Goal: Task Accomplishment & Management: Use online tool/utility

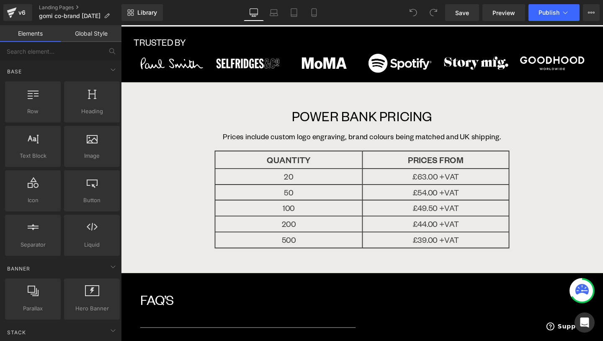
scroll to position [1014, 0]
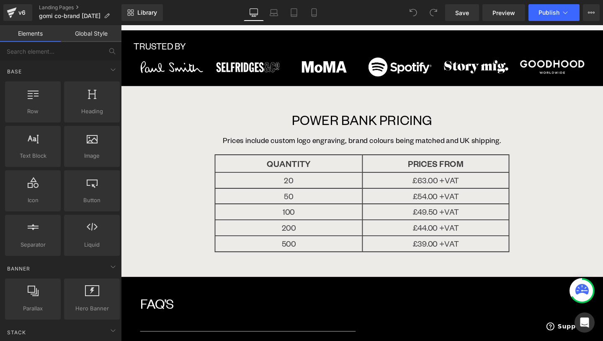
click at [253, 139] on div "POWER BANK PRICING Text Block Prices include custom logo engraving, brand colou…" at bounding box center [374, 132] width 310 height 58
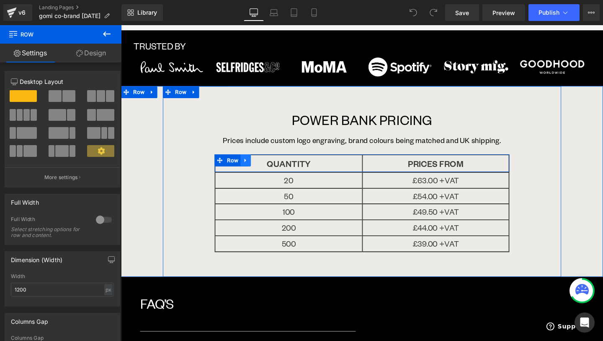
click at [251, 164] on icon at bounding box center [252, 167] width 6 height 6
click at [257, 161] on link at bounding box center [252, 167] width 11 height 13
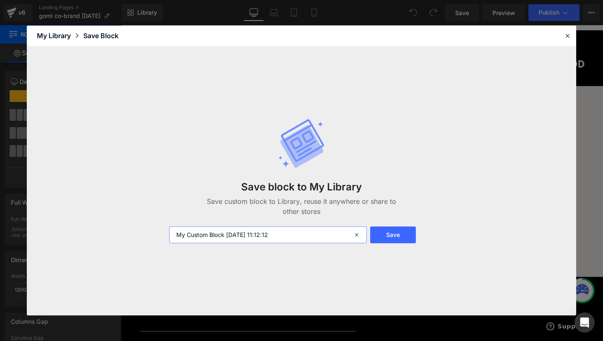
click at [284, 235] on input "My Custom Block [DATE] 11:12:12" at bounding box center [268, 234] width 198 height 17
type input "Table 2 column"
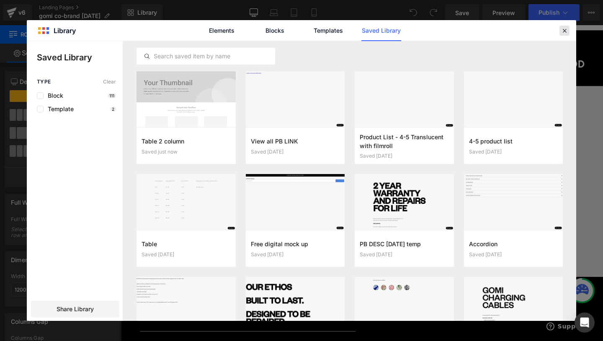
click at [564, 31] on icon at bounding box center [565, 31] width 8 height 8
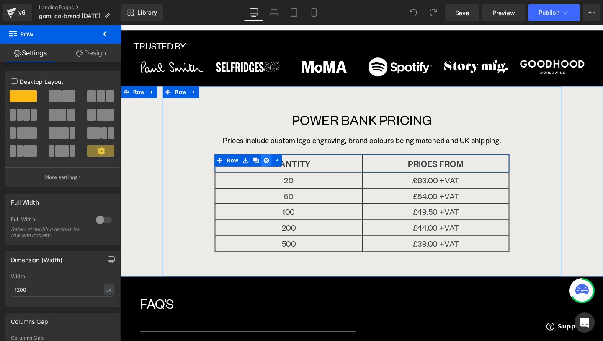
click at [275, 164] on icon at bounding box center [274, 167] width 6 height 6
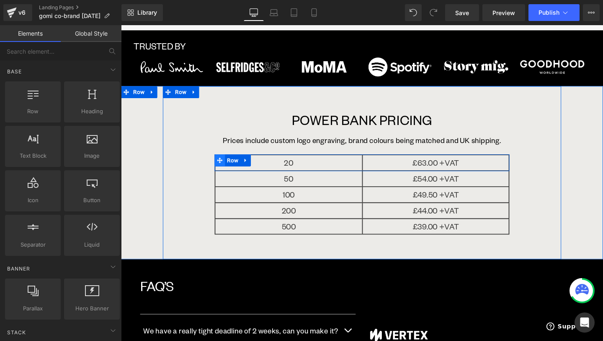
click at [225, 164] on icon at bounding box center [225, 167] width 6 height 6
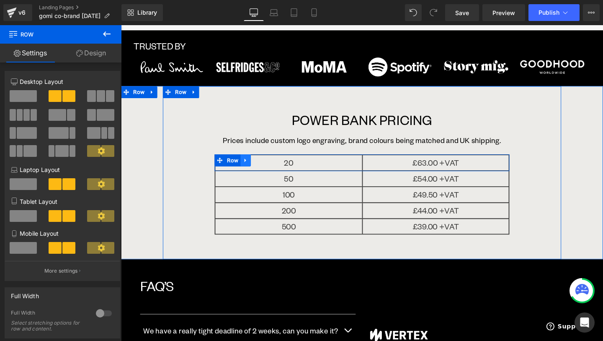
click at [255, 161] on link at bounding box center [252, 167] width 11 height 13
click at [273, 164] on icon at bounding box center [274, 167] width 6 height 6
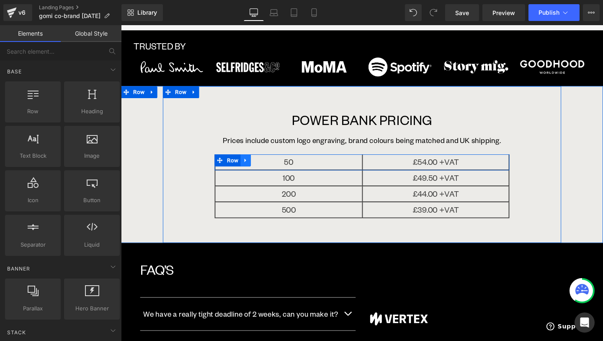
click at [251, 164] on icon at bounding box center [252, 167] width 6 height 6
click at [272, 164] on icon at bounding box center [274, 167] width 6 height 6
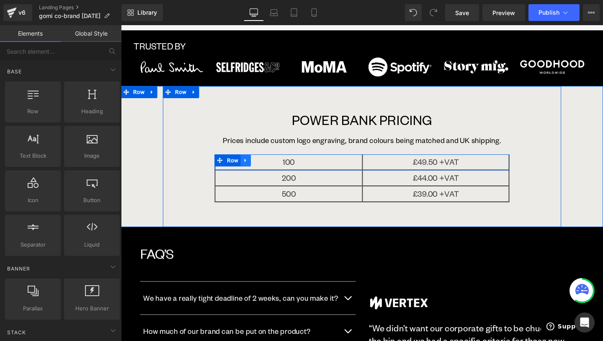
click at [256, 161] on link at bounding box center [252, 167] width 11 height 13
click at [276, 164] on icon at bounding box center [274, 167] width 6 height 6
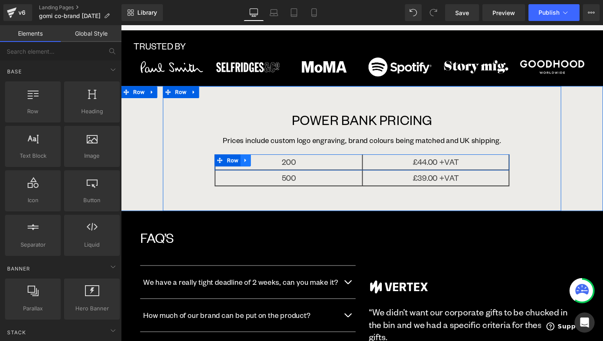
click at [250, 164] on icon at bounding box center [252, 167] width 6 height 6
click at [271, 161] on link at bounding box center [273, 167] width 11 height 13
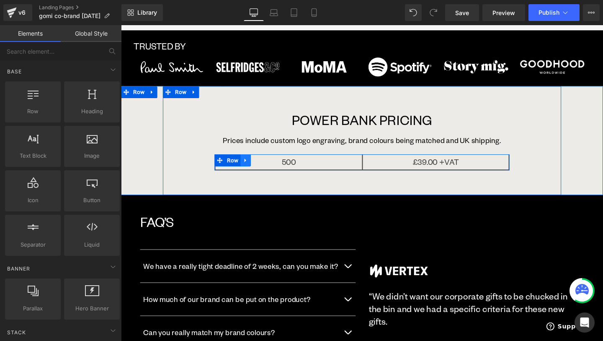
click at [253, 164] on icon at bounding box center [252, 167] width 6 height 6
click at [274, 164] on icon at bounding box center [274, 167] width 6 height 6
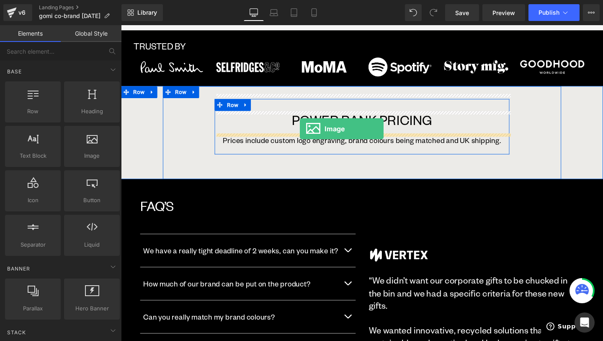
drag, startPoint x: 200, startPoint y: 166, endPoint x: 309, endPoint y: 134, distance: 114.0
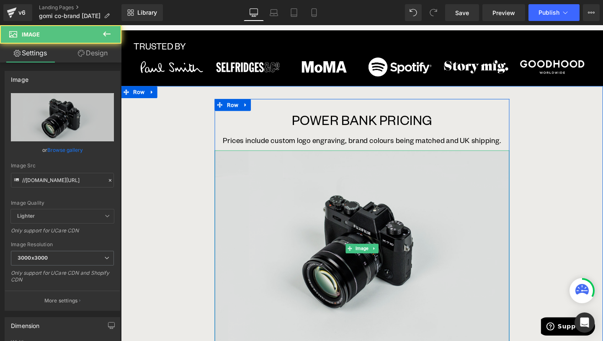
click at [341, 240] on img at bounding box center [374, 259] width 310 height 205
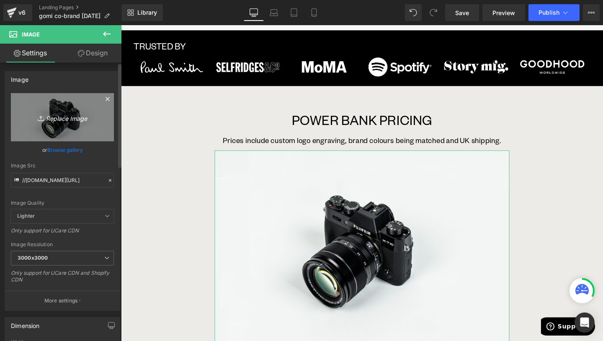
click at [67, 129] on link "Replace Image" at bounding box center [62, 117] width 103 height 48
type input "C:\fakepath\gomi power bank wholesale pricing.png"
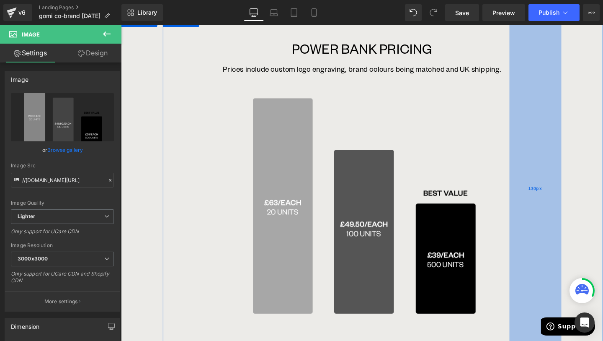
scroll to position [1091, 0]
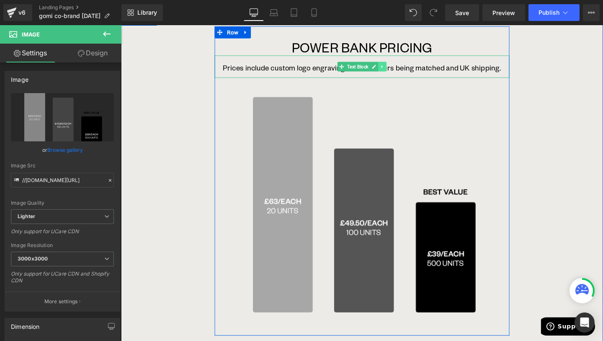
click at [400, 64] on link at bounding box center [396, 69] width 9 height 10
click at [393, 67] on icon at bounding box center [391, 69] width 5 height 5
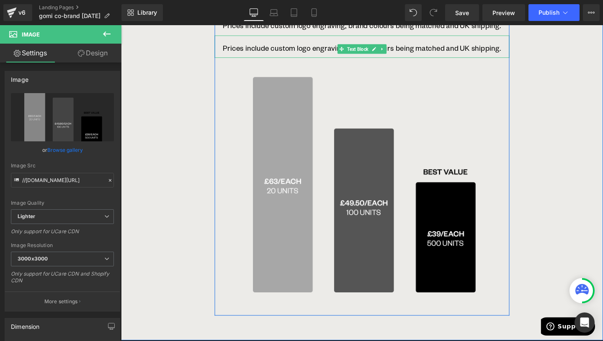
scroll to position [1128, 0]
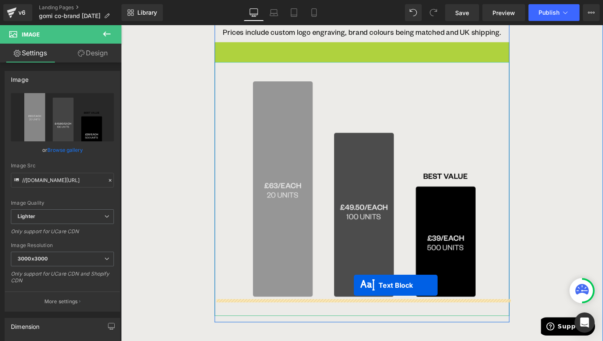
drag, startPoint x: 351, startPoint y: 37, endPoint x: 366, endPoint y: 298, distance: 261.4
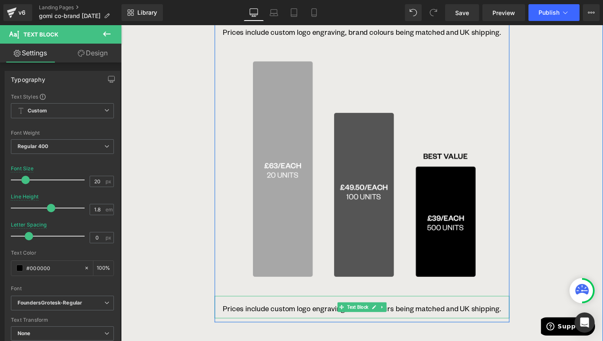
click at [339, 317] on p "Prices include custom logo engraving, brand colours being matched and UK shippi…" at bounding box center [374, 322] width 310 height 11
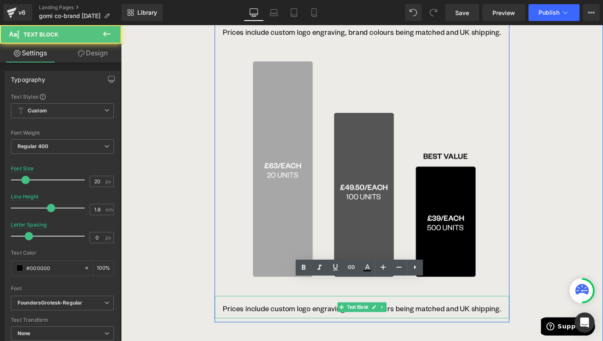
click at [339, 317] on p "Prices include custom logo engraving, brand colours being matched and UK shippi…" at bounding box center [374, 322] width 310 height 11
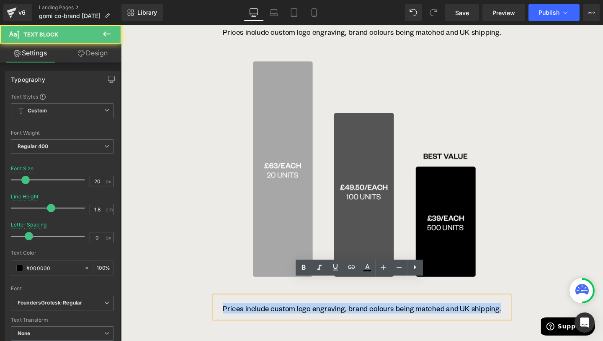
click at [339, 317] on p "Prices include custom logo engraving, brand colours being matched and UK shippi…" at bounding box center [374, 322] width 310 height 11
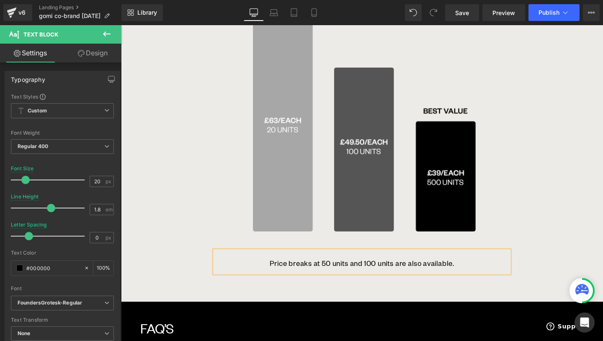
scroll to position [1216, 0]
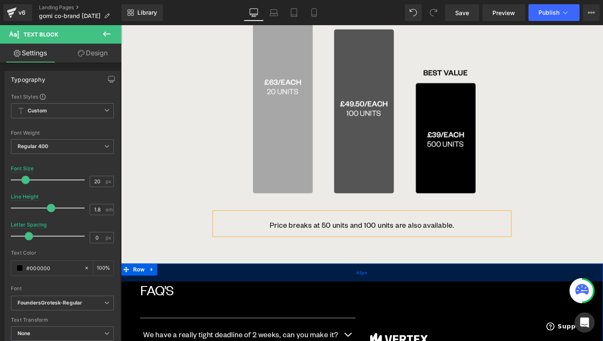
click at [490, 275] on div "45px" at bounding box center [374, 284] width 507 height 19
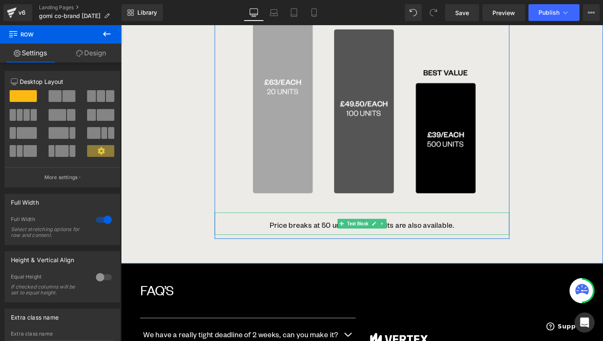
click at [431, 229] on p "Price breaks at 50 units and 100 units are also available." at bounding box center [374, 234] width 310 height 11
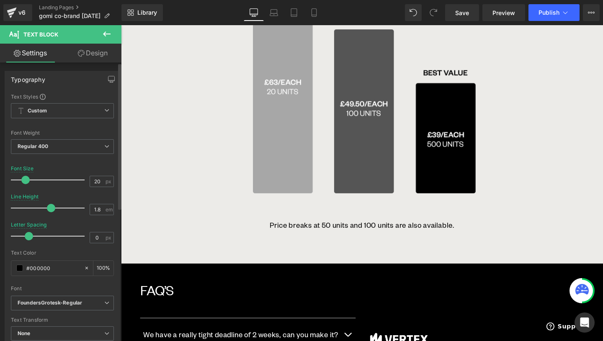
click at [84, 64] on div "Typography Text Styles Custom Custom Setup Global Style Custom Setup Global Sty…" at bounding box center [62, 315] width 125 height 506
click at [78, 52] on icon at bounding box center [81, 53] width 7 height 7
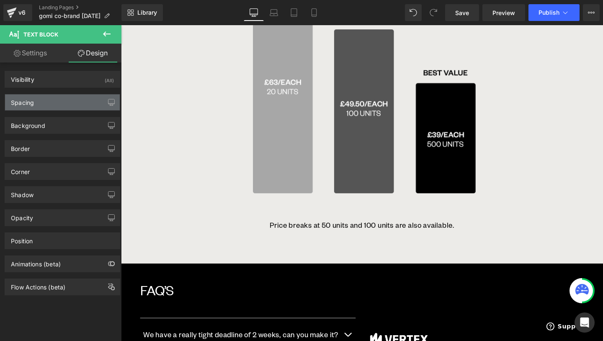
click at [61, 102] on div "Spacing" at bounding box center [62, 102] width 115 height 16
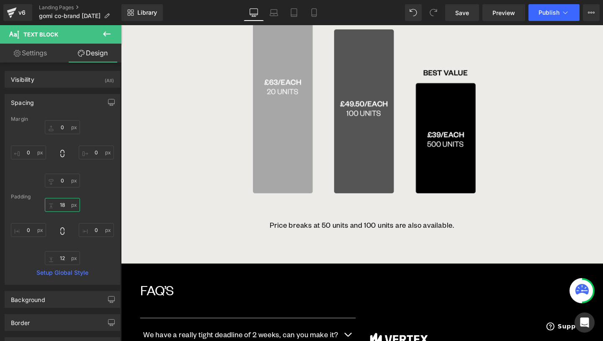
click at [63, 204] on input "18" at bounding box center [62, 205] width 35 height 14
type input "0"
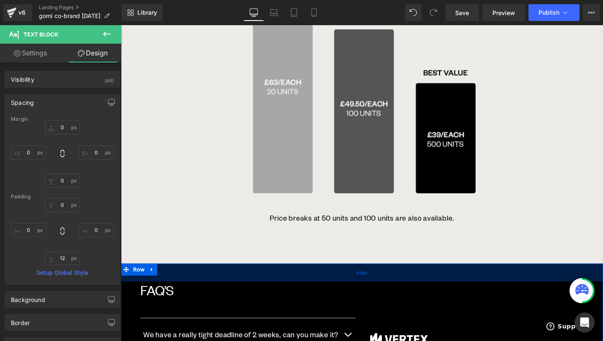
click at [500, 275] on div "45px" at bounding box center [374, 284] width 507 height 19
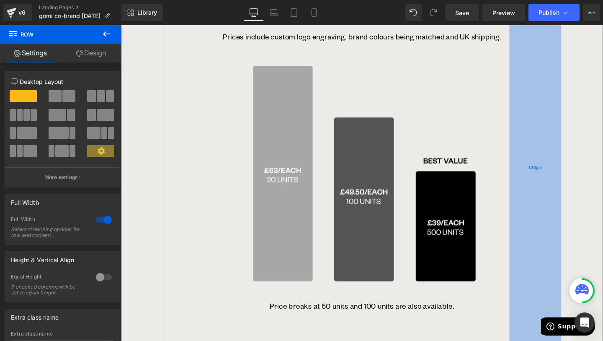
scroll to position [1112, 0]
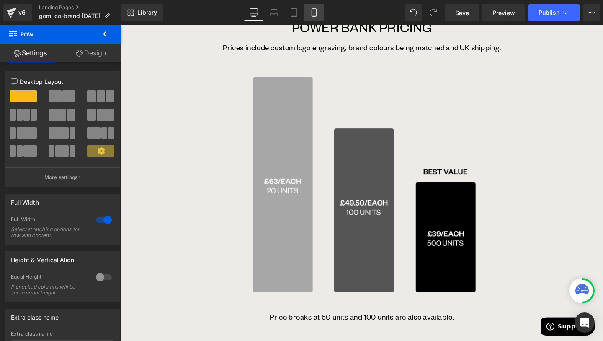
click at [315, 13] on icon at bounding box center [314, 12] width 8 height 8
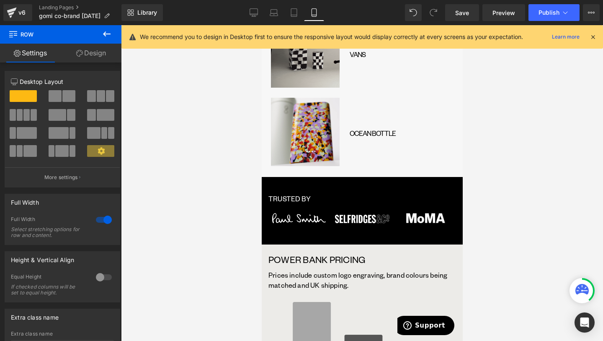
scroll to position [1327, 0]
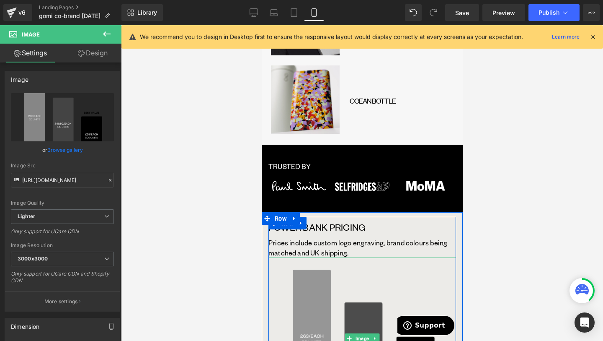
scroll to position [1363, 0]
click at [330, 257] on img at bounding box center [362, 337] width 188 height 161
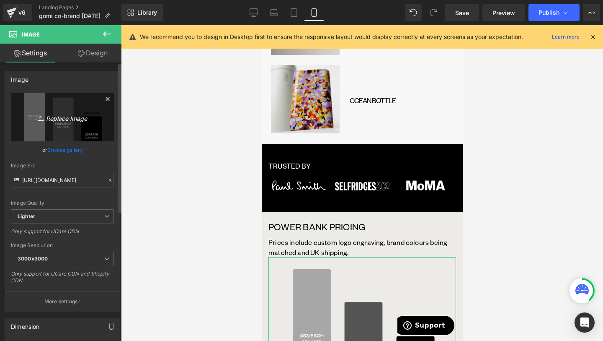
click at [55, 123] on link "Replace Image" at bounding box center [62, 117] width 103 height 48
type input "C:\fakepath\gomi power bank wholesale pricing 2025.png"
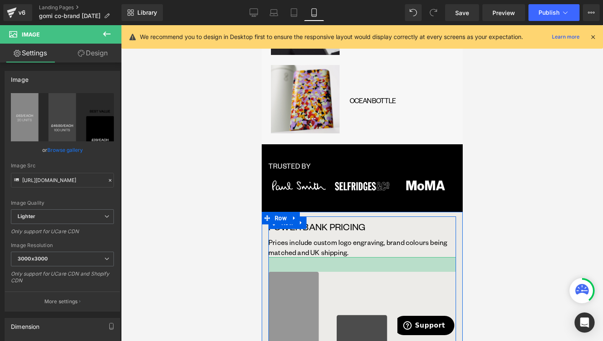
drag, startPoint x: 384, startPoint y: 129, endPoint x: 385, endPoint y: 144, distance: 15.1
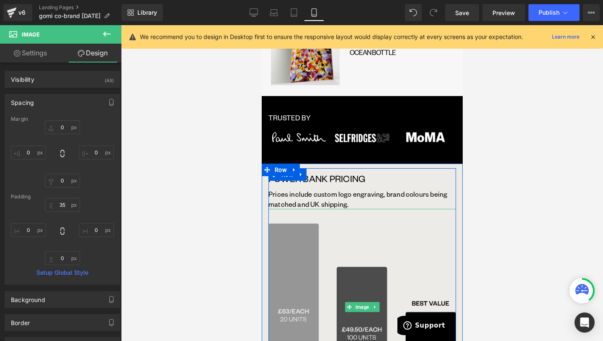
scroll to position [1420, 0]
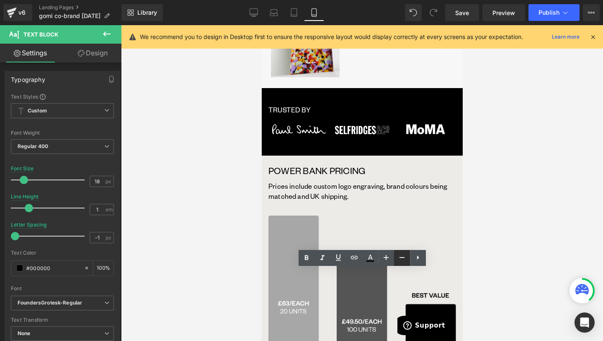
click at [401, 256] on icon at bounding box center [402, 257] width 10 height 10
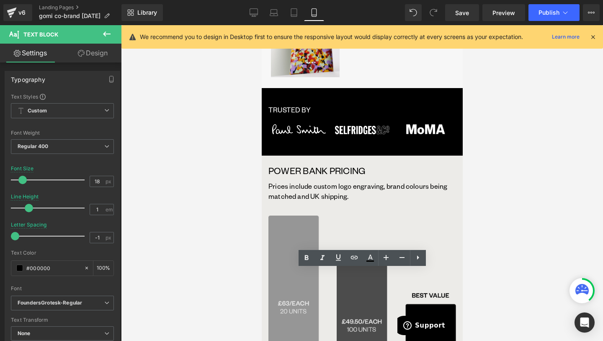
click at [535, 250] on div at bounding box center [362, 182] width 482 height 315
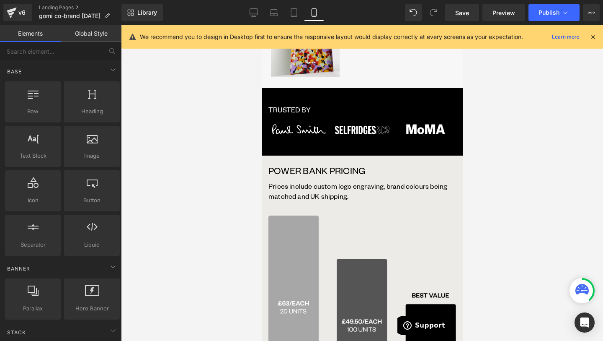
click at [515, 240] on div at bounding box center [362, 182] width 482 height 315
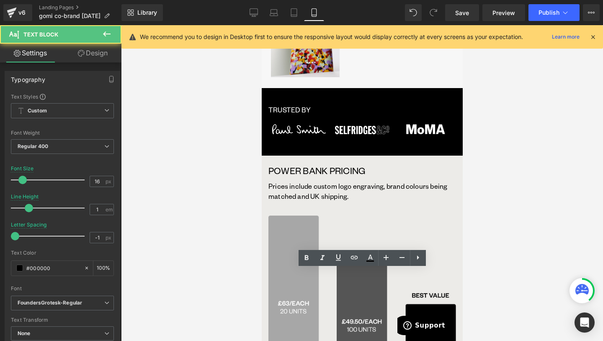
click at [490, 261] on div at bounding box center [362, 182] width 482 height 315
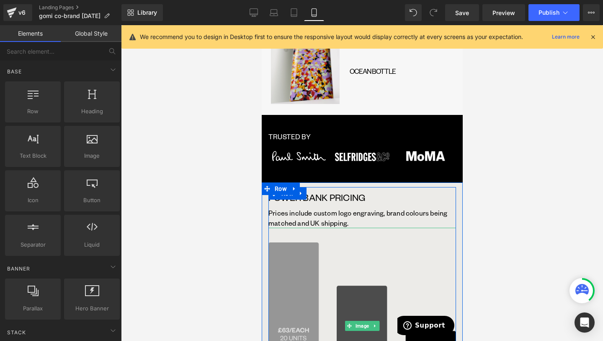
scroll to position [1392, 0]
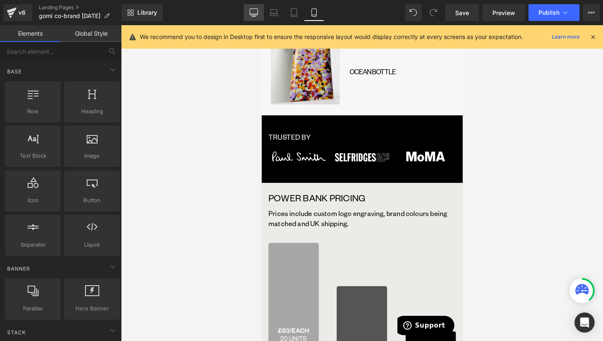
click at [258, 16] on icon at bounding box center [254, 12] width 8 height 8
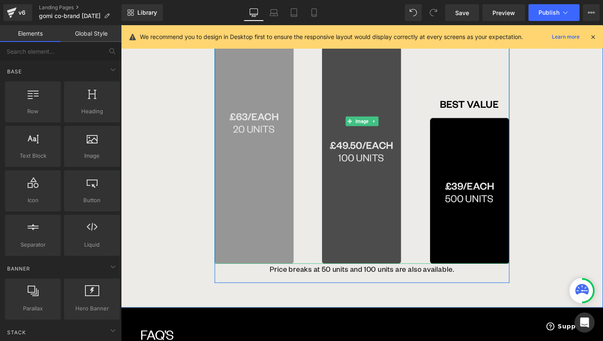
scroll to position [1166, 0]
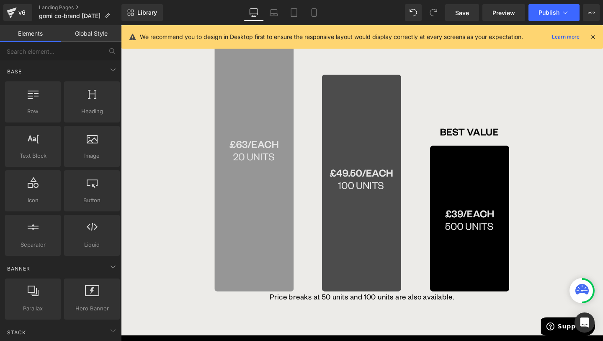
click at [282, 120] on img at bounding box center [374, 154] width 310 height 299
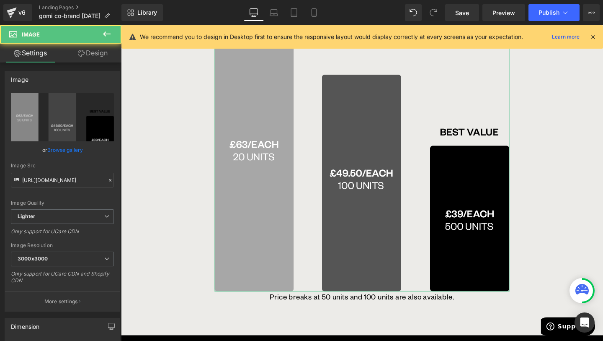
click at [97, 57] on link "Design" at bounding box center [92, 53] width 61 height 19
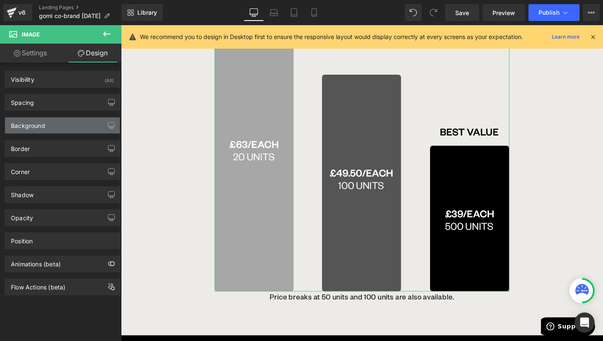
click at [70, 125] on div "Background" at bounding box center [62, 125] width 115 height 16
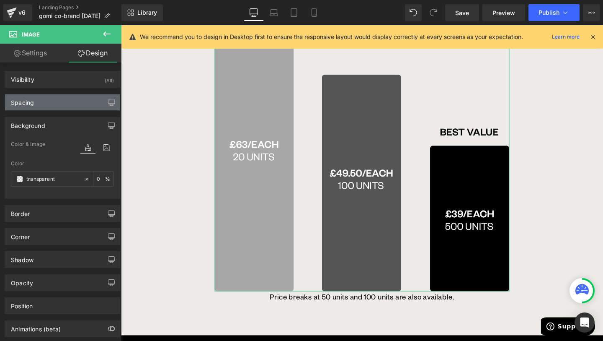
click at [67, 105] on div "Spacing" at bounding box center [62, 102] width 115 height 16
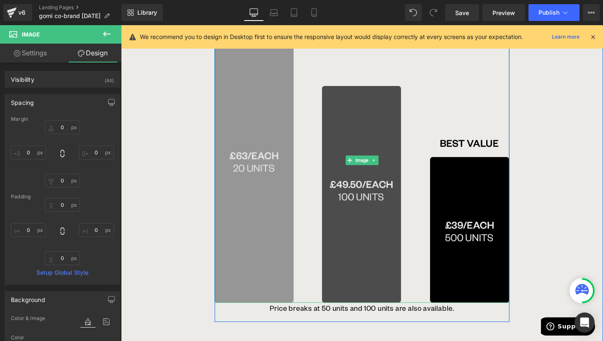
scroll to position [1146, 0]
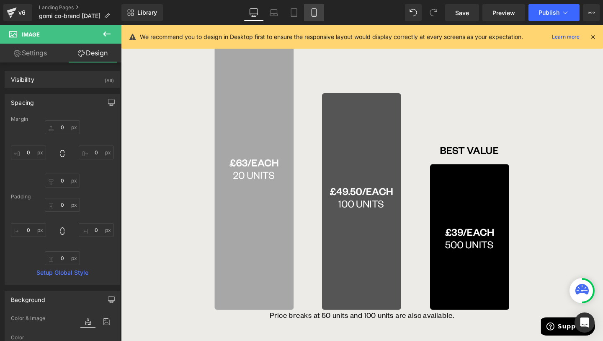
click at [311, 16] on icon at bounding box center [314, 12] width 8 height 8
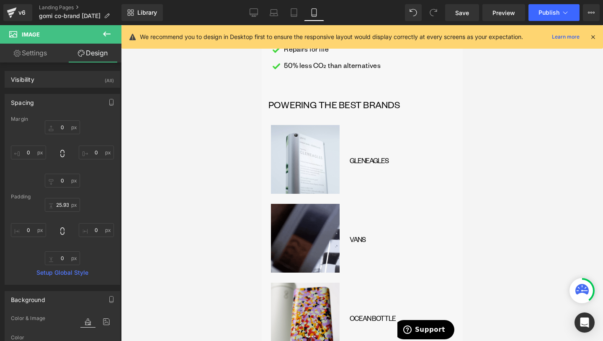
scroll to position [1337, 0]
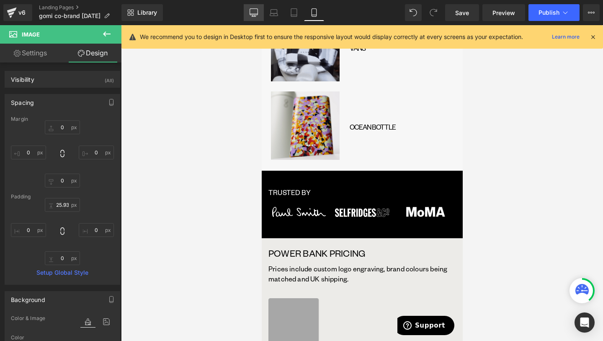
click at [245, 16] on link "Desktop" at bounding box center [254, 12] width 20 height 17
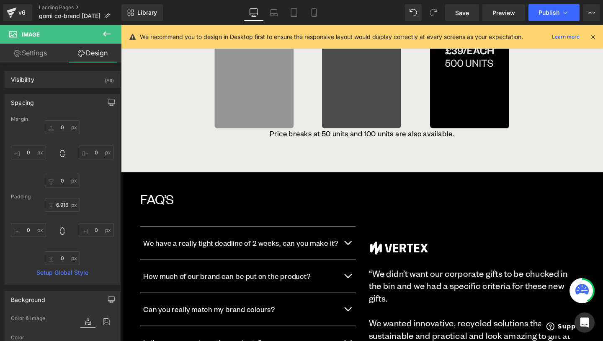
scroll to position [1033, 0]
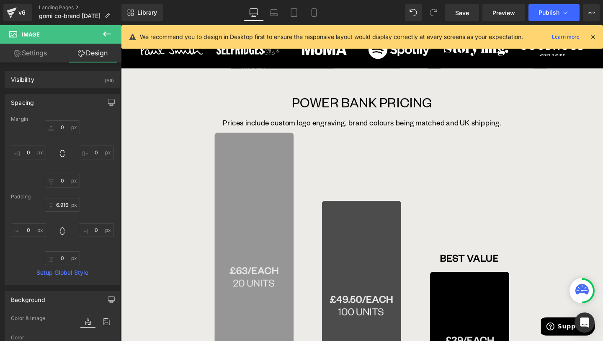
click at [284, 206] on img at bounding box center [374, 287] width 310 height 299
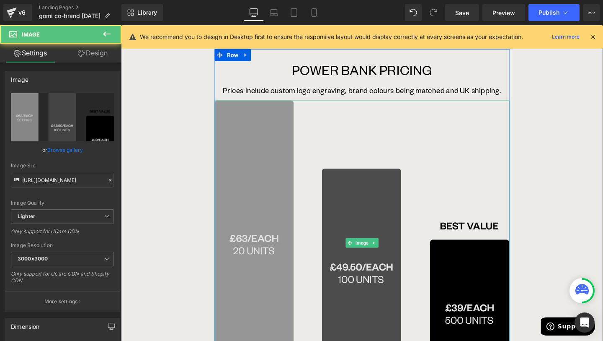
scroll to position [1068, 0]
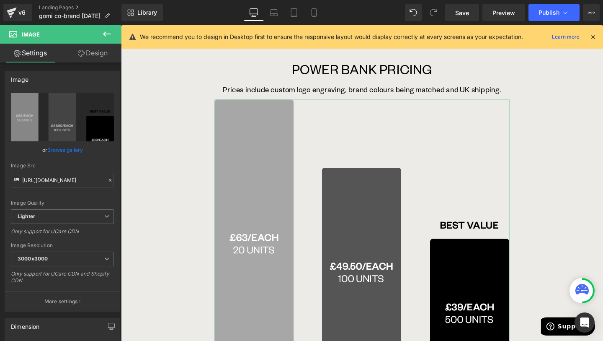
click at [97, 59] on link "Design" at bounding box center [92, 53] width 61 height 19
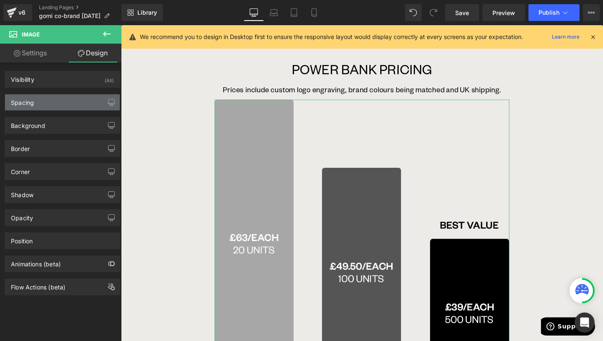
click at [67, 101] on div "Spacing" at bounding box center [62, 102] width 115 height 16
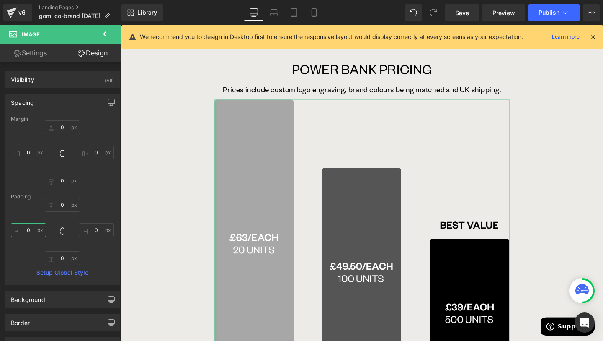
click at [28, 226] on input "0" at bounding box center [28, 230] width 35 height 14
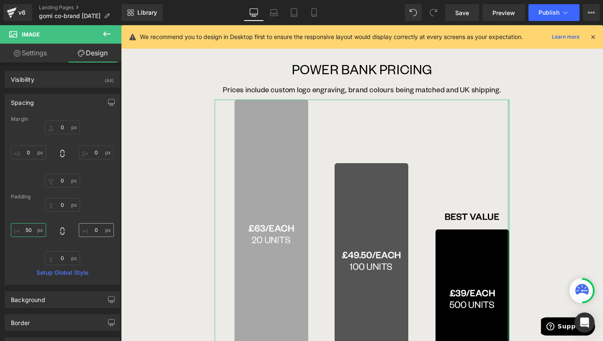
type input "50"
click at [96, 231] on input "0" at bounding box center [96, 230] width 35 height 14
click at [91, 231] on input "0" at bounding box center [96, 230] width 35 height 14
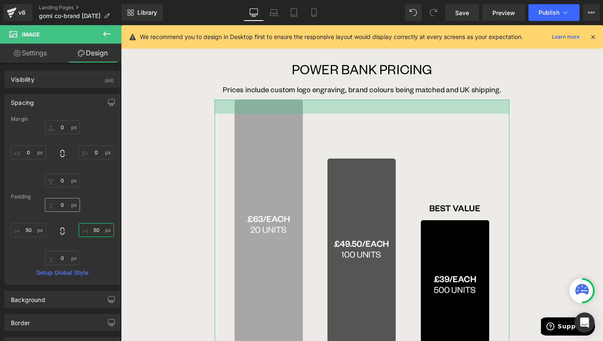
type input "50"
click at [59, 205] on input "0" at bounding box center [62, 205] width 35 height 14
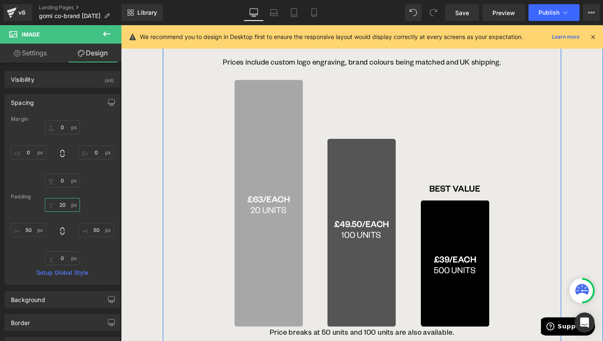
scroll to position [1101, 0]
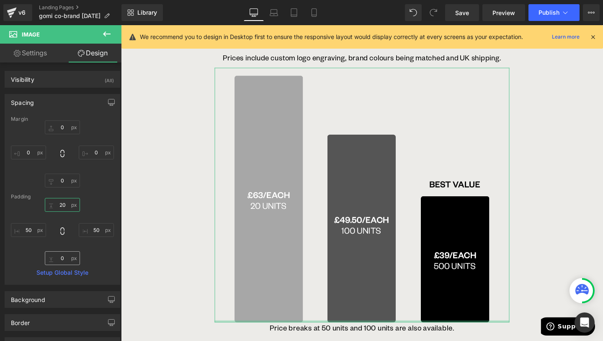
type input "20"
click at [52, 262] on input "0" at bounding box center [62, 258] width 35 height 14
type input "5"
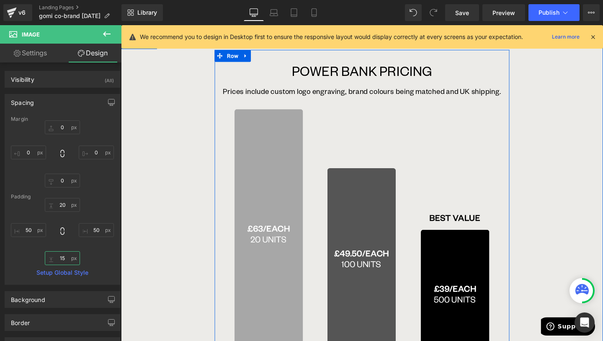
scroll to position [1066, 0]
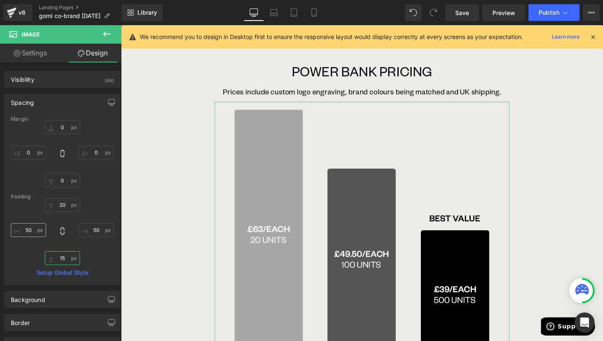
type input "15"
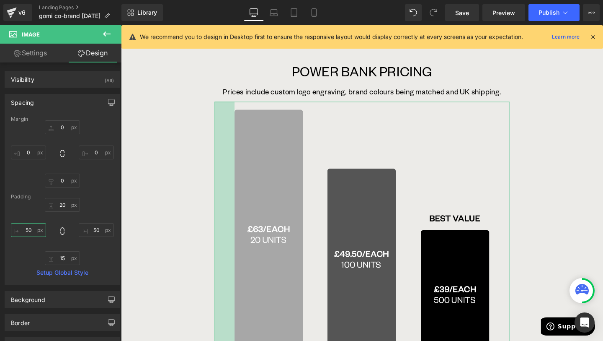
click at [30, 229] on input "50" at bounding box center [28, 230] width 35 height 14
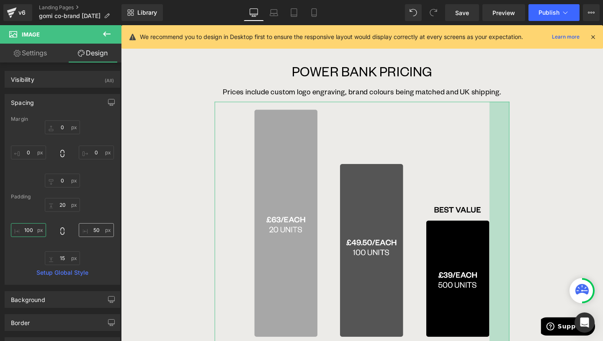
type input "100"
click at [87, 228] on input "50" at bounding box center [96, 230] width 35 height 14
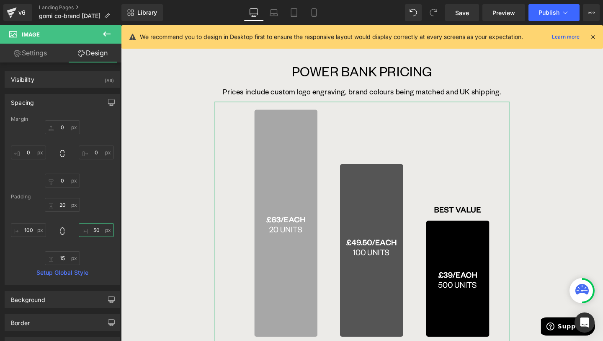
click at [87, 228] on input "50" at bounding box center [96, 230] width 35 height 14
type input "100"
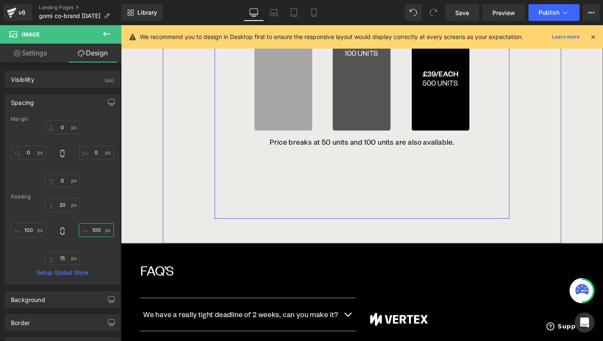
scroll to position [1270, 0]
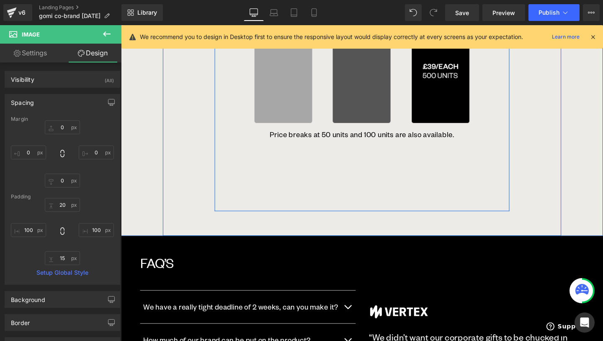
click at [445, 143] on div "POWER BANK PRICING Text Block Prices include custom logo engraving, brand colou…" at bounding box center [374, 33] width 310 height 373
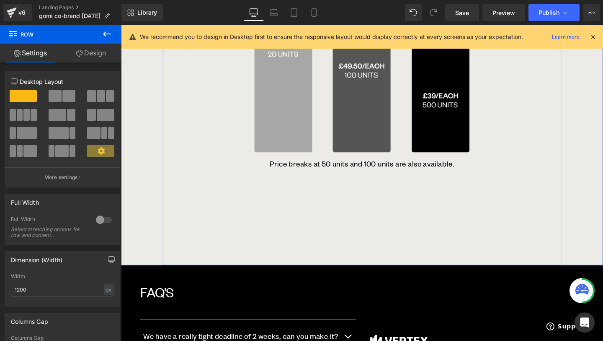
scroll to position [1324, 0]
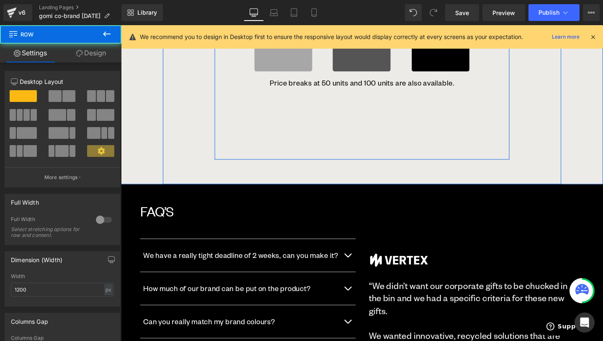
scroll to position [1255, 0]
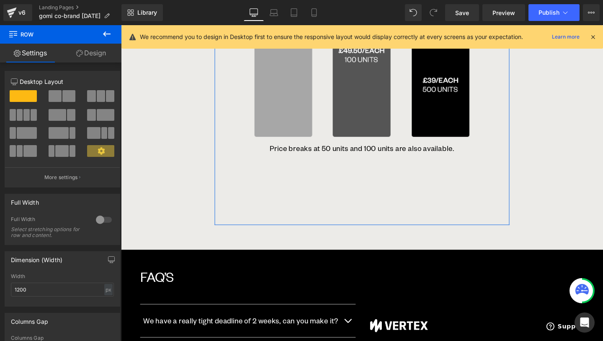
click at [99, 58] on link "Design" at bounding box center [91, 53] width 61 height 19
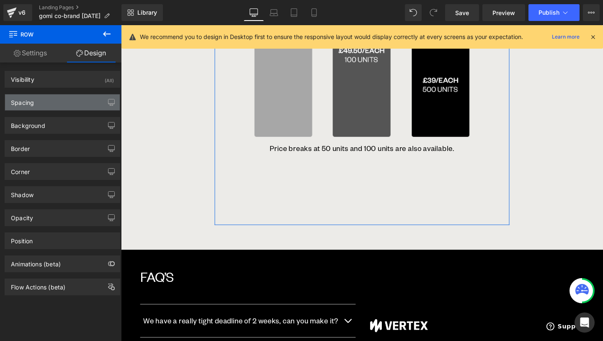
click at [61, 99] on div "Spacing" at bounding box center [62, 102] width 115 height 16
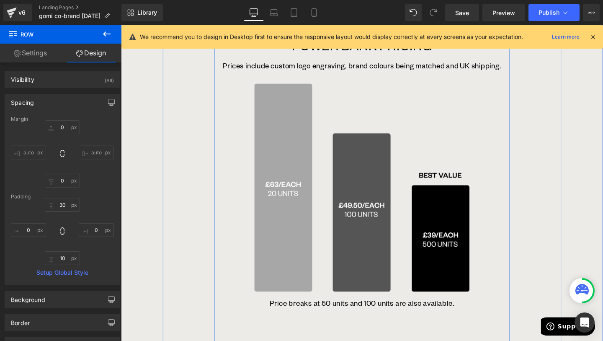
scroll to position [987, 0]
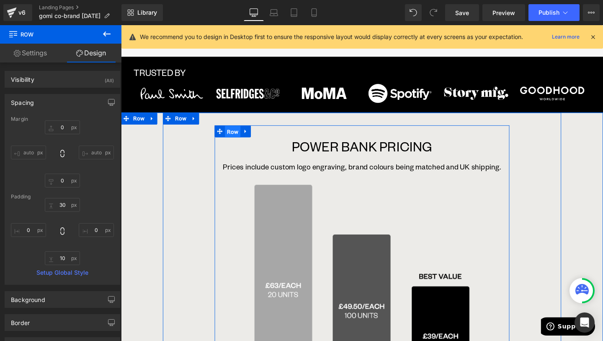
click at [236, 131] on span "Row" at bounding box center [238, 137] width 16 height 13
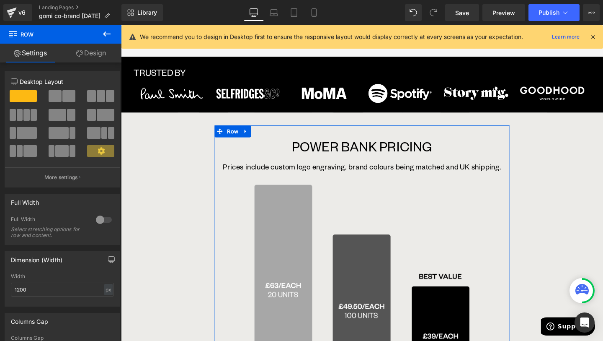
click at [93, 55] on link "Design" at bounding box center [91, 53] width 61 height 19
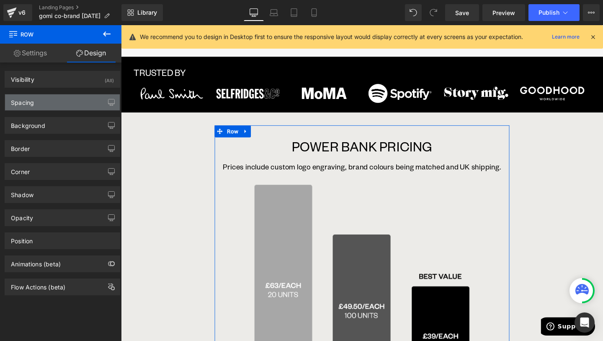
click at [65, 108] on div "Spacing" at bounding box center [62, 102] width 115 height 16
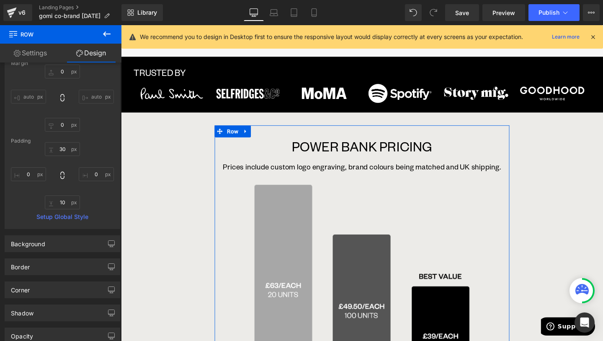
scroll to position [152, 0]
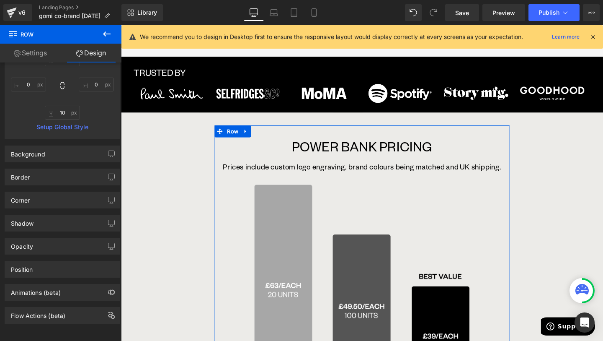
click at [77, 242] on div "Opacity" at bounding box center [62, 246] width 115 height 16
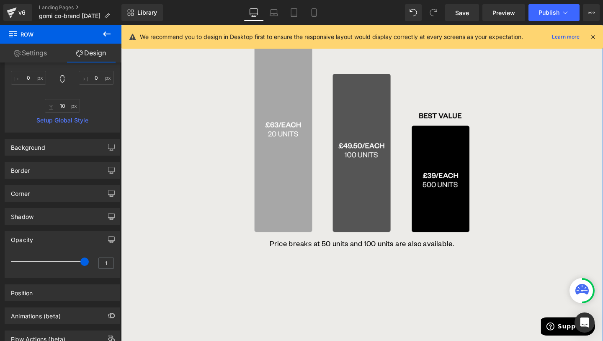
scroll to position [1208, 0]
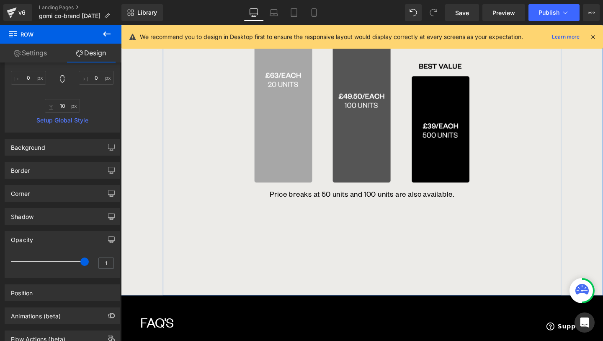
click at [191, 225] on div "POWER BANK PRICING Text Block Prices include custom logo engraving, brand colou…" at bounding box center [374, 102] width 419 height 413
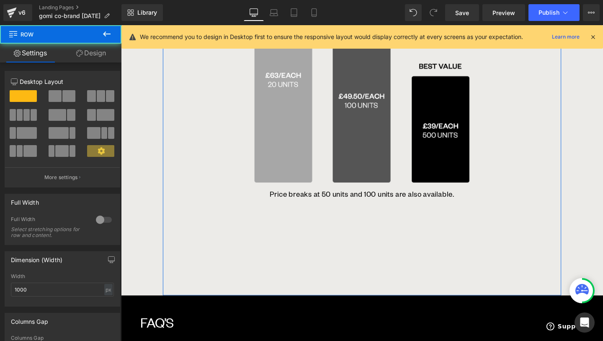
click at [88, 61] on link "Design" at bounding box center [91, 53] width 61 height 19
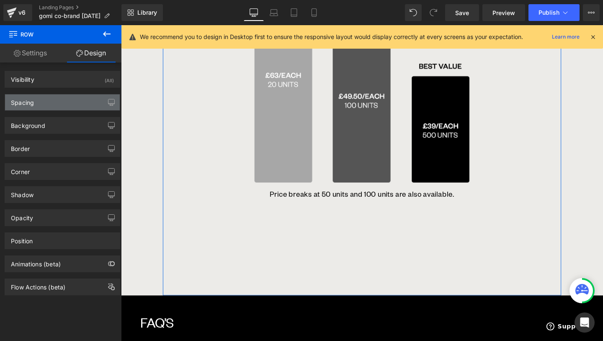
click at [66, 104] on div "Spacing" at bounding box center [62, 102] width 115 height 16
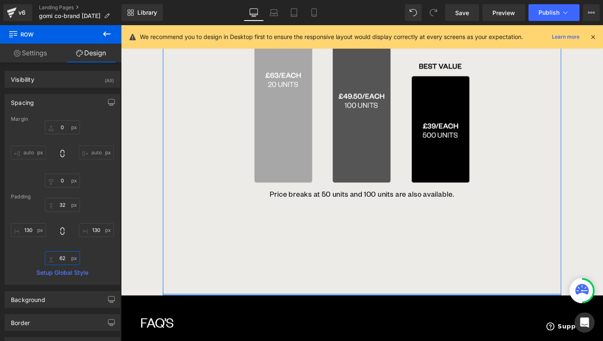
click at [64, 256] on input "text" at bounding box center [62, 258] width 35 height 14
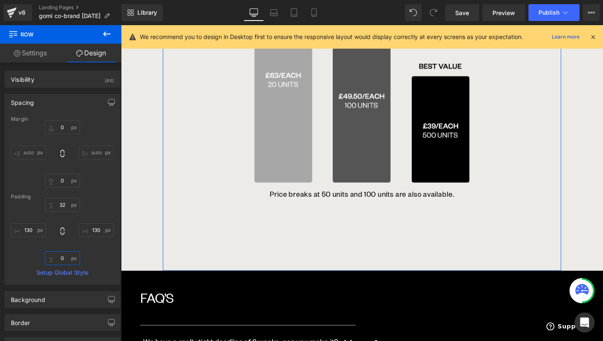
type input "0"
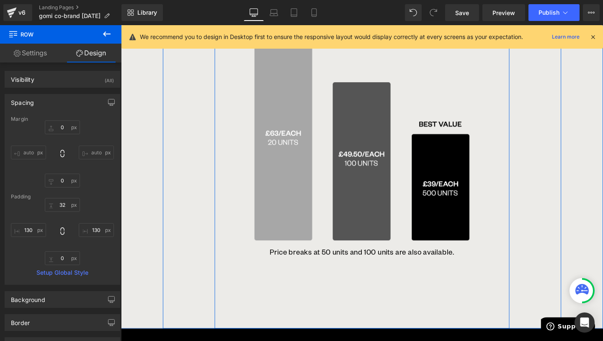
scroll to position [1162, 0]
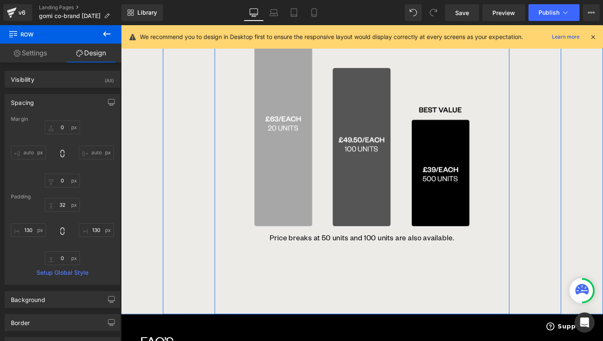
click at [333, 248] on div "POWER BANK PRICING Text Block Prices include custom logo engraving, brand colou…" at bounding box center [374, 142] width 310 height 373
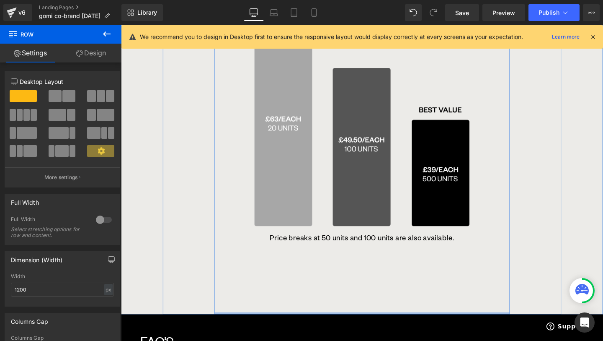
drag, startPoint x: 353, startPoint y: 307, endPoint x: 353, endPoint y: 281, distance: 26.4
click at [353, 281] on div "POWER BANK PRICING Text Block Prices include custom logo engraving, brand colou…" at bounding box center [374, 142] width 310 height 373
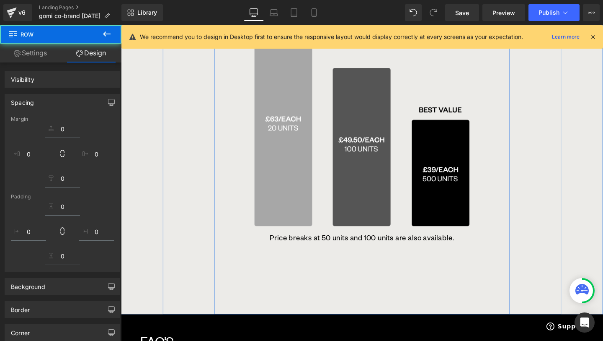
click at [359, 262] on div "POWER BANK PRICING Text Block Prices include custom logo engraving, brand colou…" at bounding box center [374, 142] width 310 height 373
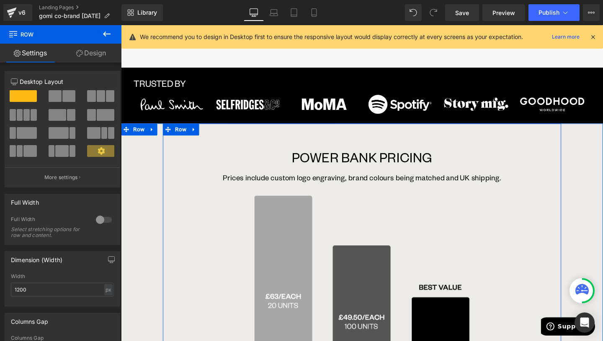
scroll to position [959, 0]
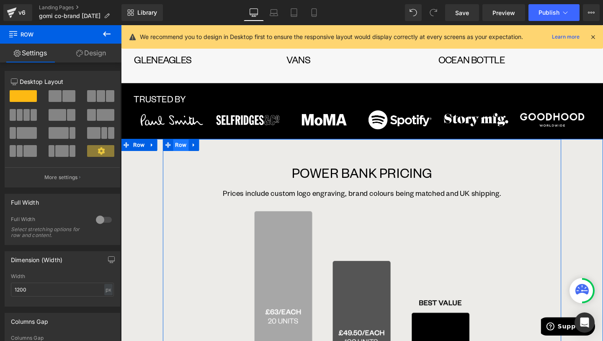
click at [178, 145] on span "Row" at bounding box center [184, 151] width 16 height 13
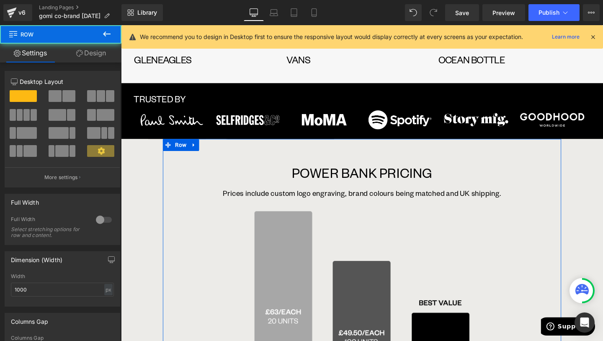
click at [88, 54] on link "Design" at bounding box center [91, 53] width 61 height 19
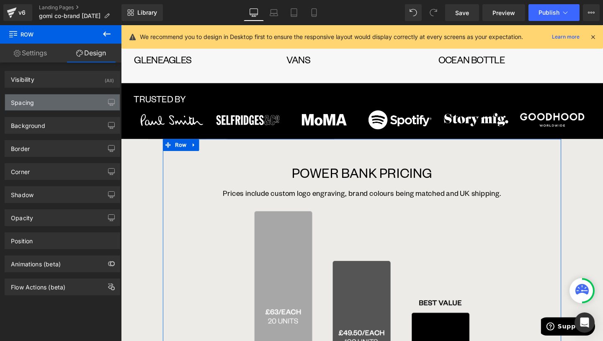
click at [48, 102] on div "Spacing" at bounding box center [62, 102] width 115 height 16
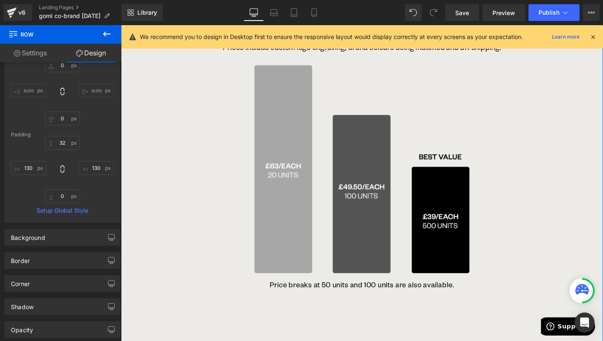
scroll to position [1020, 0]
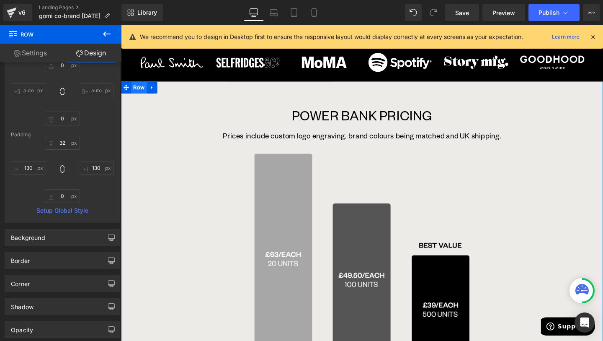
click at [142, 84] on span "Row" at bounding box center [140, 90] width 16 height 13
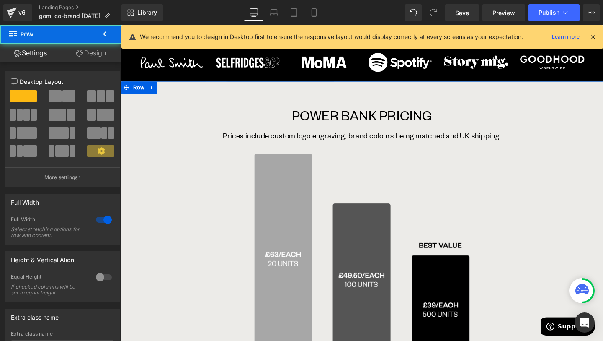
click at [95, 55] on link "Design" at bounding box center [91, 53] width 61 height 19
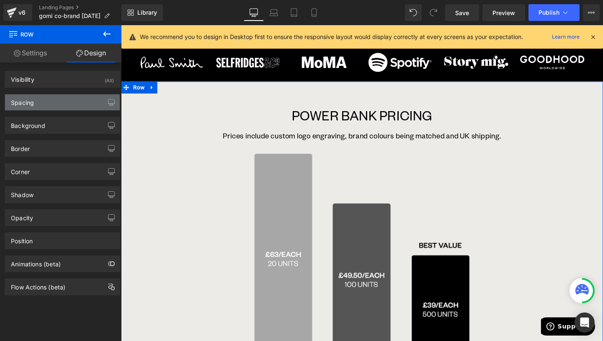
click at [46, 97] on div "Spacing" at bounding box center [62, 102] width 115 height 16
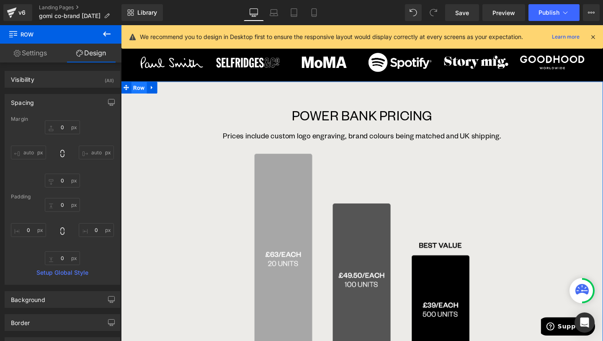
click at [147, 85] on span "Row" at bounding box center [140, 91] width 16 height 13
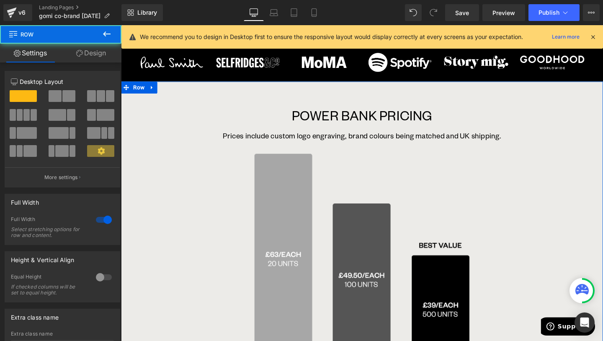
click at [90, 54] on link "Design" at bounding box center [91, 53] width 61 height 19
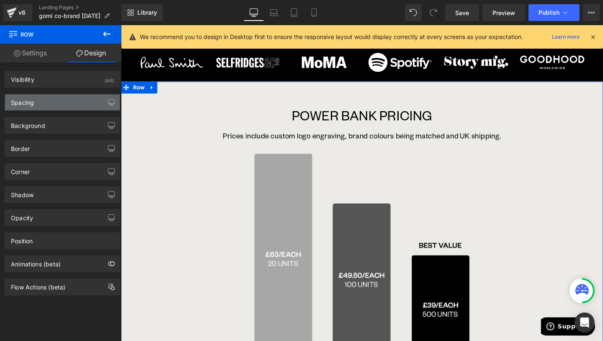
click at [57, 108] on div "Spacing" at bounding box center [62, 102] width 115 height 16
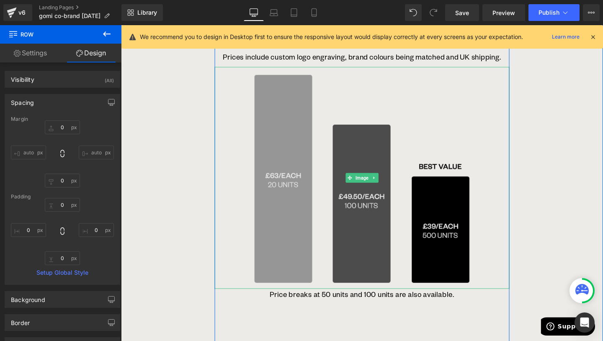
scroll to position [1121, 0]
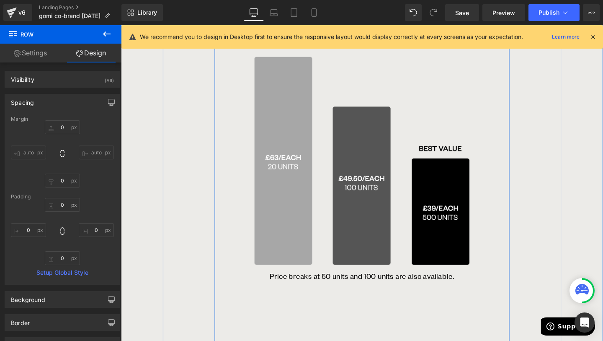
click at [350, 288] on div "POWER BANK PRICING Text Block Prices include custom logo engraving, brand colou…" at bounding box center [374, 182] width 310 height 373
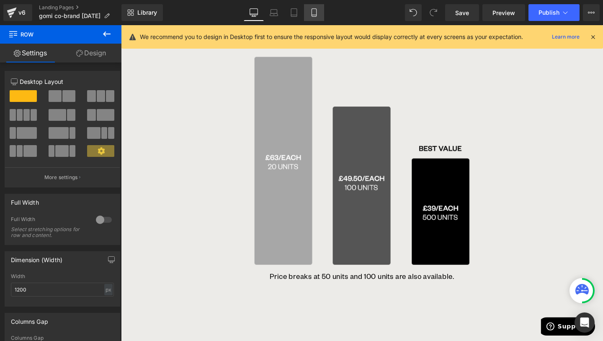
click at [313, 14] on icon at bounding box center [314, 12] width 8 height 8
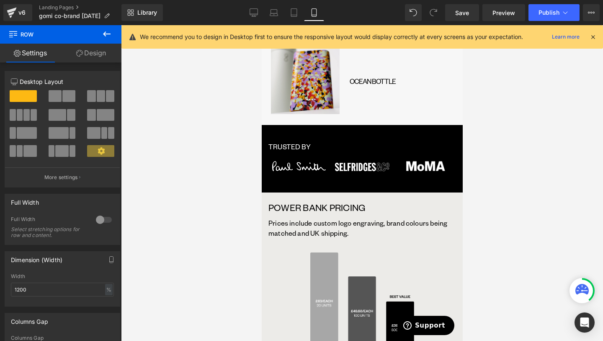
scroll to position [1346, 0]
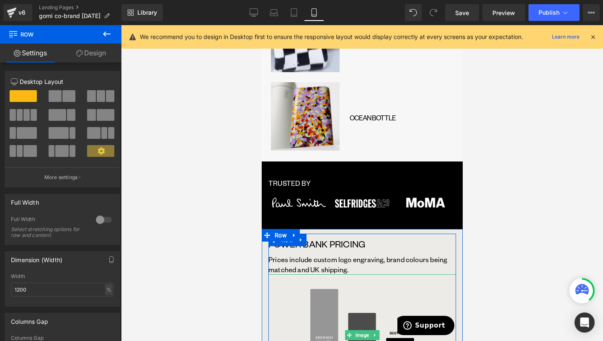
click at [328, 274] on img at bounding box center [362, 334] width 188 height 121
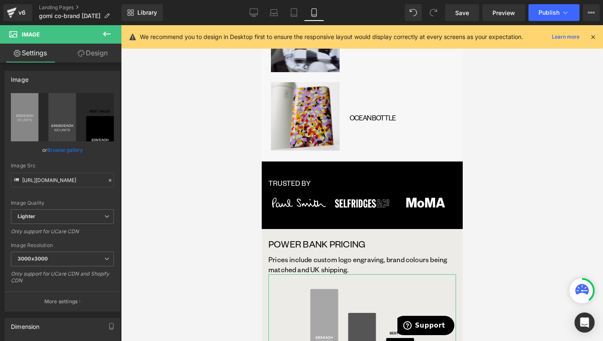
click at [111, 54] on link "Design" at bounding box center [92, 53] width 61 height 19
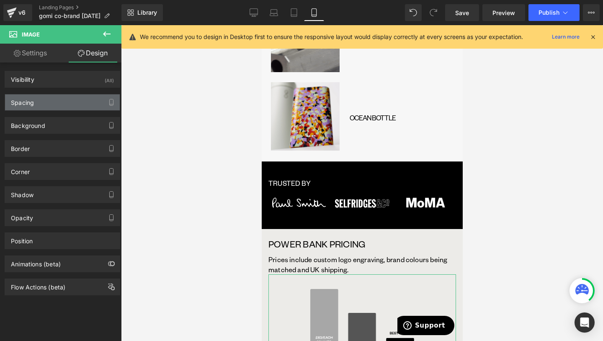
click at [85, 96] on div "Spacing" at bounding box center [62, 102] width 115 height 16
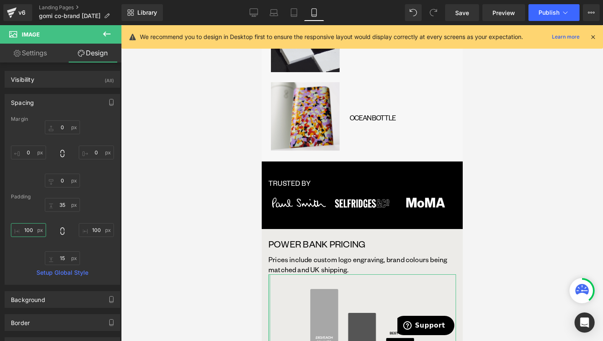
click at [24, 236] on input "100" at bounding box center [28, 230] width 35 height 14
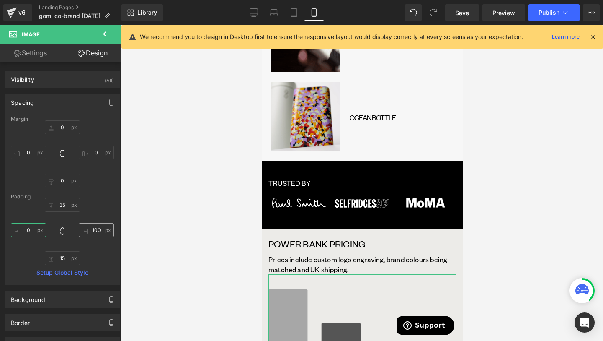
type input "0"
click at [96, 227] on input "100" at bounding box center [96, 230] width 35 height 14
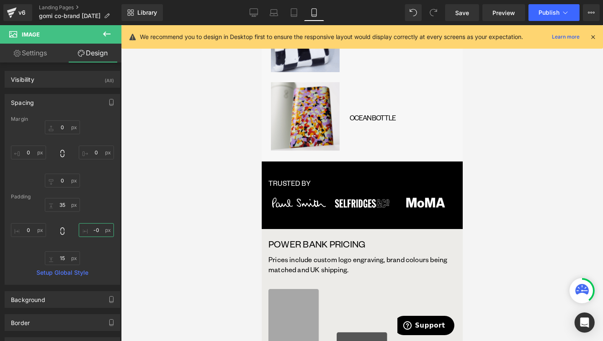
type input "-"
type input "0"
click at [486, 209] on div at bounding box center [362, 182] width 482 height 315
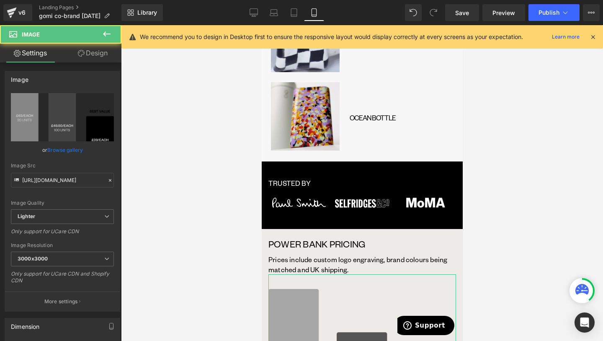
click at [86, 54] on link "Design" at bounding box center [92, 53] width 61 height 19
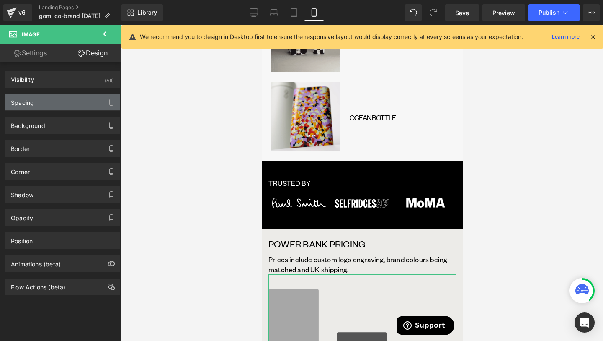
click at [76, 103] on div "Spacing" at bounding box center [62, 102] width 115 height 16
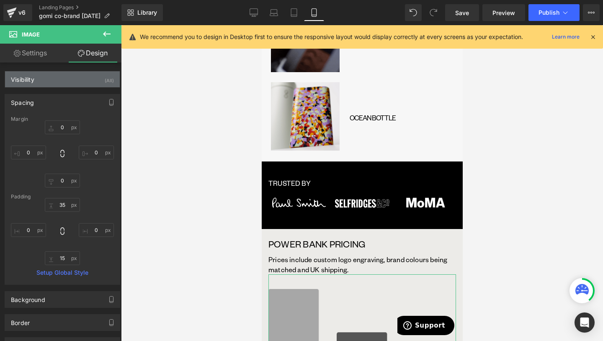
click at [87, 83] on div "Visibility (All)" at bounding box center [62, 79] width 115 height 16
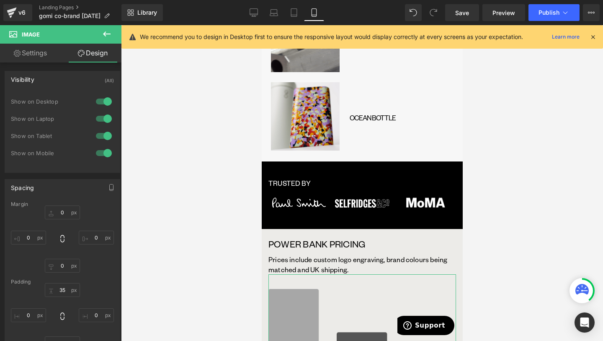
click at [87, 83] on div "Visibility (All)" at bounding box center [62, 79] width 115 height 16
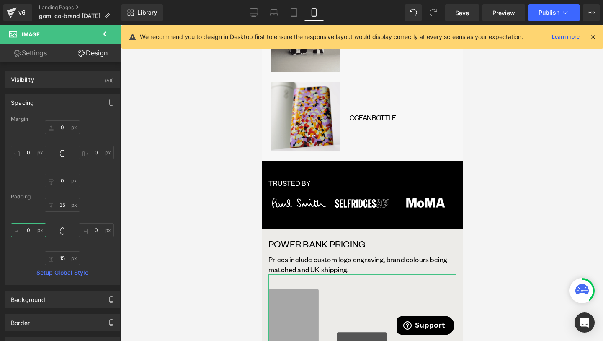
click at [29, 228] on input "0" at bounding box center [28, 230] width 35 height 14
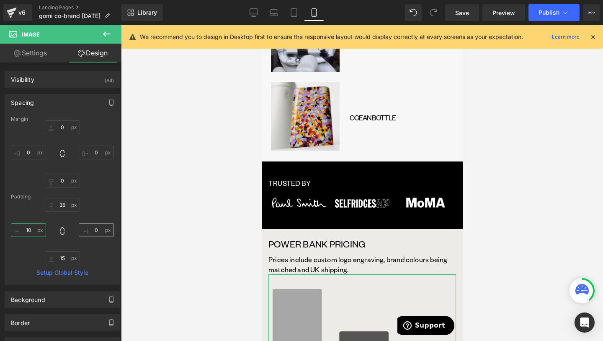
type input "10"
click at [95, 225] on input "0" at bounding box center [96, 230] width 35 height 14
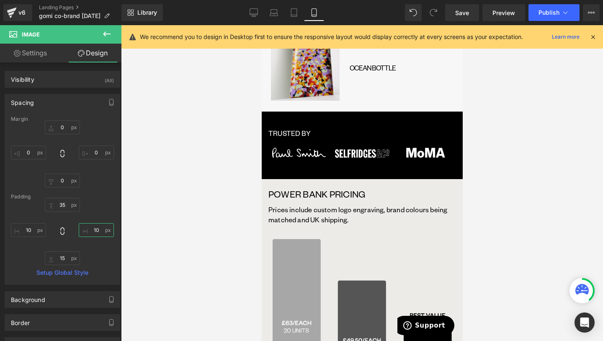
scroll to position [1403, 0]
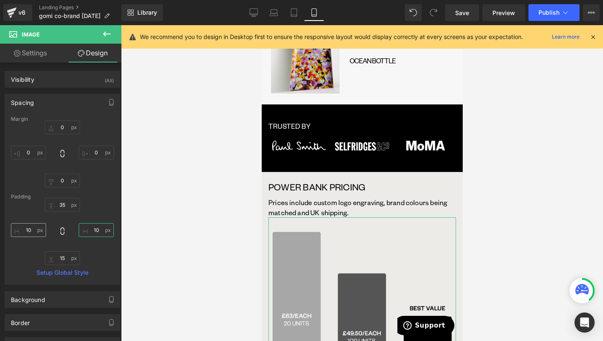
type input "10"
click at [30, 228] on input "10" at bounding box center [28, 230] width 35 height 14
click at [30, 228] on input "5" at bounding box center [28, 230] width 35 height 14
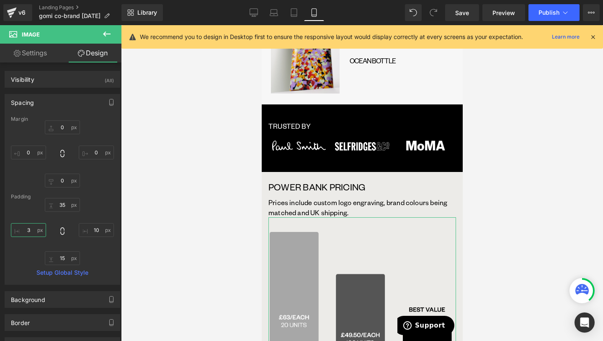
click at [30, 228] on input "3" at bounding box center [28, 230] width 35 height 14
click at [30, 228] on input "2" at bounding box center [28, 230] width 35 height 14
type input "0"
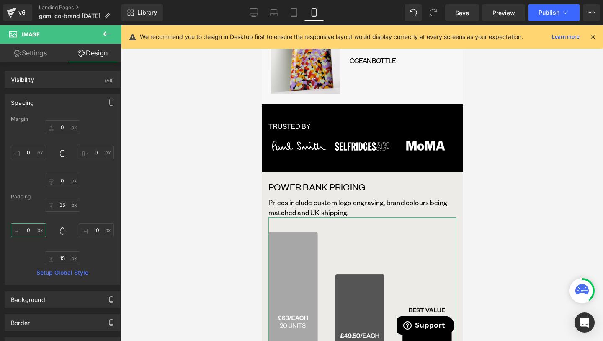
type input "5"
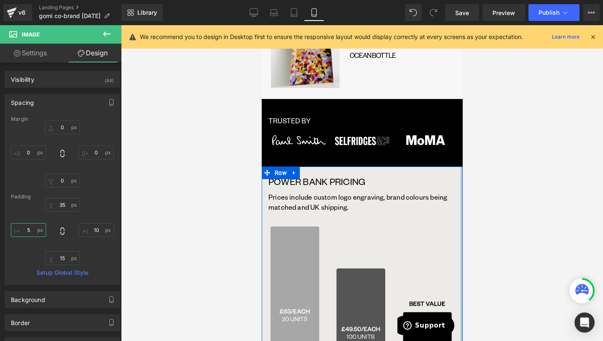
scroll to position [1399, 0]
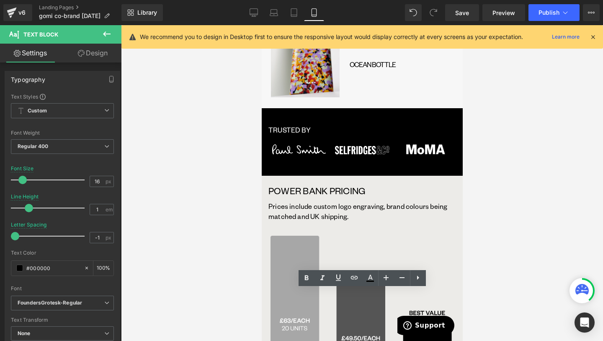
click at [256, 285] on div at bounding box center [362, 182] width 482 height 315
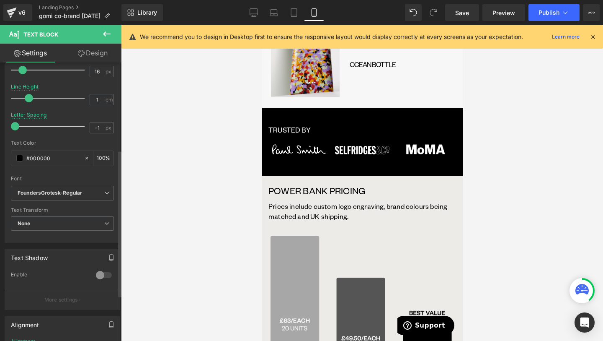
scroll to position [4, 0]
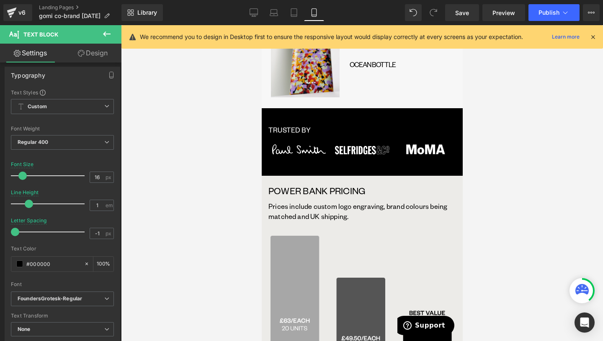
click at [102, 54] on link "Design" at bounding box center [92, 53] width 61 height 19
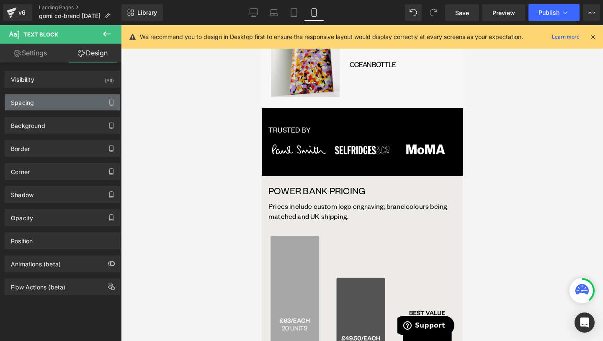
click at [53, 99] on div "Spacing" at bounding box center [62, 102] width 115 height 16
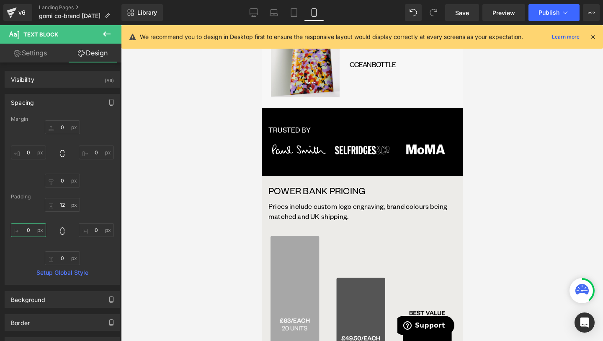
click at [30, 226] on input "0" at bounding box center [28, 230] width 35 height 14
type input "5"
click at [500, 250] on div at bounding box center [362, 182] width 482 height 315
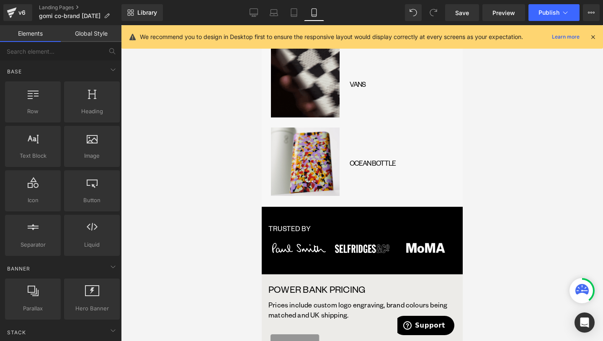
scroll to position [1294, 0]
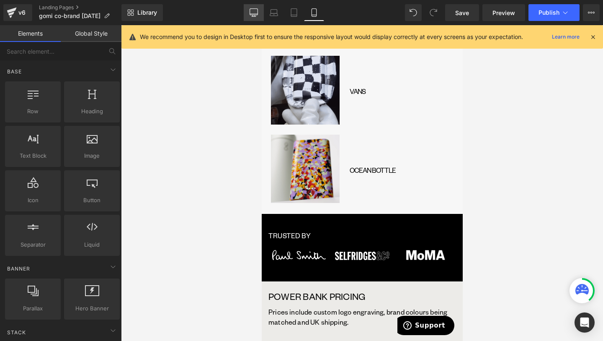
click at [262, 8] on link "Desktop" at bounding box center [254, 12] width 20 height 17
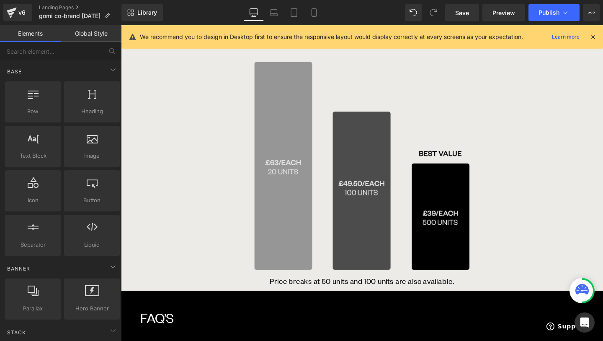
scroll to position [1191, 0]
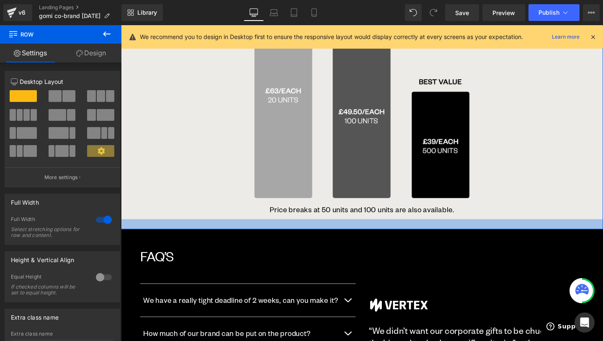
drag, startPoint x: 408, startPoint y: 210, endPoint x: 409, endPoint y: 220, distance: 10.6
click at [409, 229] on div at bounding box center [374, 234] width 507 height 10
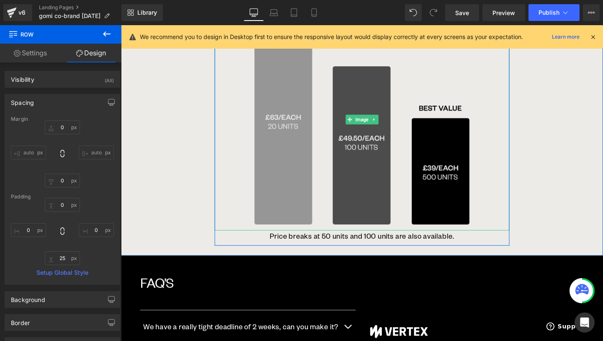
scroll to position [1109, 0]
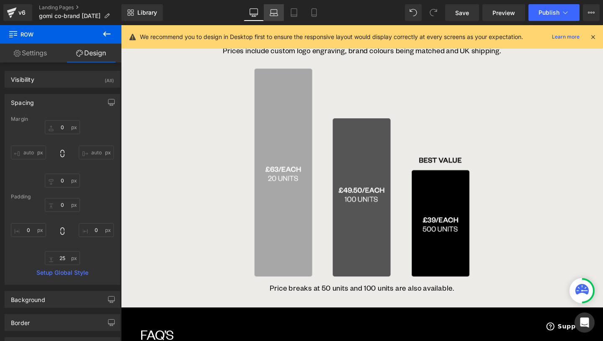
click at [269, 7] on link "Laptop" at bounding box center [274, 12] width 20 height 17
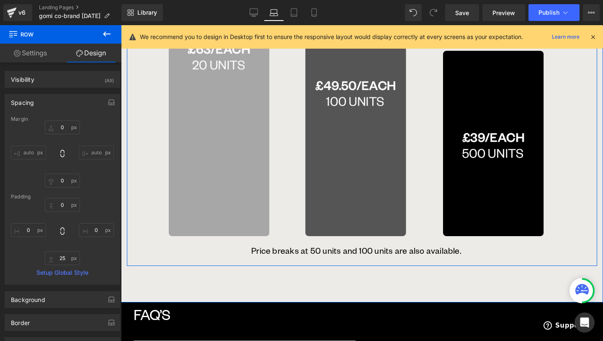
scroll to position [1306, 0]
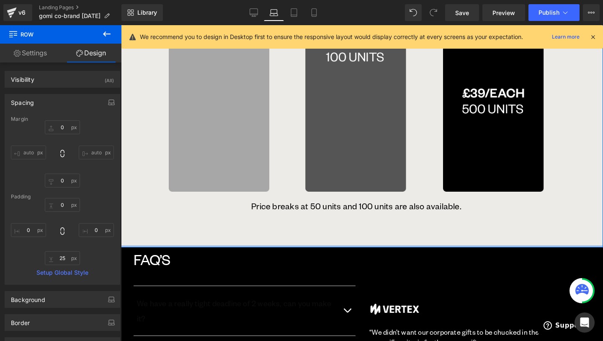
drag, startPoint x: 341, startPoint y: 250, endPoint x: 340, endPoint y: 230, distance: 21.0
click at [340, 230] on div "POWER BANK PRICING Text Block Prices include custom logo engraving, brand colou…" at bounding box center [362, 7] width 482 height 479
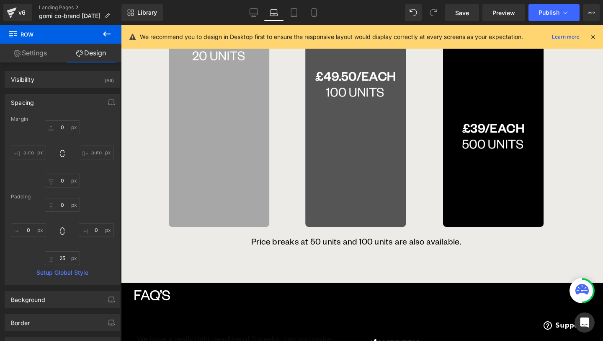
scroll to position [1196, 0]
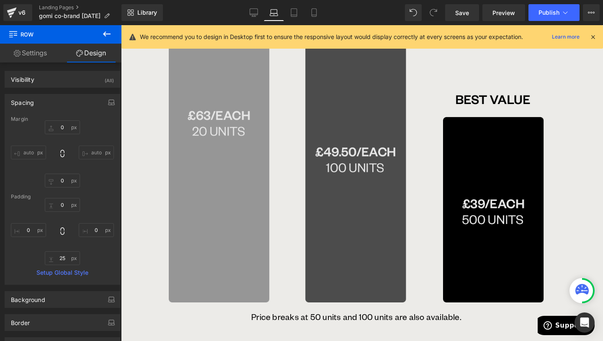
click at [154, 149] on img at bounding box center [356, 124] width 459 height 368
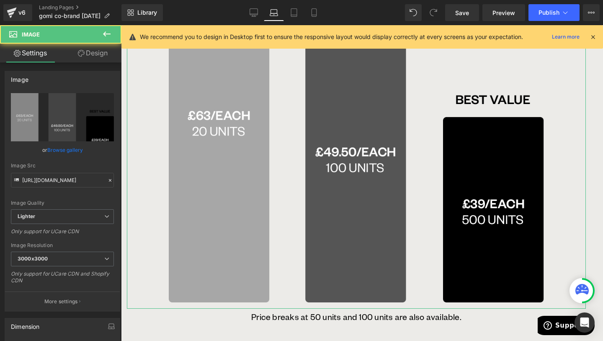
click at [90, 57] on link "Design" at bounding box center [92, 53] width 61 height 19
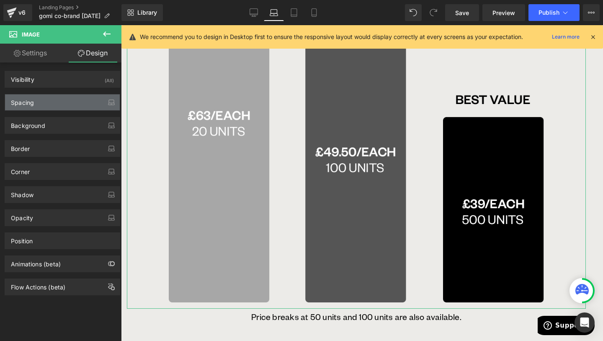
click at [51, 99] on div "Spacing" at bounding box center [62, 102] width 115 height 16
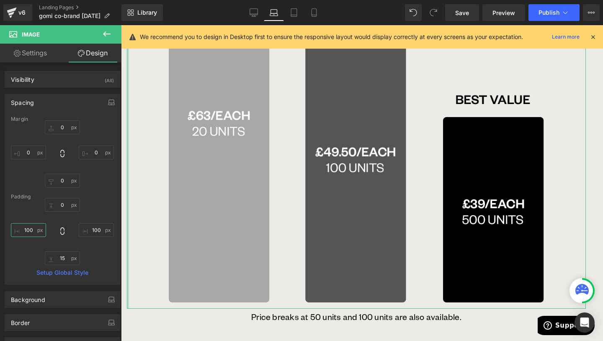
click at [30, 230] on input "text" at bounding box center [28, 230] width 35 height 14
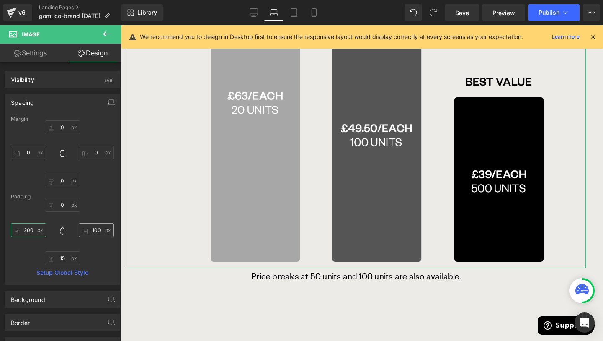
type input "200"
click at [90, 229] on input "text" at bounding box center [96, 230] width 35 height 14
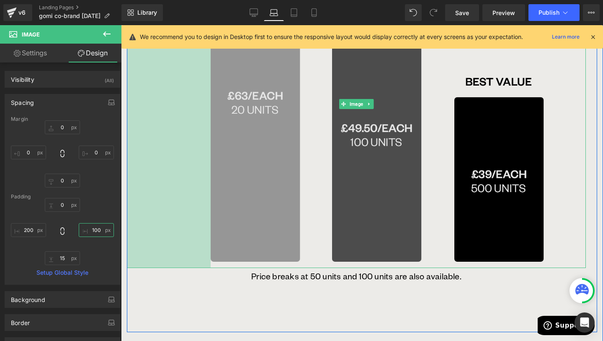
type input "200"
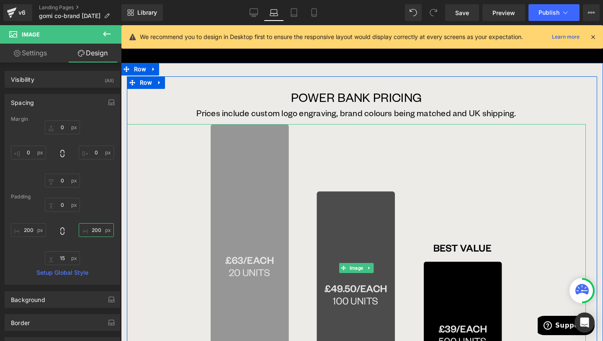
scroll to position [1006, 0]
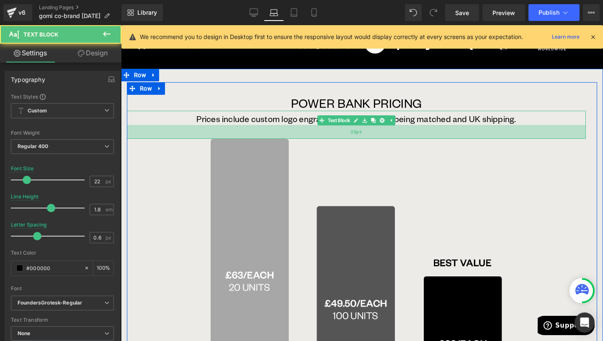
drag, startPoint x: 332, startPoint y: 128, endPoint x: 333, endPoint y: 137, distance: 8.8
click at [333, 137] on div "33px" at bounding box center [356, 132] width 459 height 14
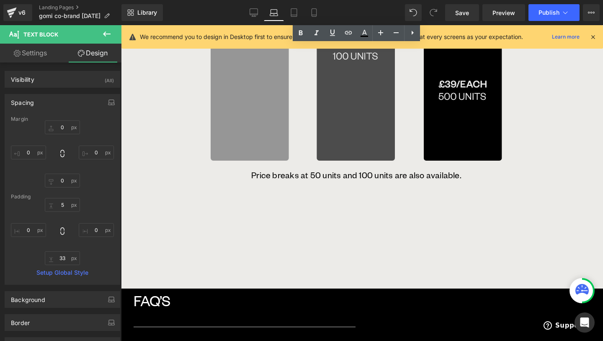
scroll to position [1363, 0]
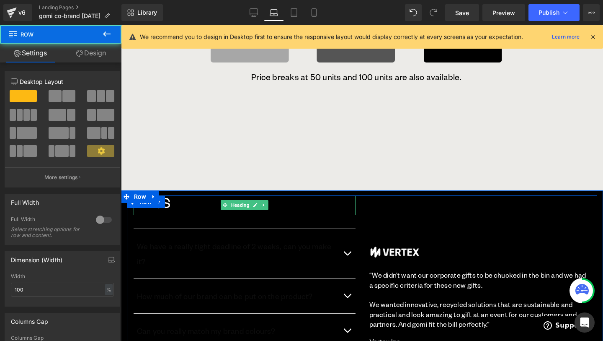
scroll to position [1451, 0]
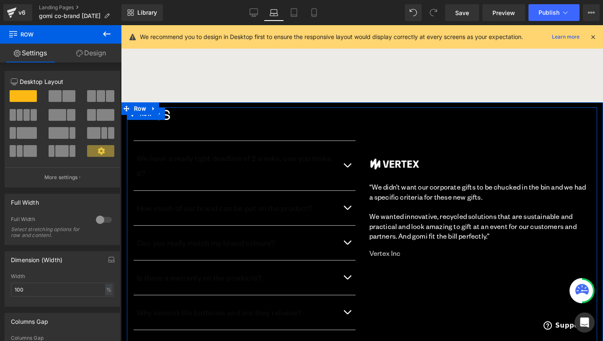
click at [268, 148] on link at bounding box center [264, 147] width 9 height 10
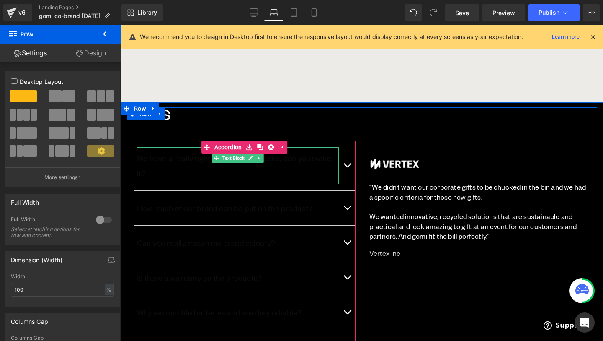
click at [294, 158] on p "We have a really tight deadline of 2 weeks, can you make it?" at bounding box center [238, 165] width 202 height 30
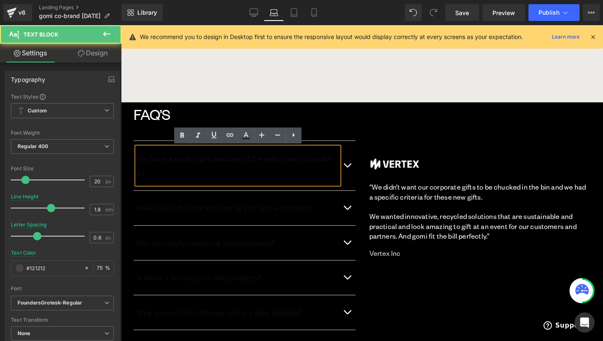
click at [294, 158] on p "We have a really tight deadline of 2 weeks, can you make it?" at bounding box center [238, 165] width 202 height 30
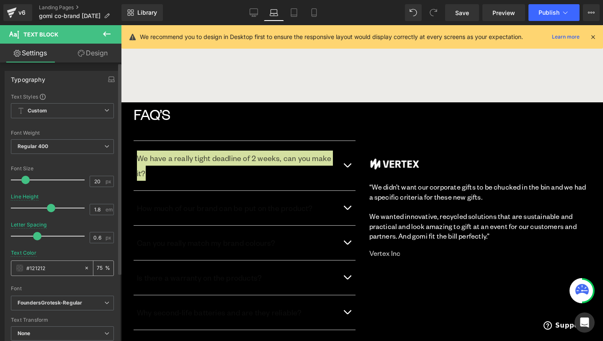
click at [21, 264] on span at bounding box center [19, 267] width 7 height 7
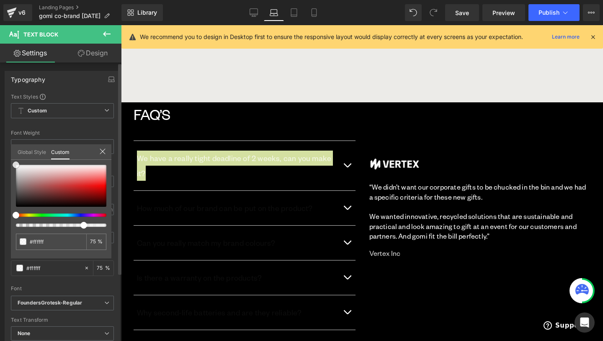
drag, startPoint x: 53, startPoint y: 196, endPoint x: 13, endPoint y: 151, distance: 60.5
click at [13, 151] on div "Global Style Custom Setup Global Style #121212 75 %" at bounding box center [61, 157] width 101 height 26
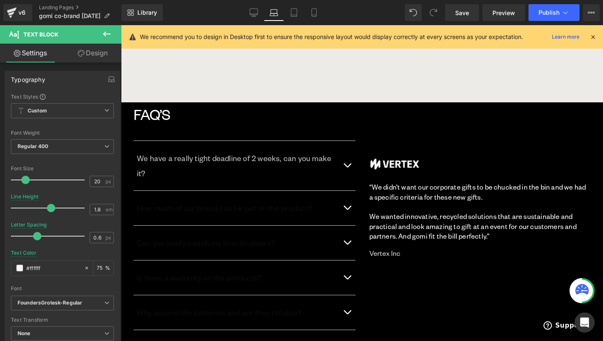
click at [166, 200] on p "How much of our brand can be put on the product?" at bounding box center [238, 207] width 202 height 15
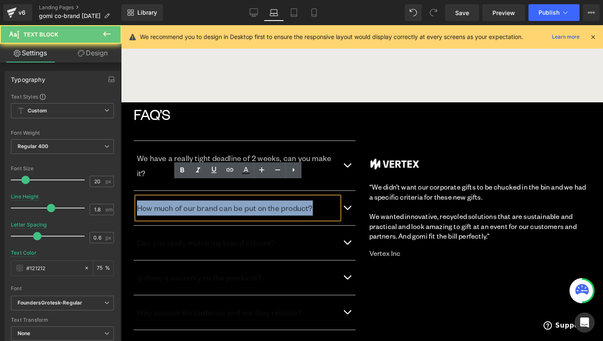
click at [166, 200] on p "How much of our brand can be put on the product?" at bounding box center [238, 207] width 202 height 15
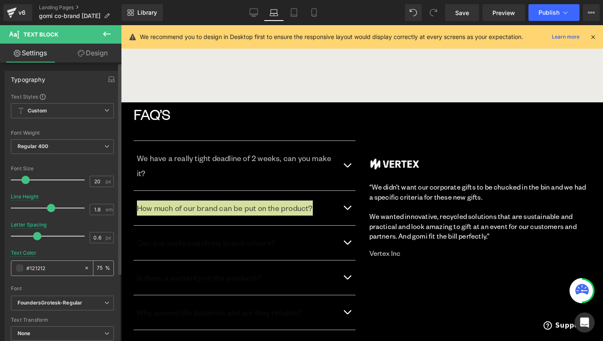
click at [22, 265] on span at bounding box center [19, 267] width 7 height 7
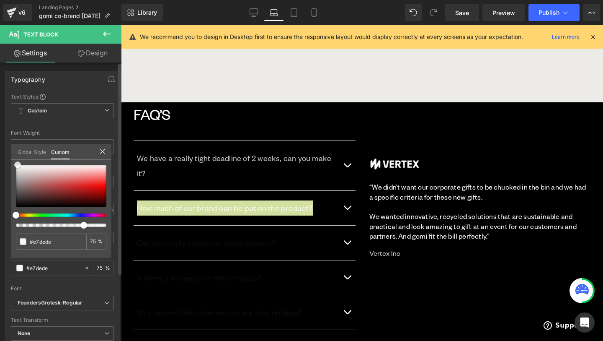
drag, startPoint x: 37, startPoint y: 176, endPoint x: 14, endPoint y: 157, distance: 29.7
click at [14, 157] on div "Global Style Custom Setup Global Style #121212 75 %" at bounding box center [61, 157] width 101 height 26
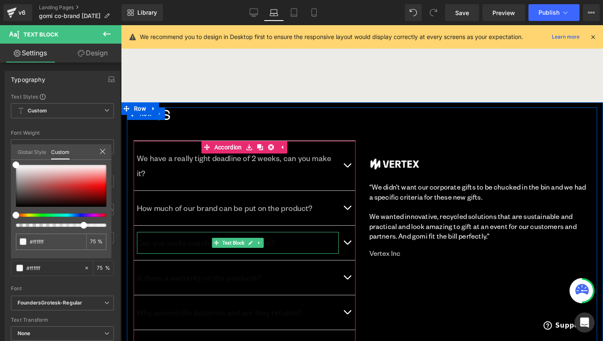
click at [157, 235] on p "Can you really match my brand colours?" at bounding box center [238, 242] width 202 height 15
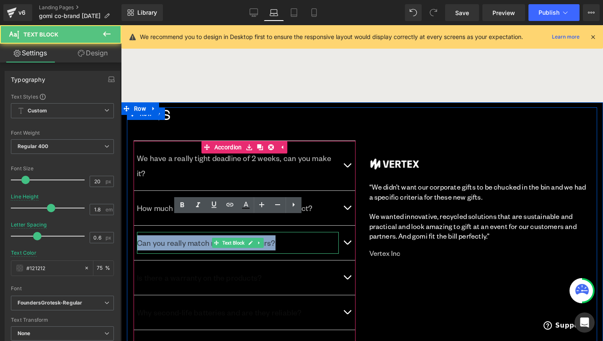
click at [157, 235] on p "Can you really match my brand colours?" at bounding box center [238, 242] width 202 height 15
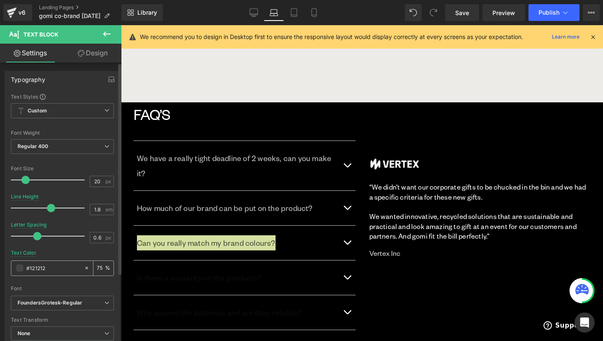
click at [20, 268] on span at bounding box center [19, 267] width 7 height 7
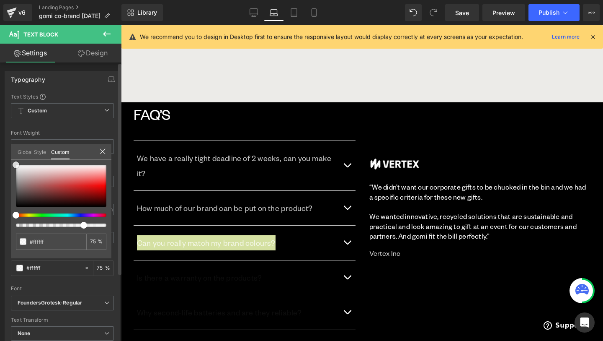
drag, startPoint x: 51, startPoint y: 186, endPoint x: 14, endPoint y: 151, distance: 51.0
click at [14, 151] on div "Global Style Custom Setup Global Style #121212 75 %" at bounding box center [61, 157] width 101 height 26
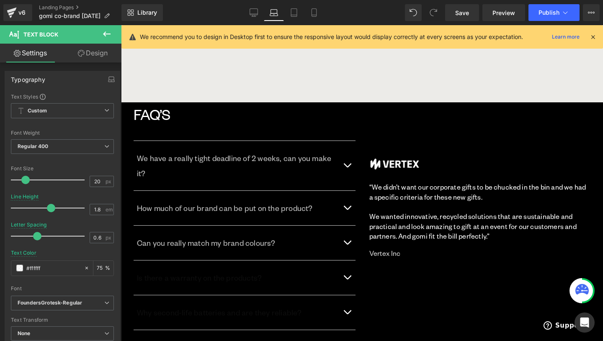
click at [195, 271] on div "Is there a warranty on the products? Text Block" at bounding box center [238, 277] width 202 height 22
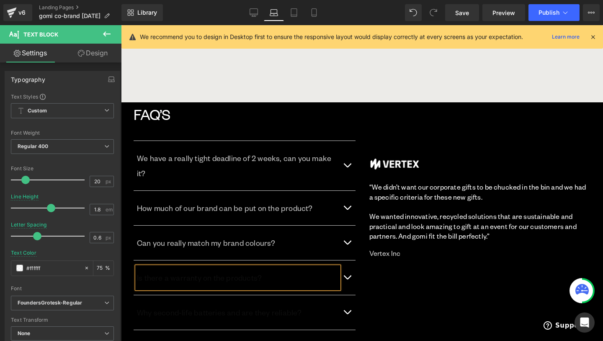
click at [195, 271] on div "Is there a warranty on the products? Text Block" at bounding box center [238, 277] width 202 height 22
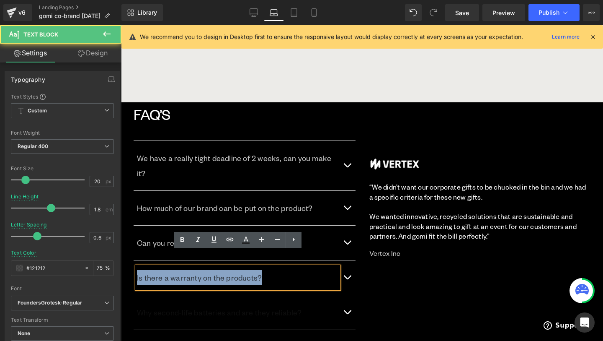
click at [195, 271] on div "Is there a warranty on the products?" at bounding box center [238, 277] width 202 height 22
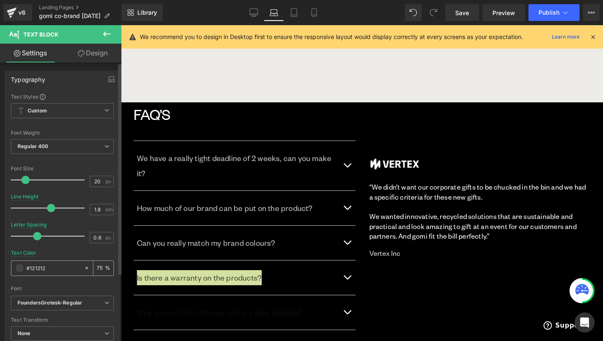
click at [24, 271] on div "#121212" at bounding box center [47, 268] width 72 height 15
click at [20, 269] on span at bounding box center [19, 267] width 7 height 7
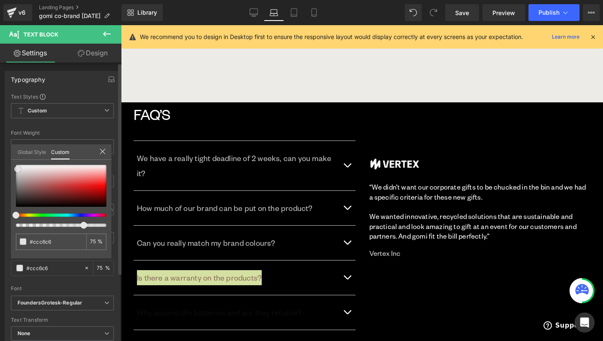
drag, startPoint x: 36, startPoint y: 191, endPoint x: 13, endPoint y: 160, distance: 38.3
click at [13, 160] on div "#121212 75 %" at bounding box center [61, 165] width 101 height 10
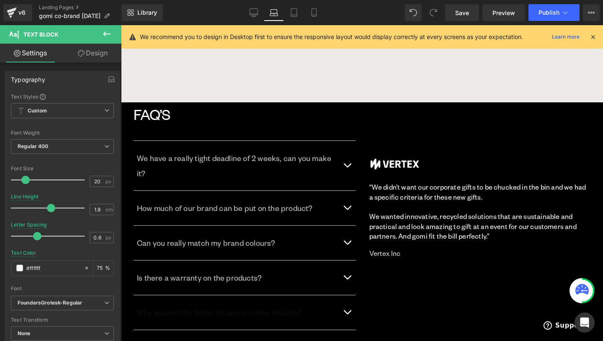
click at [209, 305] on p "Why second-life batteries and are they reliable?" at bounding box center [238, 312] width 202 height 15
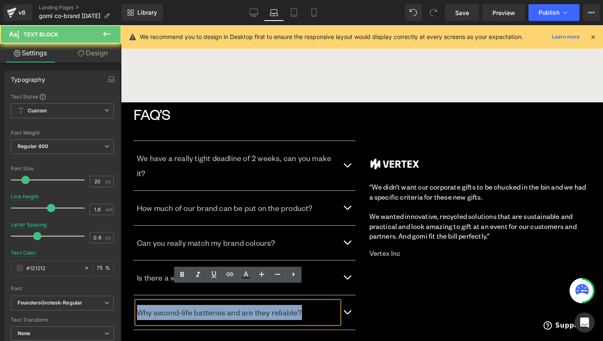
click at [209, 305] on p "Why second-life batteries and are they reliable?" at bounding box center [238, 312] width 202 height 15
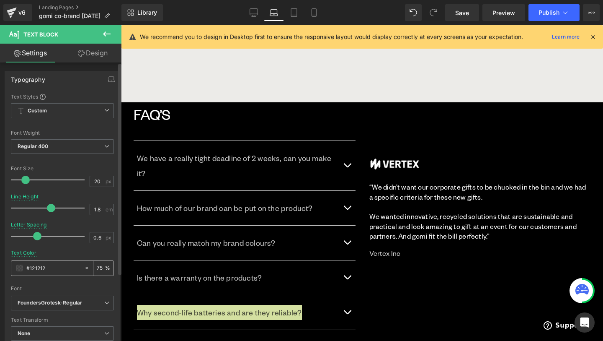
click at [19, 267] on span at bounding box center [19, 267] width 7 height 7
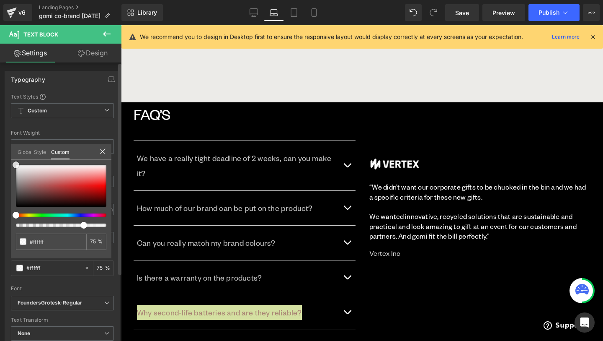
drag, startPoint x: 36, startPoint y: 187, endPoint x: 2, endPoint y: 150, distance: 50.7
click at [2, 150] on div "Typography Text Styles Custom Custom Setup Global Style Custom Setup Global Sty…" at bounding box center [62, 209] width 125 height 288
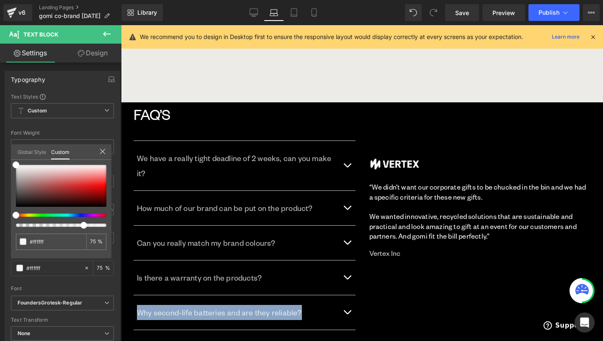
click at [393, 310] on div at bounding box center [362, 182] width 482 height 315
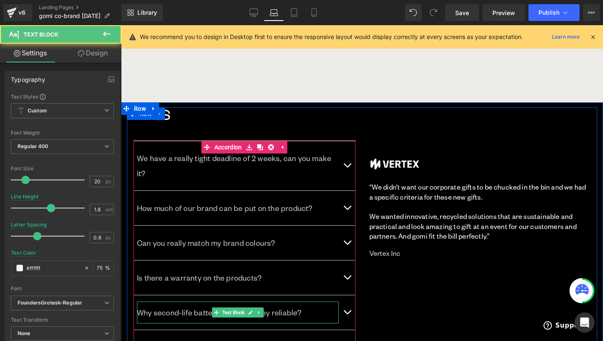
click at [282, 305] on p "Why second-life batteries and are they reliable?" at bounding box center [238, 312] width 202 height 15
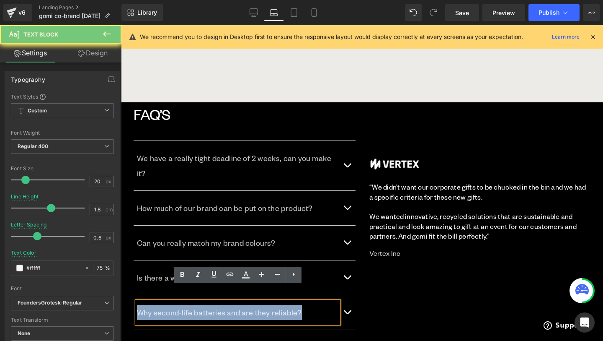
click at [282, 305] on p "Why second-life batteries and are they reliable?" at bounding box center [238, 312] width 202 height 15
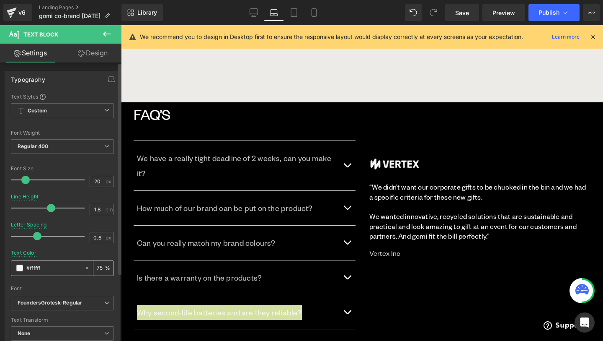
click at [99, 268] on input "75" at bounding box center [101, 267] width 8 height 9
click at [97, 268] on input "75" at bounding box center [101, 267] width 8 height 9
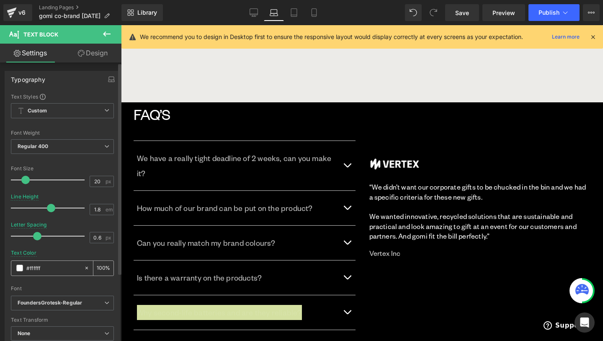
type input "100"
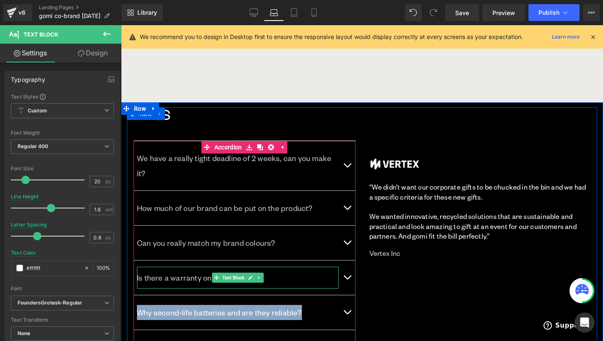
click at [171, 270] on p "Is there a warranty on the products?" at bounding box center [238, 277] width 202 height 15
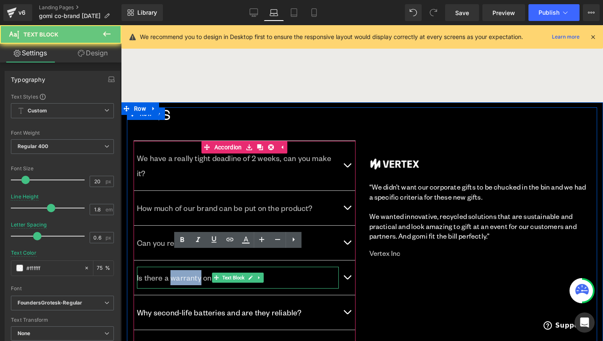
click at [171, 270] on p "Is there a warranty on the products?" at bounding box center [238, 277] width 202 height 15
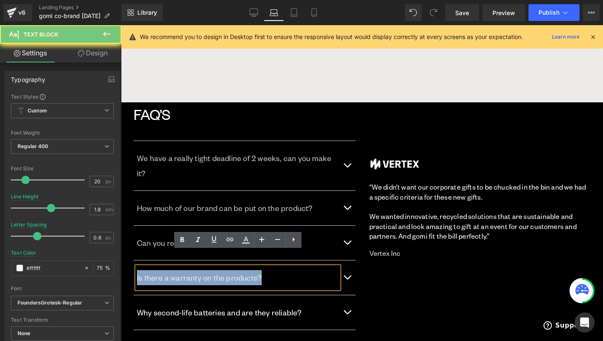
click at [171, 270] on p "Is there a warranty on the products?" at bounding box center [238, 277] width 202 height 15
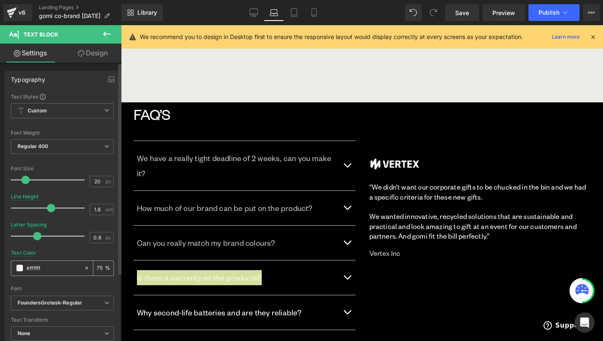
click at [99, 266] on input "75" at bounding box center [101, 267] width 8 height 9
type input "100"
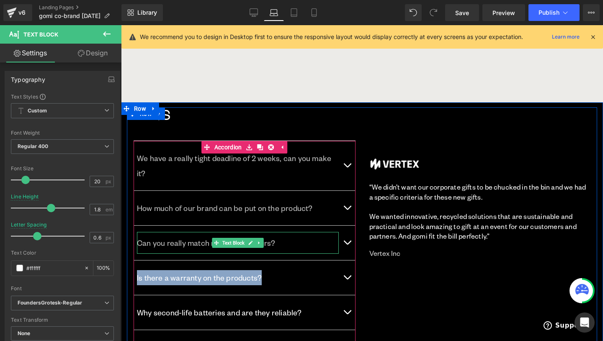
click at [159, 235] on p "Can you really match my brand colours?" at bounding box center [238, 242] width 202 height 15
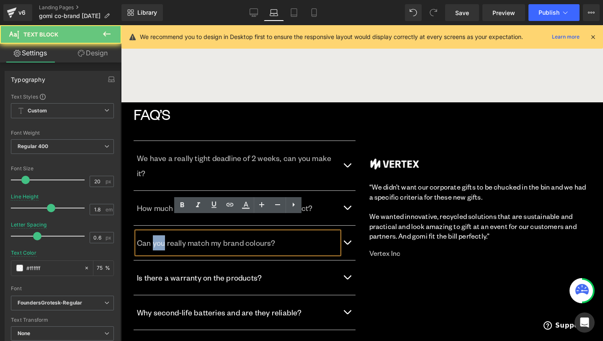
click at [159, 235] on p "Can you really match my brand colours?" at bounding box center [238, 242] width 202 height 15
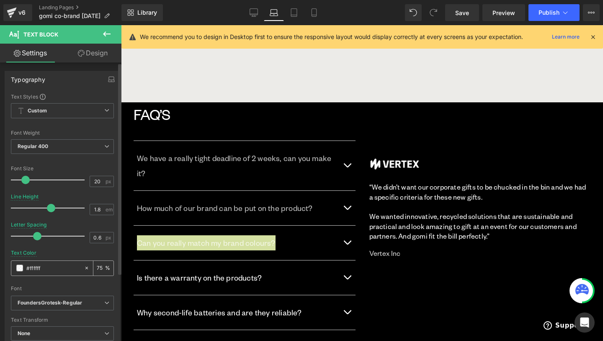
click at [97, 267] on input "75" at bounding box center [101, 267] width 8 height 9
type input "100"
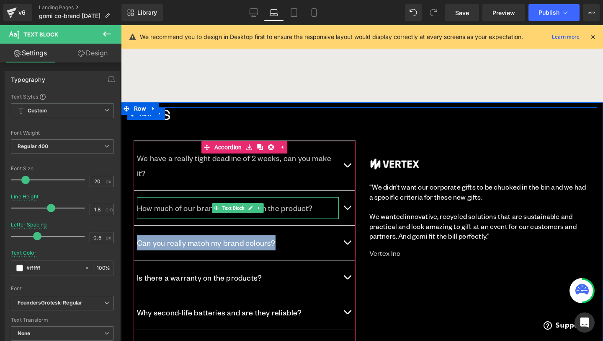
click at [178, 200] on p "How much of our brand can be put on the product?" at bounding box center [238, 207] width 202 height 15
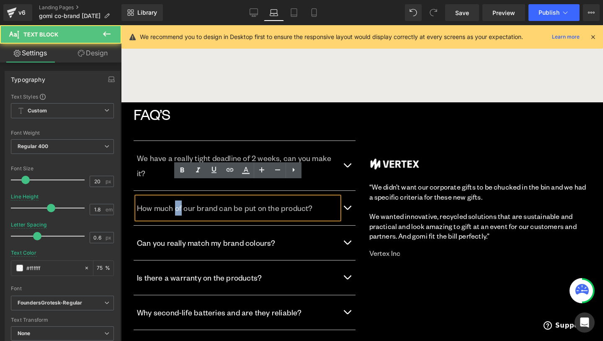
click at [178, 200] on p "How much of our brand can be put on the product?" at bounding box center [238, 207] width 202 height 15
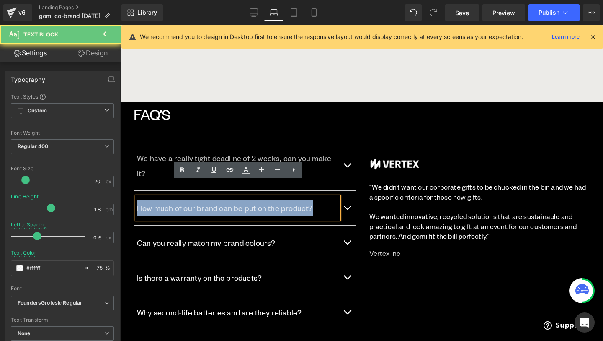
click at [178, 200] on p "How much of our brand can be put on the product?" at bounding box center [238, 207] width 202 height 15
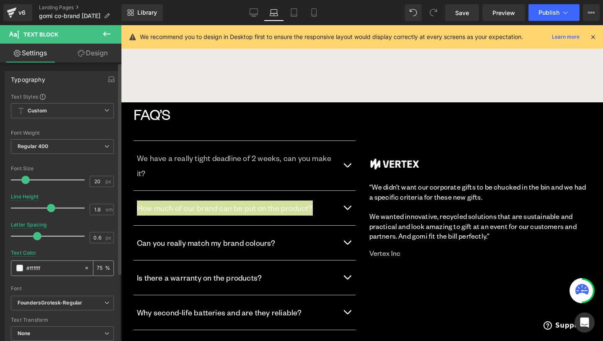
click at [97, 271] on input "75" at bounding box center [101, 267] width 8 height 9
type input "100"
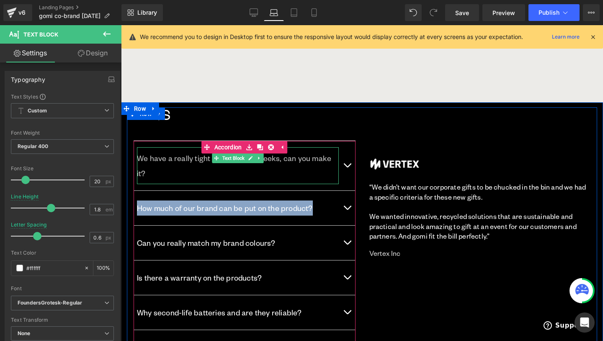
click at [186, 158] on p "We have a really tight deadline of 2 weeks, can you make it?" at bounding box center [238, 165] width 202 height 30
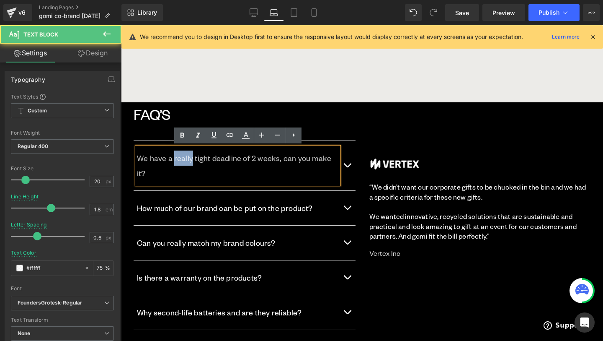
click at [186, 158] on p "We have a really tight deadline of 2 weeks, can you make it?" at bounding box center [238, 165] width 202 height 30
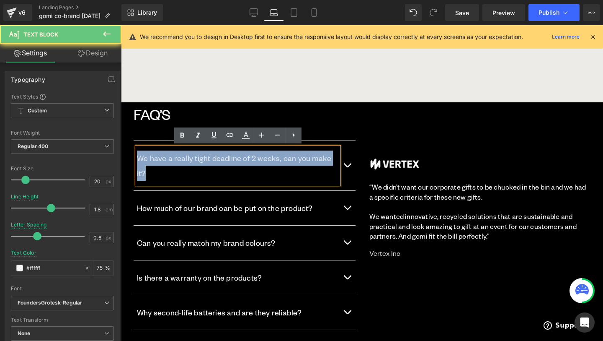
click at [186, 158] on p "We have a really tight deadline of 2 weeks, can you make it?" at bounding box center [238, 165] width 202 height 30
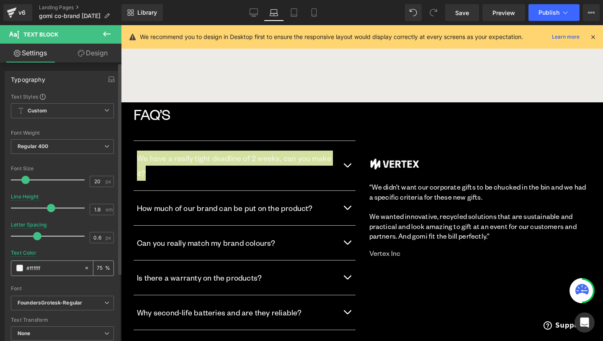
click at [97, 269] on input "75" at bounding box center [101, 267] width 8 height 9
type input "100"
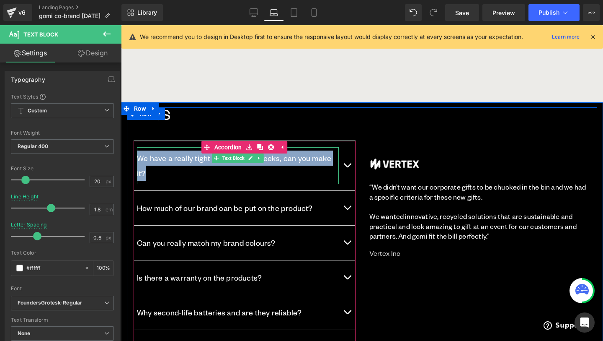
click at [179, 154] on p "We have a really tight deadline of 2 weeks, can you make it?" at bounding box center [238, 165] width 202 height 30
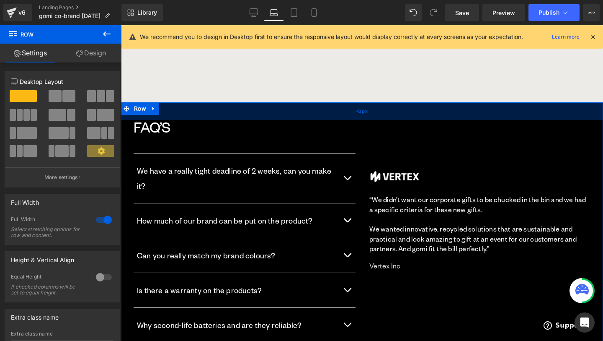
drag, startPoint x: 348, startPoint y: 103, endPoint x: 350, endPoint y: 116, distance: 12.6
click at [350, 116] on div "42px" at bounding box center [362, 111] width 482 height 18
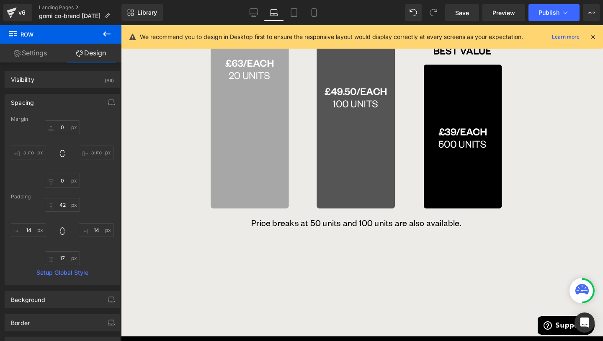
scroll to position [1300, 0]
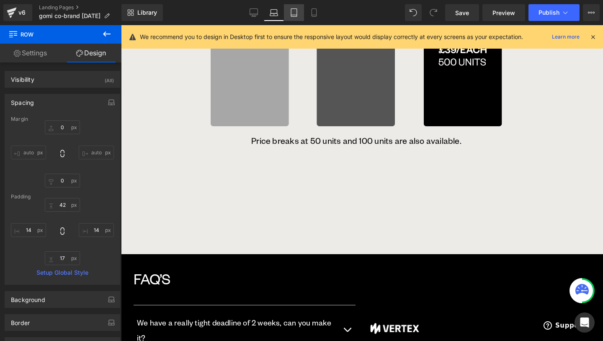
click at [285, 10] on link "Tablet" at bounding box center [294, 12] width 20 height 17
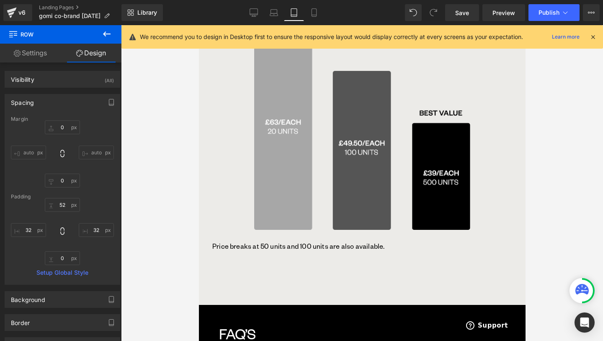
scroll to position [1654, 0]
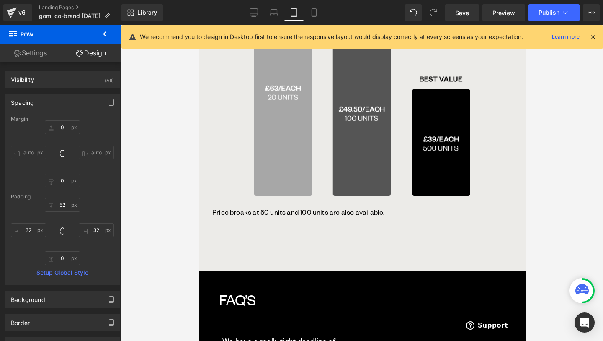
click at [359, 212] on div "Price breaks at 50 units and 100 units are also available." at bounding box center [362, 216] width 300 height 28
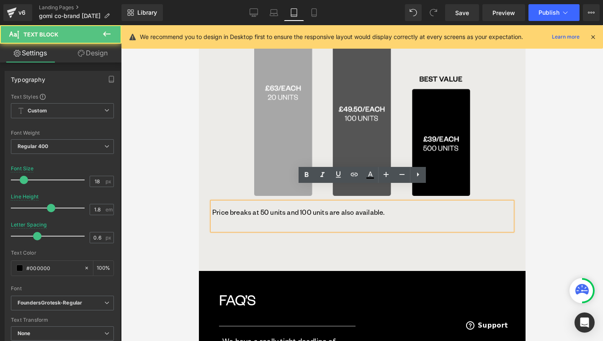
click at [364, 238] on div "POWER BANK PRICING Text Block Prices include custom logo engraving, brand colou…" at bounding box center [362, 88] width 327 height 343
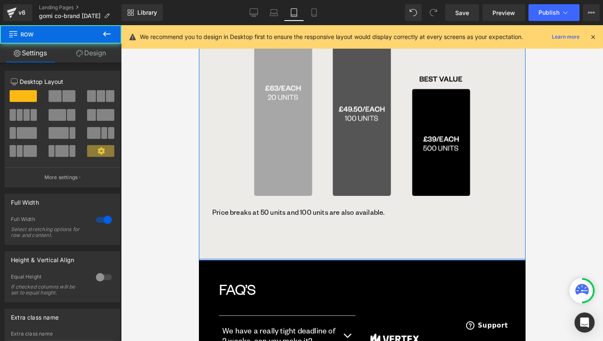
drag, startPoint x: 364, startPoint y: 250, endPoint x: 364, endPoint y: 226, distance: 24.7
click at [364, 226] on div "POWER BANK PRICING Text Block Prices include custom logo engraving, brand colou…" at bounding box center [362, 88] width 327 height 343
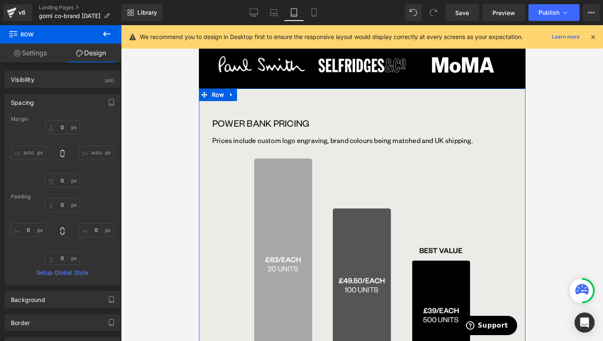
scroll to position [1471, 0]
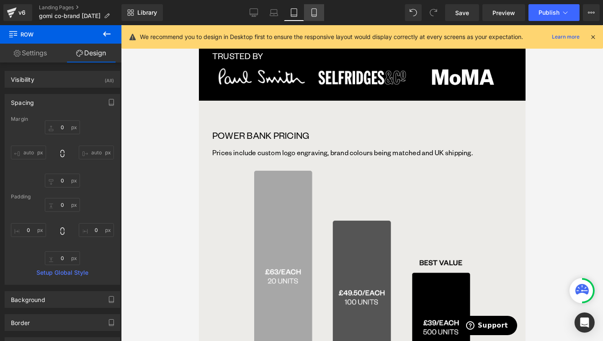
click at [318, 13] on icon at bounding box center [314, 12] width 8 height 8
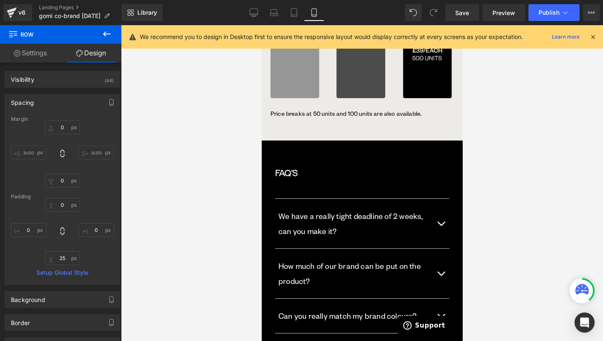
scroll to position [1737, 0]
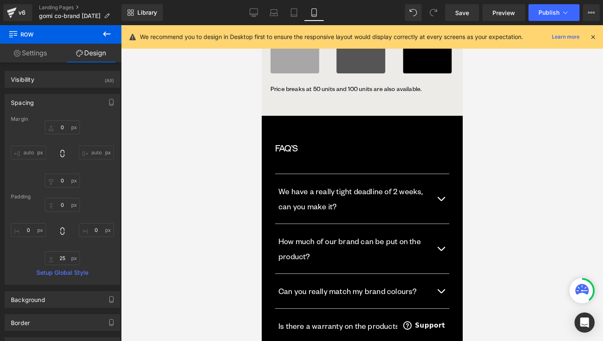
click at [442, 174] on button "button" at bounding box center [440, 198] width 17 height 49
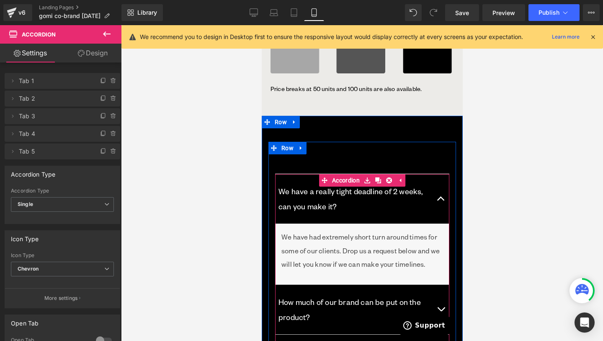
click at [442, 174] on button "button" at bounding box center [440, 198] width 17 height 49
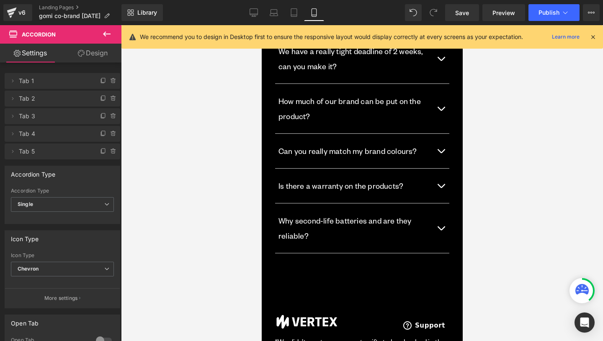
scroll to position [1901, 0]
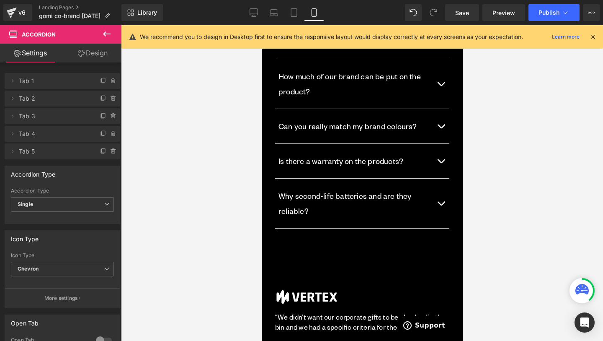
click at [415, 241] on div at bounding box center [362, 279] width 174 height 76
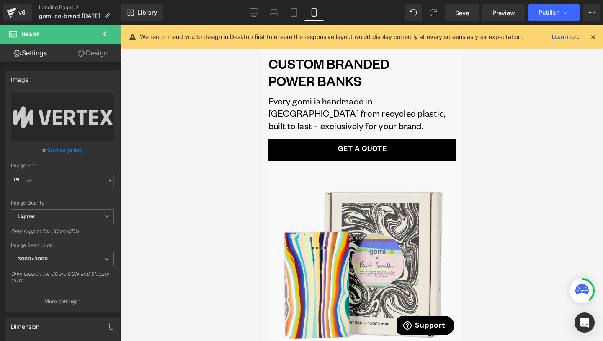
scroll to position [0, 0]
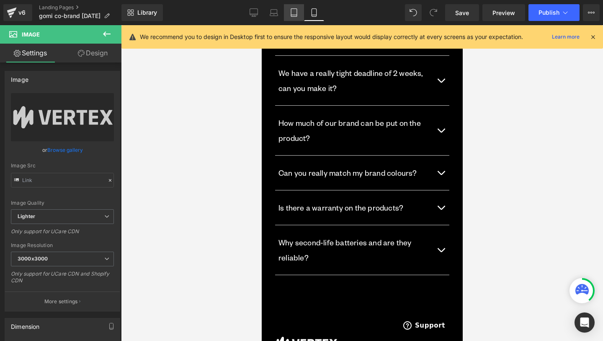
click at [294, 9] on icon at bounding box center [294, 12] width 8 height 8
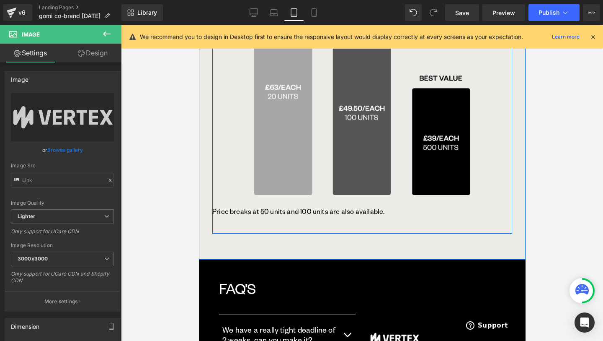
scroll to position [1642, 0]
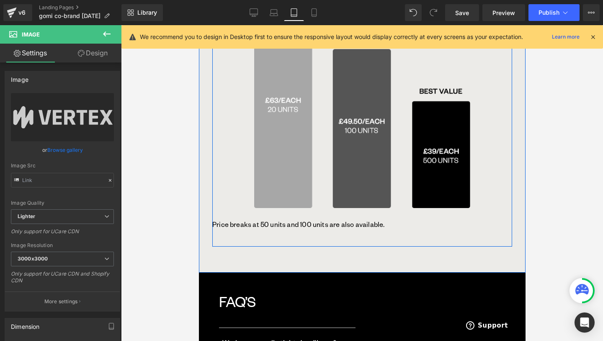
click at [383, 226] on div "POWER BANK PRICING Text Block Prices include custom logo engraving, brand colou…" at bounding box center [362, 95] width 300 height 304
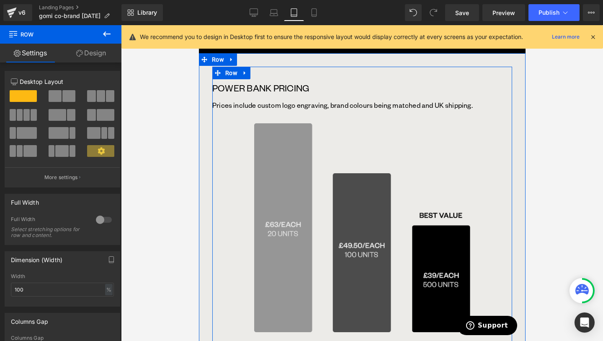
scroll to position [1522, 0]
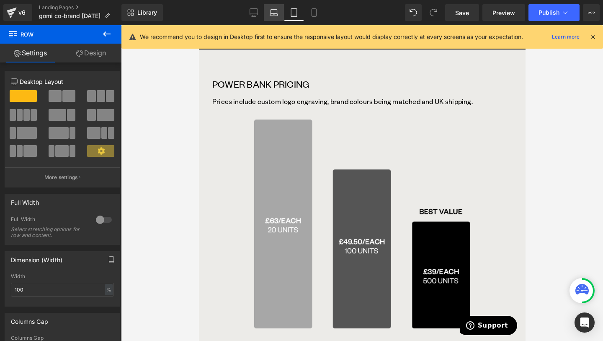
click at [270, 19] on link "Laptop" at bounding box center [274, 12] width 20 height 17
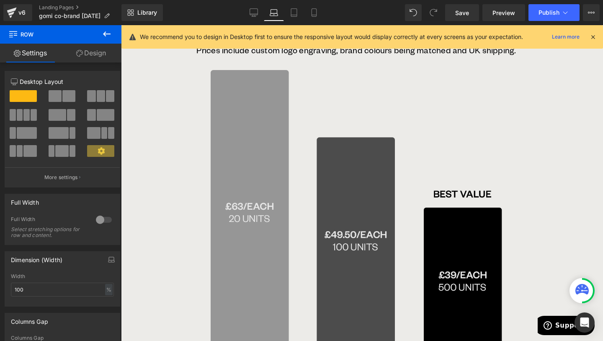
scroll to position [1151, 0]
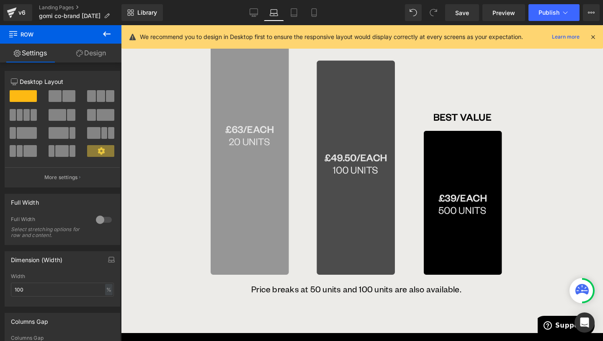
click at [160, 164] on img at bounding box center [356, 136] width 459 height 287
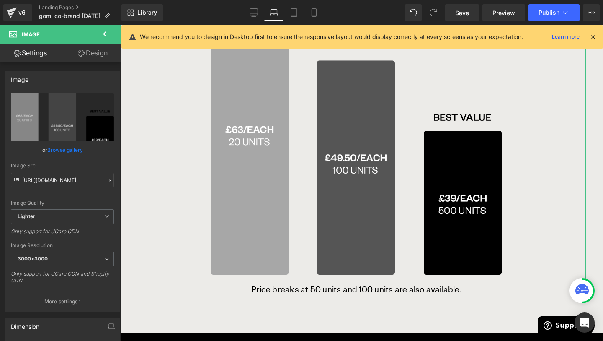
click at [91, 46] on link "Design" at bounding box center [92, 53] width 61 height 19
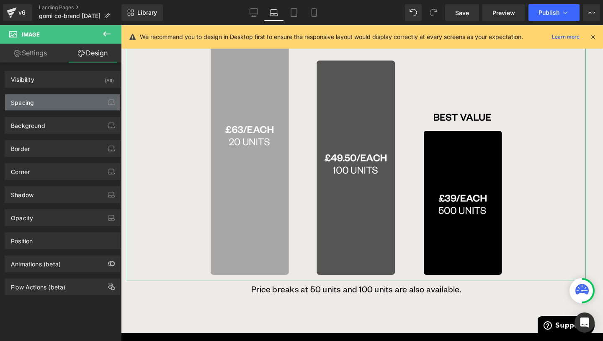
click at [76, 96] on div "Spacing" at bounding box center [62, 102] width 115 height 16
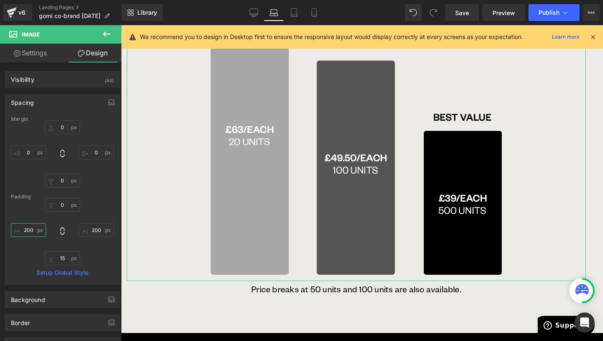
click at [29, 228] on input "200" at bounding box center [28, 230] width 35 height 14
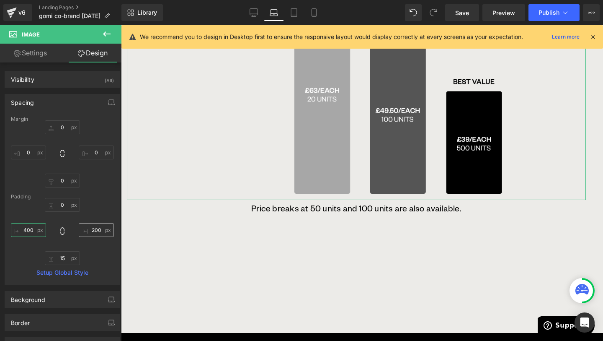
type input "400"
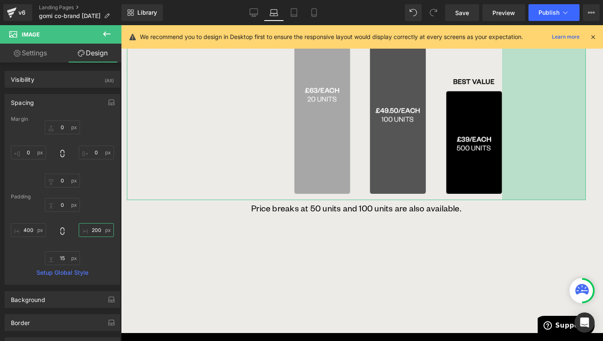
click at [89, 235] on input "200" at bounding box center [96, 230] width 35 height 14
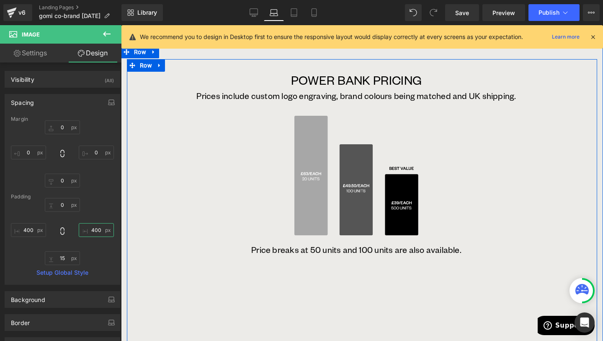
scroll to position [1027, 0]
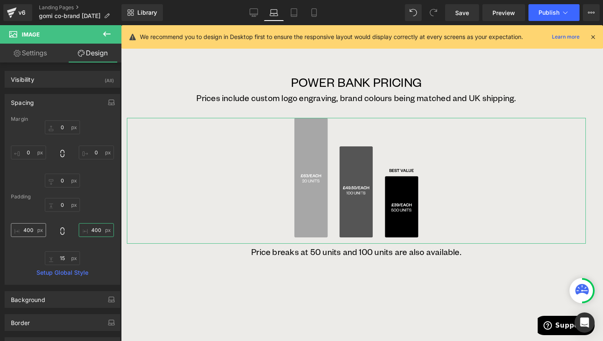
type input "400"
click at [30, 230] on input "400" at bounding box center [28, 230] width 35 height 14
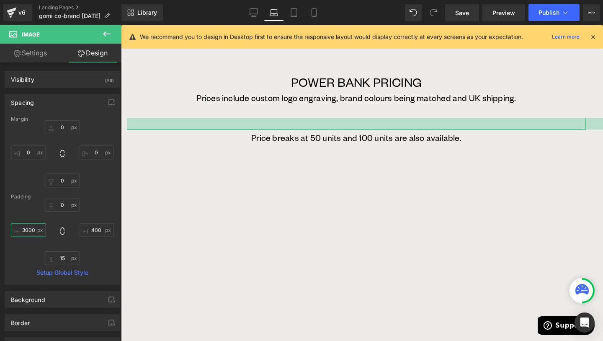
click at [33, 231] on input "3000" at bounding box center [28, 230] width 35 height 14
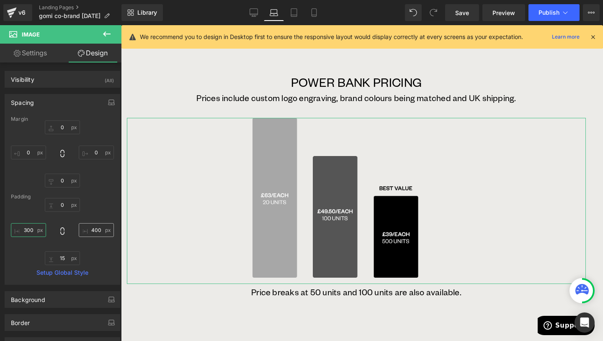
type input "300"
click at [96, 229] on input "400" at bounding box center [96, 230] width 35 height 14
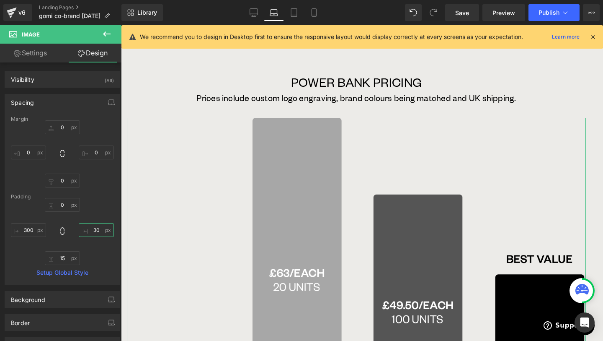
type input "300"
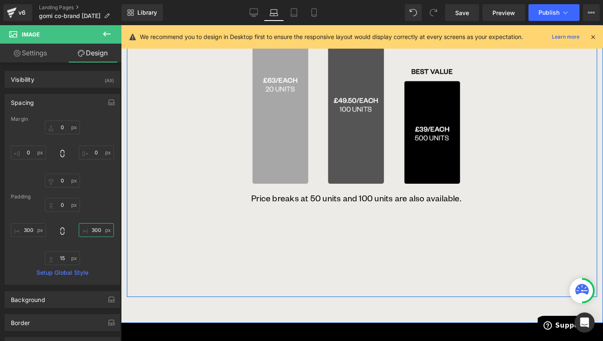
scroll to position [1171, 0]
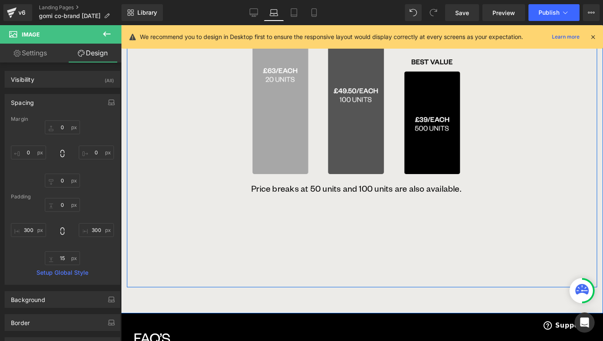
click at [378, 254] on div "POWER BANK PRICING Text Block Prices include custom logo engraving, brand colou…" at bounding box center [362, 102] width 470 height 370
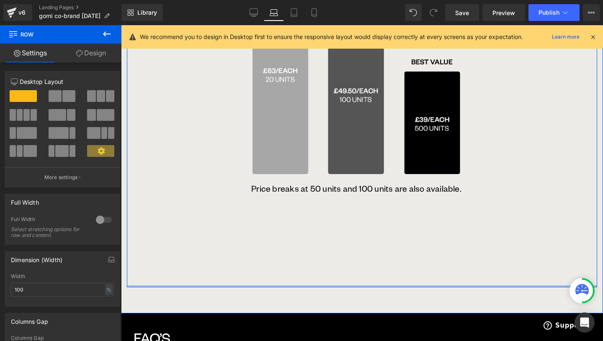
drag, startPoint x: 382, startPoint y: 285, endPoint x: 382, endPoint y: 256, distance: 28.5
click at [382, 256] on div "POWER BANK PRICING Text Block Prices include custom logo engraving, brand colou…" at bounding box center [362, 102] width 470 height 370
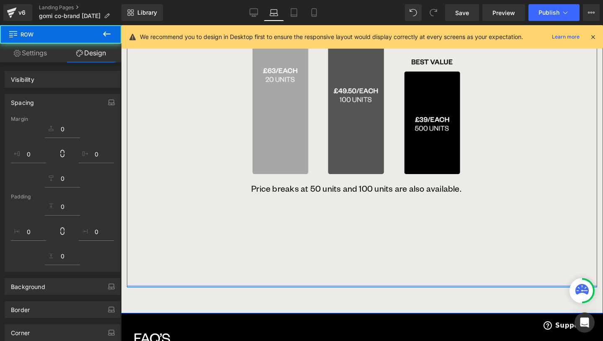
click at [382, 256] on div "POWER BANK PRICING Text Block Prices include custom logo engraving, brand colou…" at bounding box center [362, 102] width 470 height 370
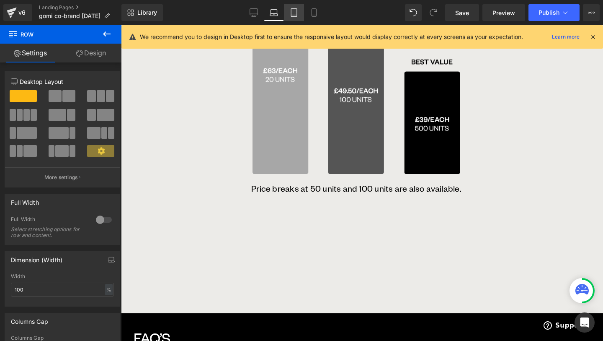
drag, startPoint x: 290, startPoint y: 12, endPoint x: 91, endPoint y: 31, distance: 199.8
click at [290, 12] on icon at bounding box center [294, 12] width 8 height 8
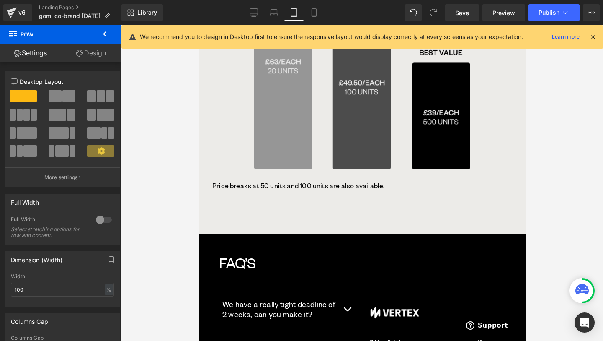
scroll to position [1713, 0]
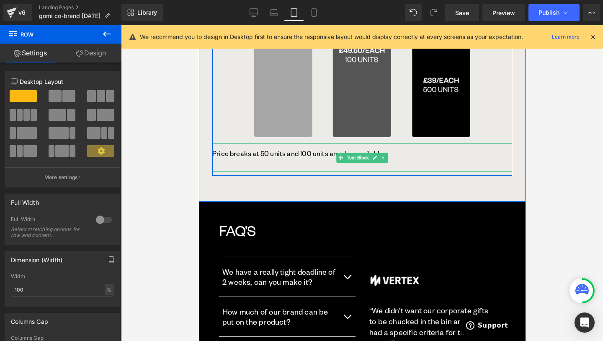
click at [338, 157] on div "POWER BANK PRICING Text Block Prices include custom logo engraving, brand colou…" at bounding box center [362, 24] width 300 height 304
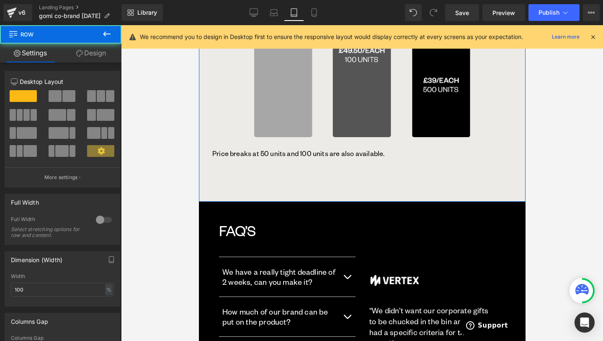
click at [283, 175] on div "POWER BANK PRICING Text Block Prices include custom logo engraving, brand colou…" at bounding box center [362, 29] width 327 height 343
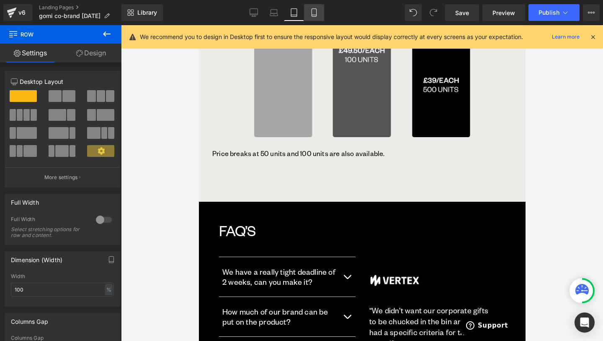
click at [313, 10] on icon at bounding box center [314, 12] width 8 height 8
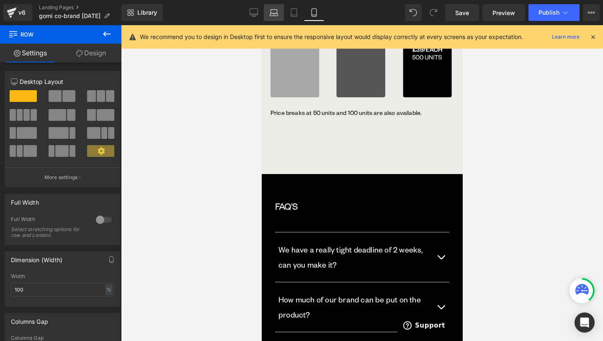
scroll to position [1319, 0]
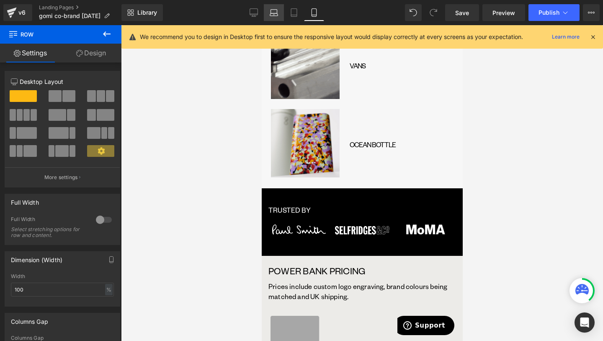
click at [275, 13] on icon at bounding box center [274, 14] width 8 height 3
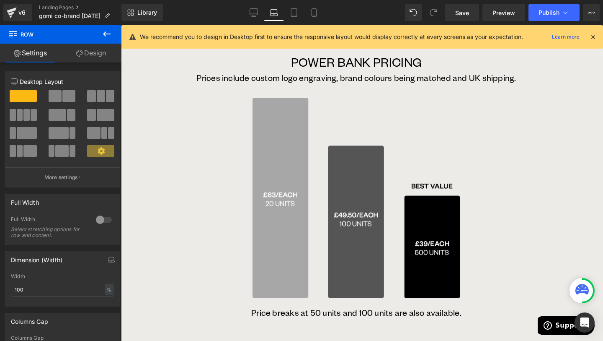
scroll to position [1046, 0]
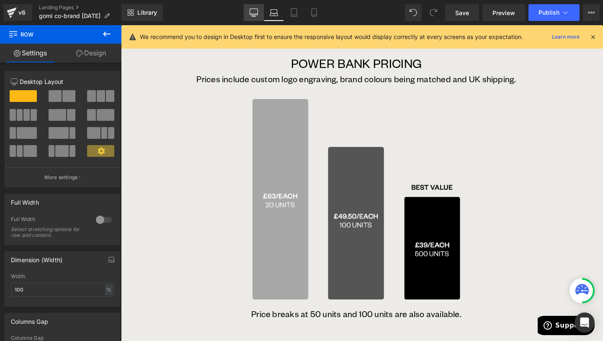
click at [261, 17] on link "Desktop" at bounding box center [254, 12] width 20 height 17
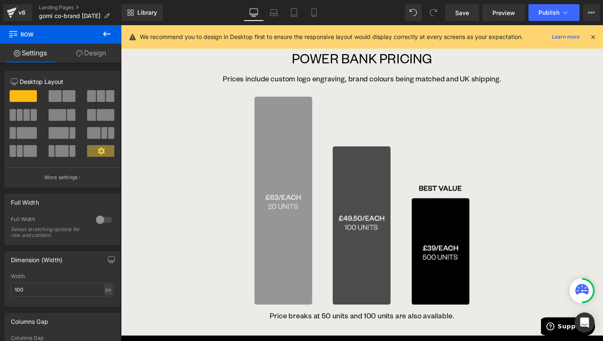
scroll to position [1081, 0]
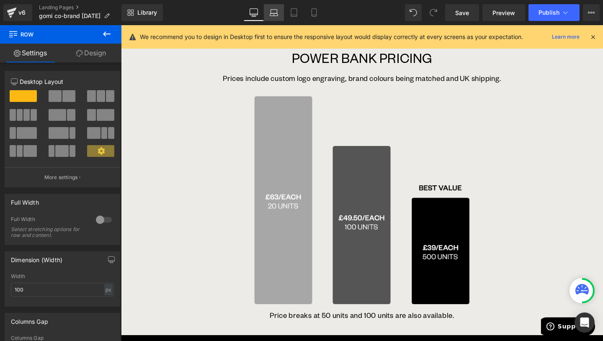
click at [280, 15] on link "Laptop" at bounding box center [274, 12] width 20 height 17
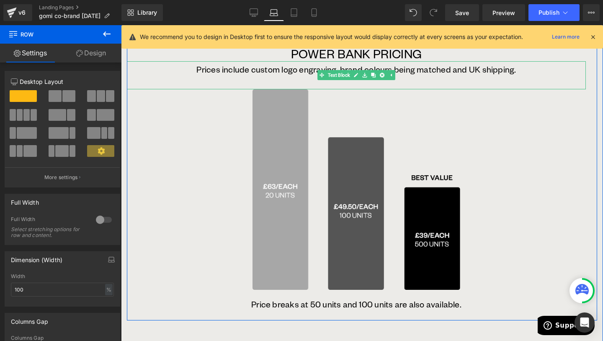
scroll to position [1052, 0]
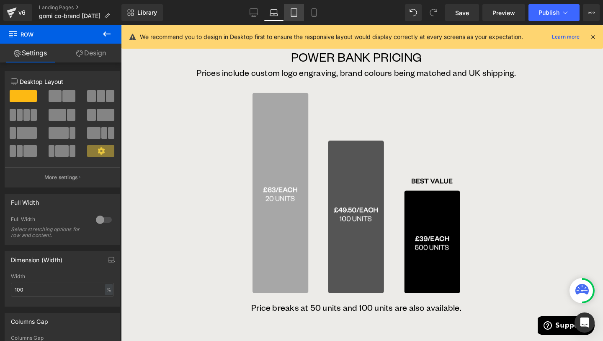
click at [297, 17] on link "Tablet" at bounding box center [294, 12] width 20 height 17
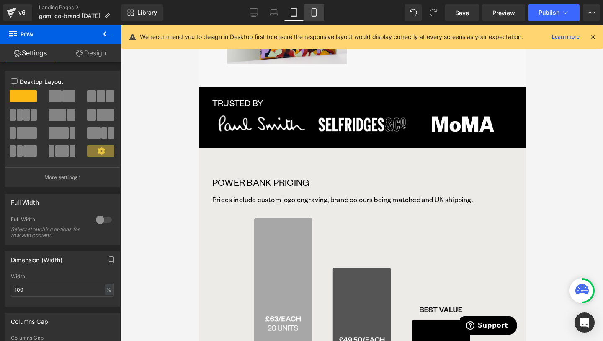
click at [313, 12] on icon at bounding box center [314, 12] width 8 height 8
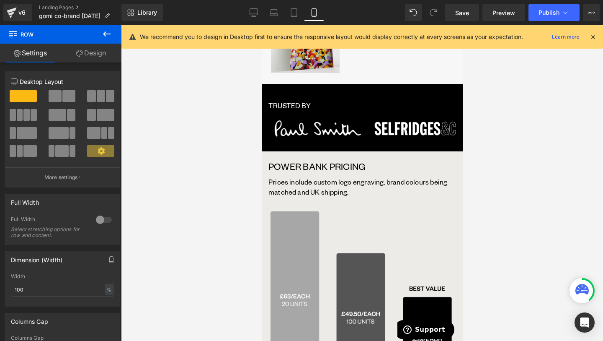
scroll to position [1319, 0]
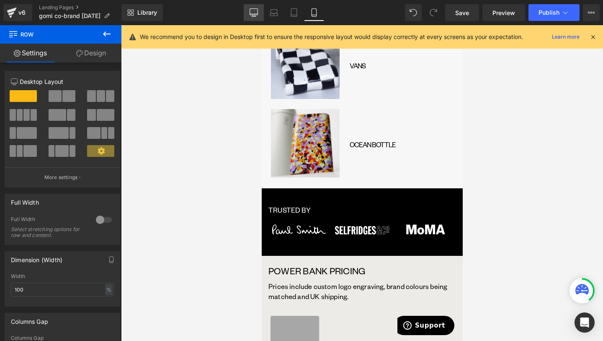
click at [261, 13] on link "Desktop" at bounding box center [254, 12] width 20 height 17
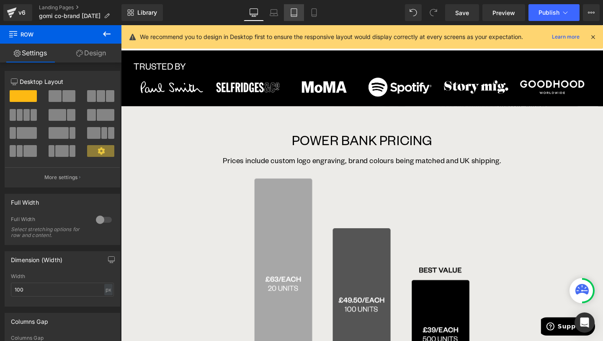
click at [302, 10] on link "Tablet" at bounding box center [294, 12] width 20 height 17
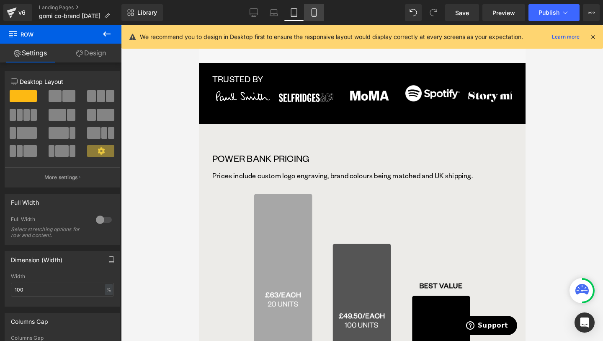
click at [317, 12] on icon at bounding box center [314, 12] width 8 height 8
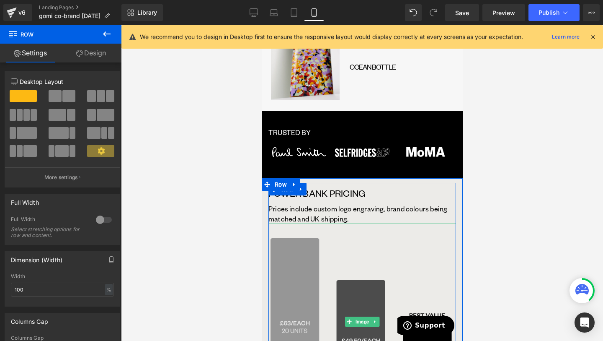
scroll to position [1463, 0]
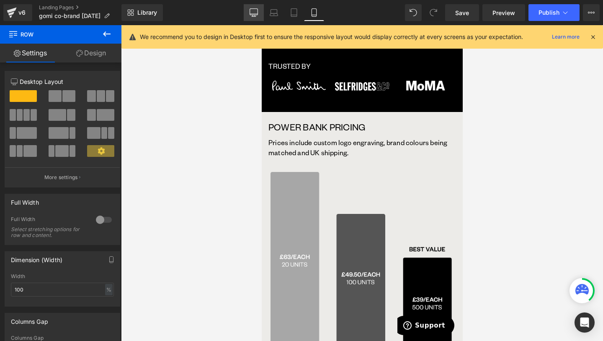
click at [256, 16] on icon at bounding box center [254, 16] width 4 height 0
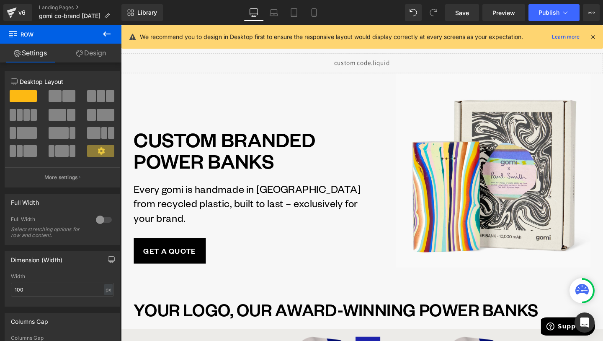
scroll to position [0, 0]
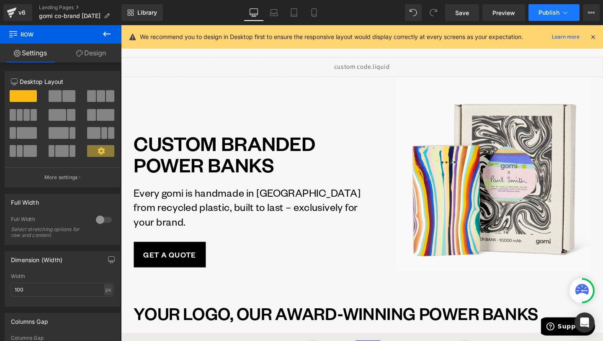
click at [570, 11] on button "Publish" at bounding box center [554, 12] width 51 height 17
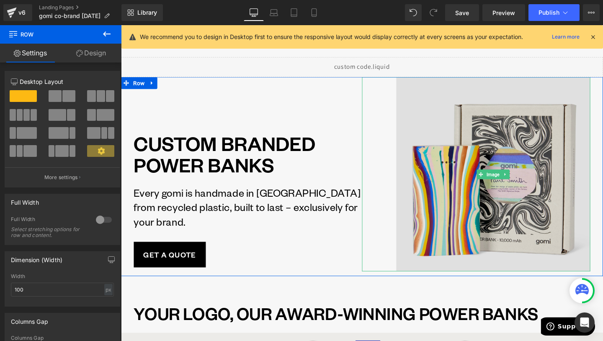
click at [470, 203] on img at bounding box center [512, 182] width 204 height 204
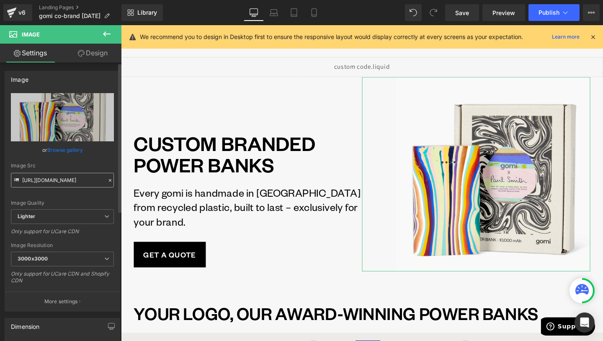
click at [70, 179] on input "[URL][DOMAIN_NAME]" at bounding box center [62, 180] width 103 height 15
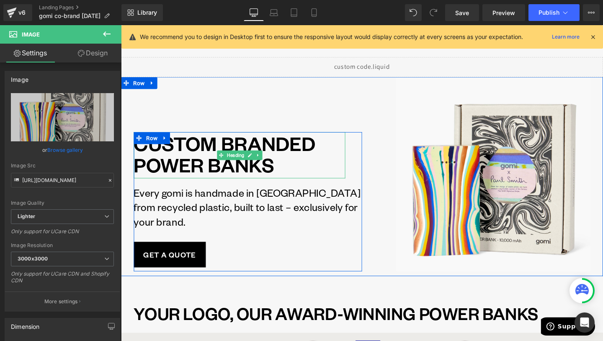
drag, startPoint x: 180, startPoint y: 204, endPoint x: 138, endPoint y: 187, distance: 44.9
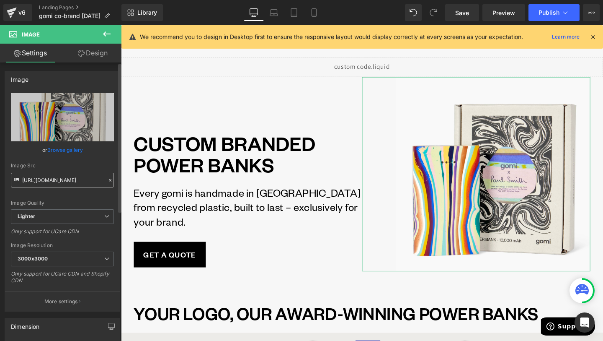
click at [68, 179] on input "[URL][DOMAIN_NAME]" at bounding box center [62, 180] width 103 height 15
drag, startPoint x: 57, startPoint y: 179, endPoint x: 91, endPoint y: 179, distance: 33.5
click at [91, 179] on input "[URL][DOMAIN_NAME]" at bounding box center [62, 180] width 103 height 15
click at [83, 179] on input "[URL][DOMAIN_NAME]" at bounding box center [62, 180] width 103 height 15
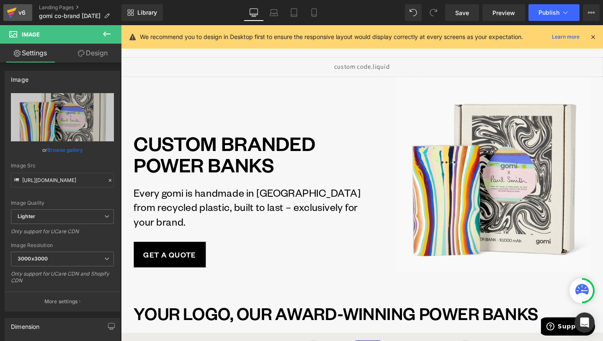
scroll to position [0, 0]
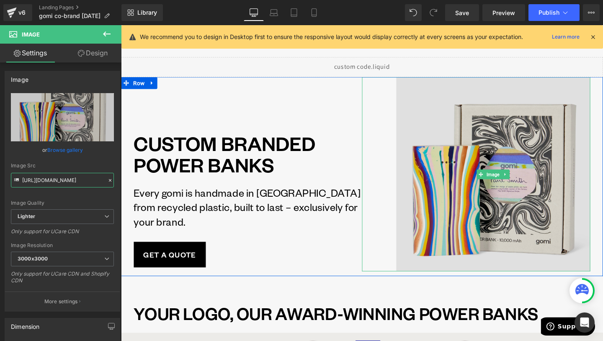
type input "https://[DOMAIN_NAME]/62195217-7e3f-4fbf-9384-fa3f1756caa2/-/format/auto/-/prev…"
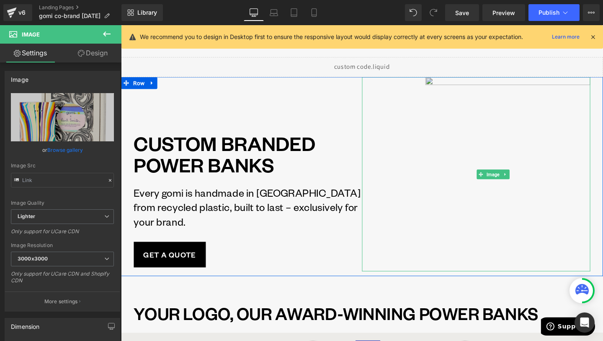
click at [448, 139] on img at bounding box center [512, 182] width 204 height 204
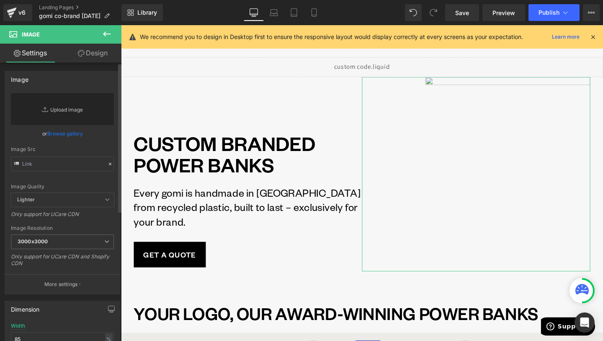
click at [71, 117] on link "Replace Image" at bounding box center [62, 109] width 103 height 32
type input "C:\fakepath\PS X GOMI POWER BANKS 2025.jpg"
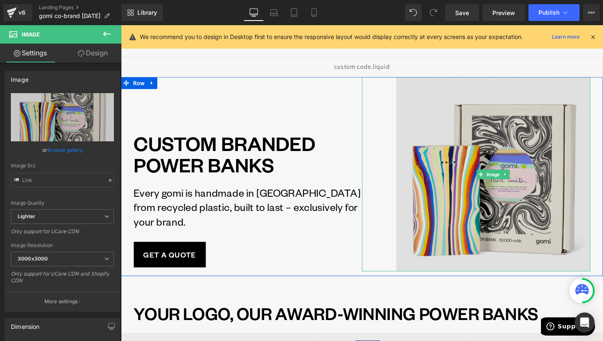
click at [484, 129] on img at bounding box center [512, 182] width 204 height 204
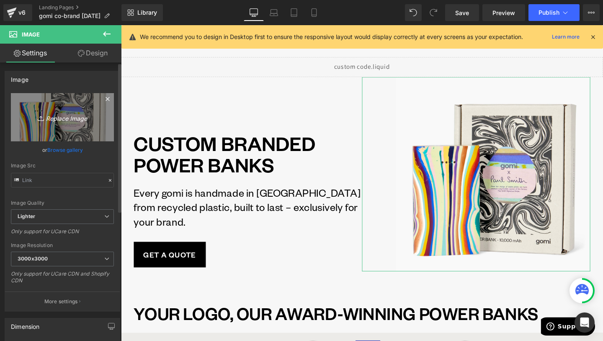
click at [70, 117] on icon "Replace Image" at bounding box center [62, 117] width 67 height 10
click at [89, 118] on icon "Replace Image" at bounding box center [62, 117] width 67 height 10
type input "C:\fakepath\PS X GOMI POWER BANKS COLLAB.jpg"
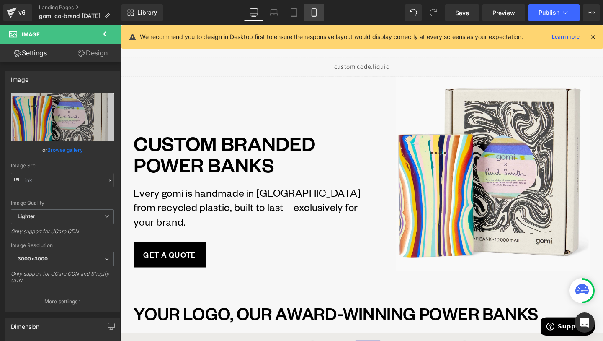
click at [311, 7] on link "Mobile" at bounding box center [314, 12] width 20 height 17
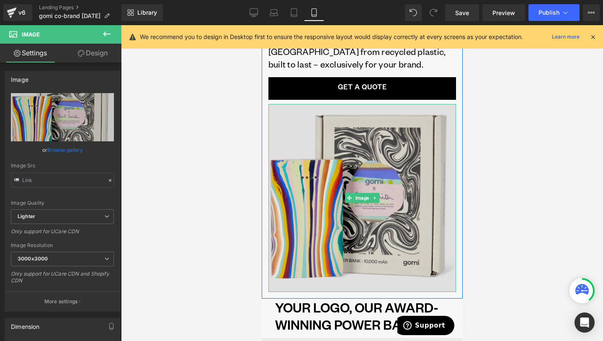
scroll to position [115, 0]
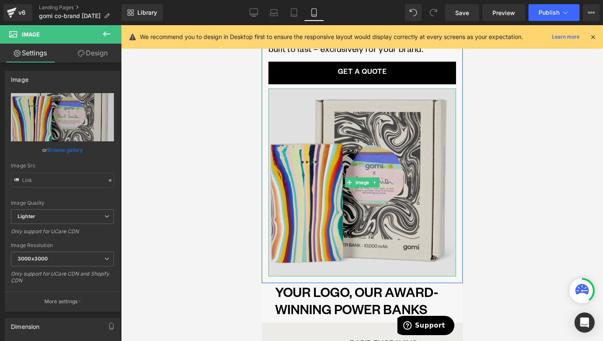
click at [317, 158] on img at bounding box center [362, 182] width 188 height 188
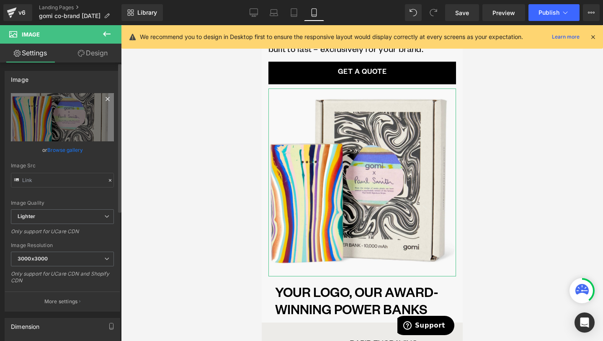
click at [106, 100] on icon at bounding box center [108, 99] width 4 height 4
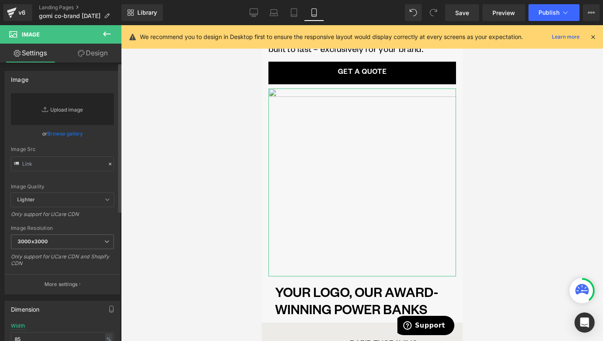
click at [70, 114] on link "Replace Image" at bounding box center [62, 109] width 103 height 32
type input "C:\fakepath\PS X GOMI POWER BANKS COLLAB 2.jpg"
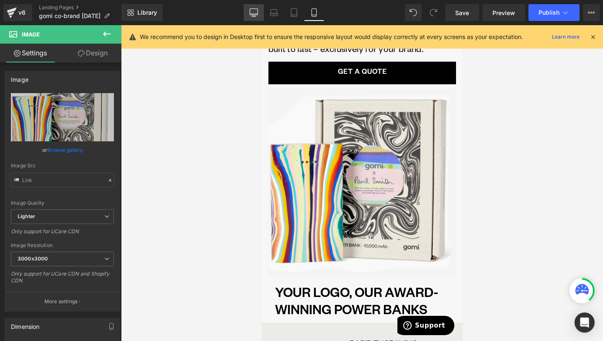
click at [258, 14] on icon at bounding box center [254, 12] width 8 height 8
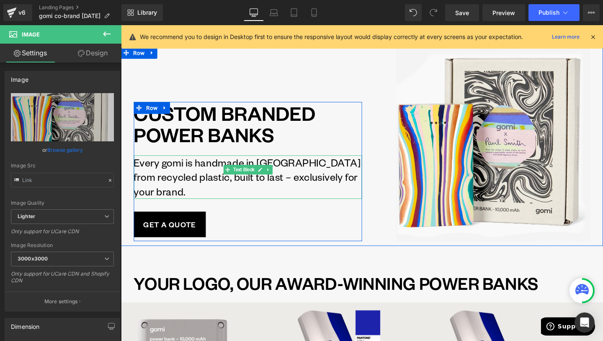
scroll to position [38, 0]
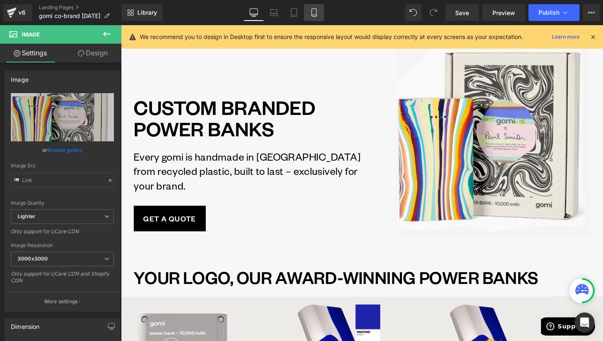
click at [316, 15] on icon at bounding box center [314, 12] width 8 height 8
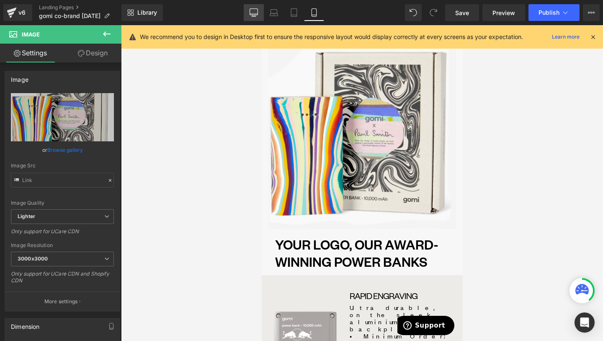
click at [261, 15] on link "Desktop" at bounding box center [254, 12] width 20 height 17
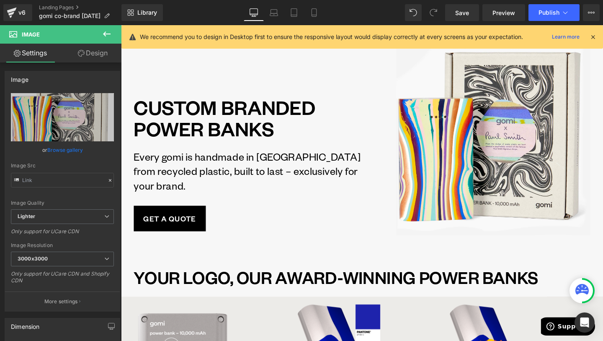
scroll to position [0, 0]
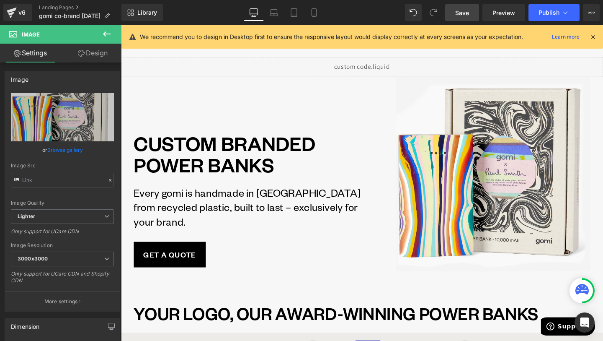
click at [460, 17] on link "Save" at bounding box center [462, 12] width 34 height 17
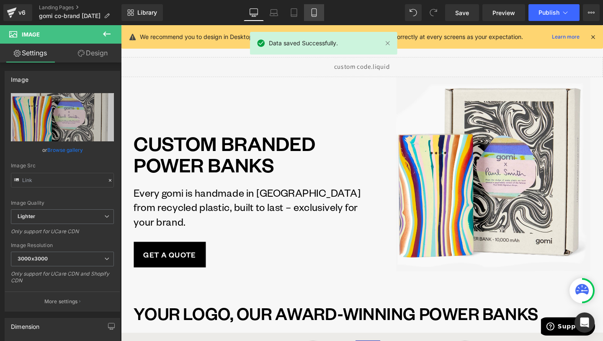
click at [317, 14] on icon at bounding box center [314, 12] width 8 height 8
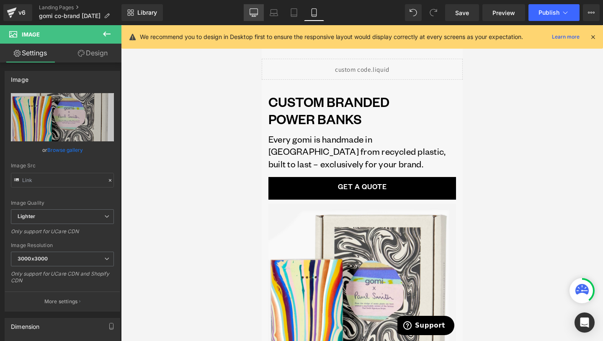
click at [253, 18] on link "Desktop" at bounding box center [254, 12] width 20 height 17
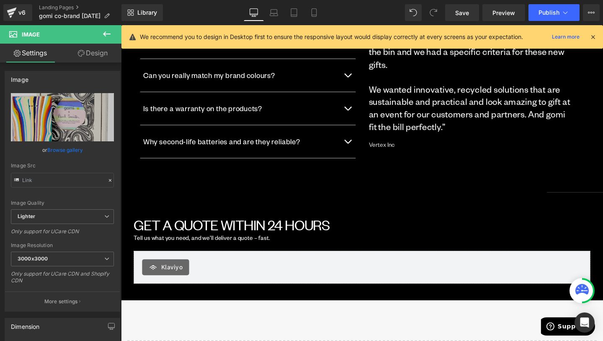
scroll to position [1414, 0]
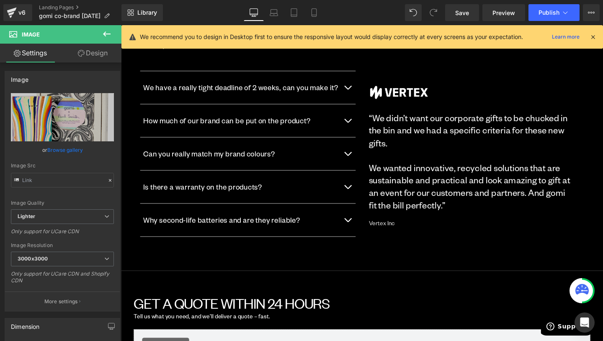
click at [362, 82] on button "button" at bounding box center [359, 90] width 17 height 34
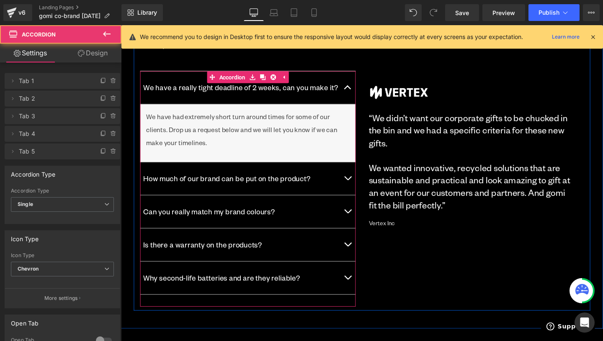
click at [362, 82] on button "button" at bounding box center [359, 90] width 17 height 34
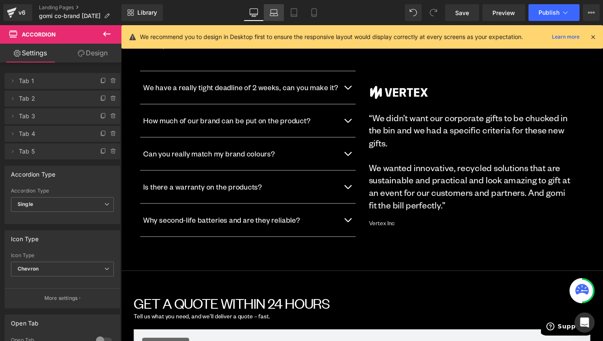
click at [278, 19] on link "Laptop" at bounding box center [274, 12] width 20 height 17
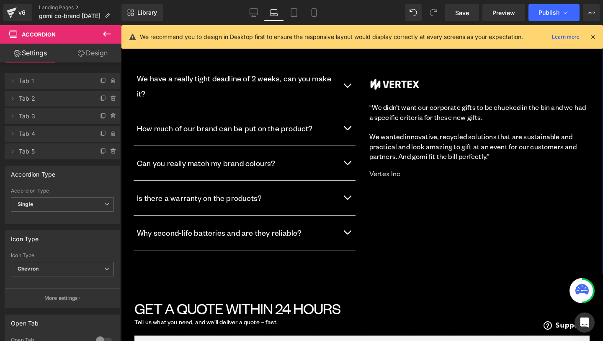
scroll to position [1344, 0]
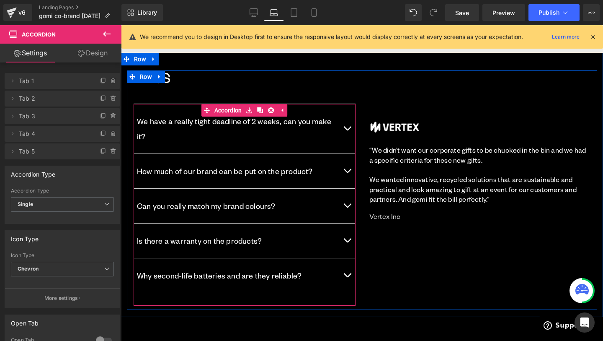
click at [353, 123] on button "button" at bounding box center [347, 128] width 17 height 49
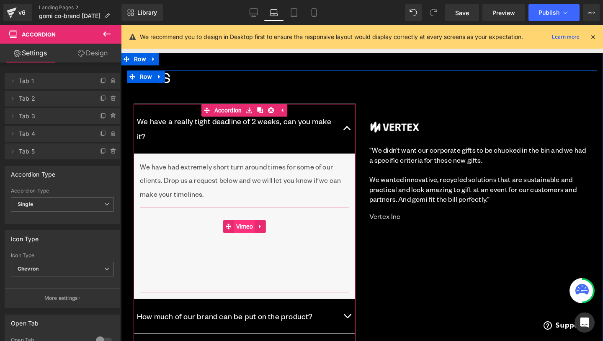
click at [254, 220] on span "Vimeo" at bounding box center [244, 226] width 21 height 13
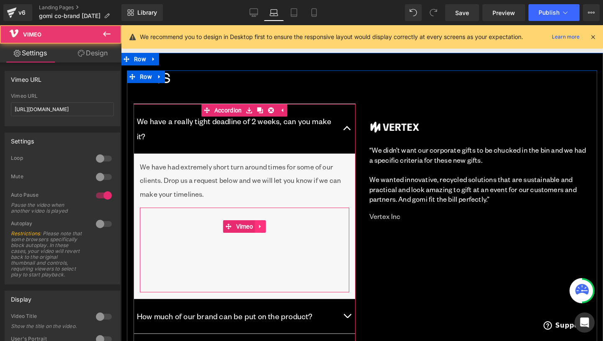
click at [261, 225] on icon at bounding box center [260, 227] width 2 height 4
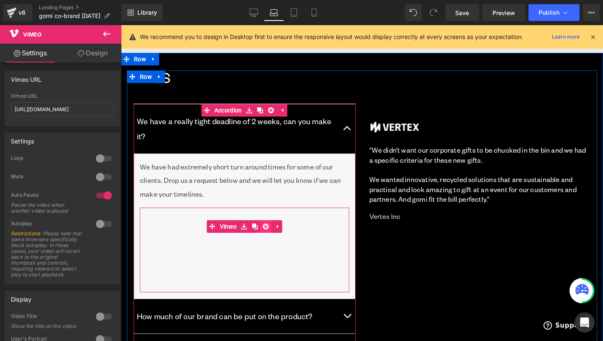
click at [267, 223] on icon at bounding box center [266, 226] width 6 height 6
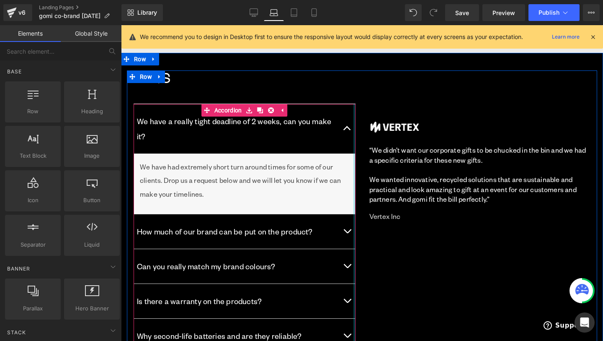
click at [354, 226] on div at bounding box center [355, 235] width 2 height 262
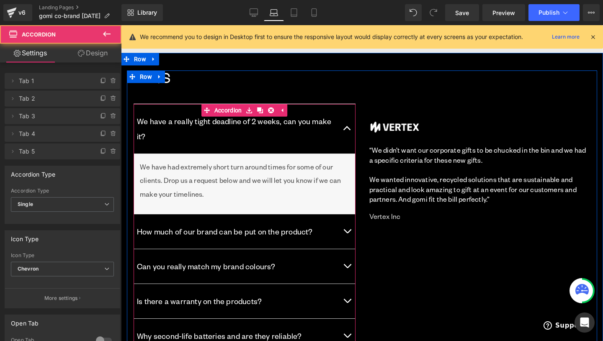
click at [351, 224] on button "button" at bounding box center [347, 231] width 17 height 34
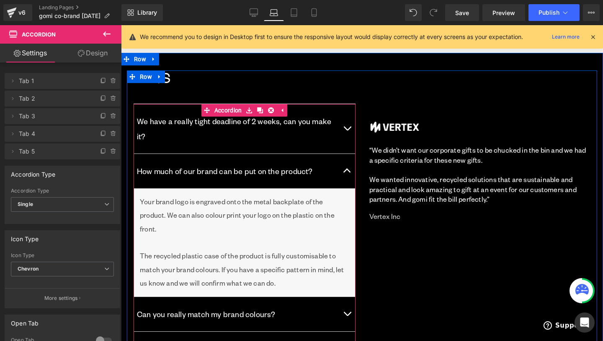
click at [350, 297] on button "button" at bounding box center [347, 314] width 17 height 34
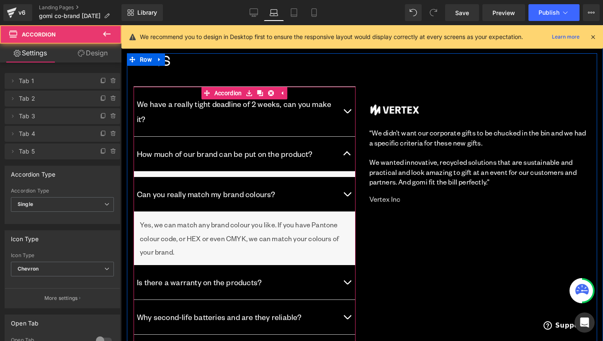
scroll to position [1380, 0]
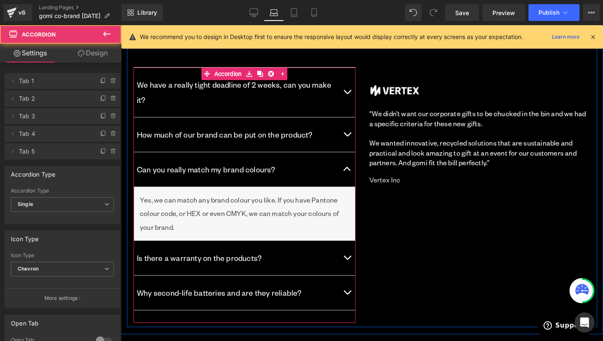
click at [347, 259] on span "button" at bounding box center [347, 259] width 0 height 0
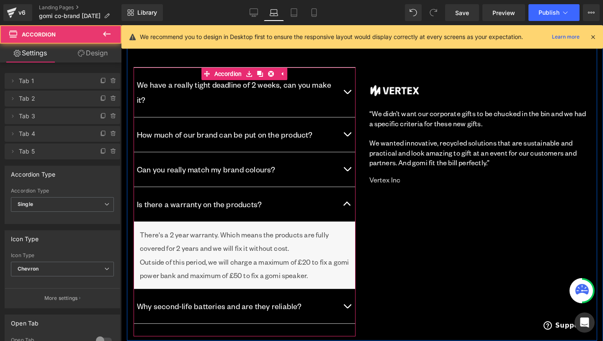
click at [348, 297] on button "button" at bounding box center [347, 306] width 17 height 34
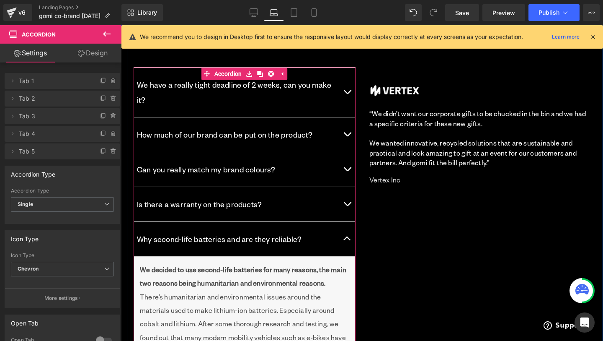
click at [349, 224] on button "button" at bounding box center [347, 239] width 17 height 34
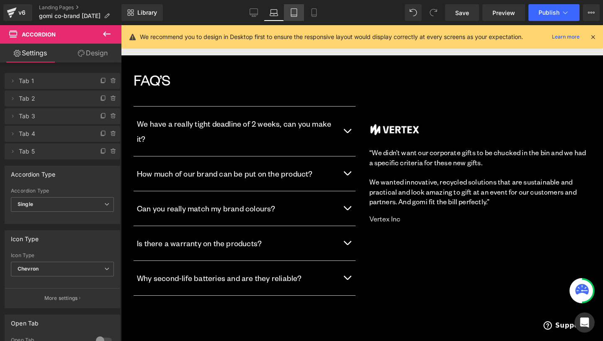
click at [292, 12] on icon at bounding box center [294, 12] width 8 height 8
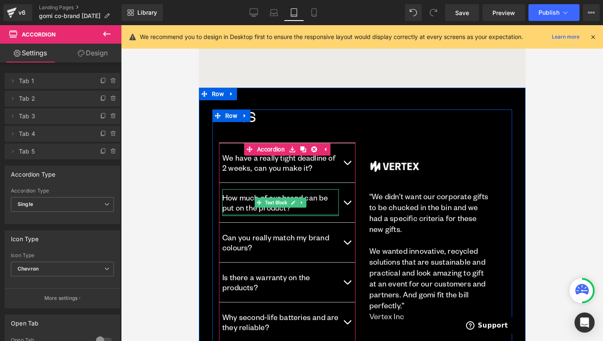
scroll to position [1827, 0]
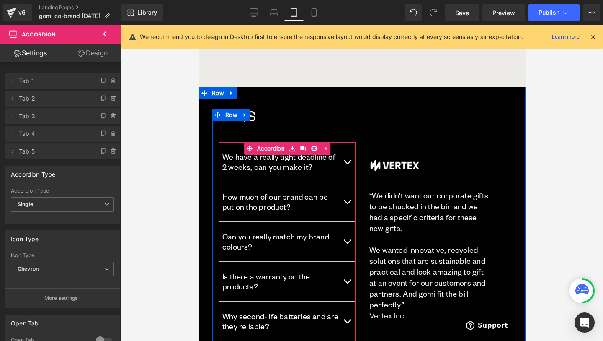
click at [342, 157] on button "button" at bounding box center [346, 161] width 17 height 39
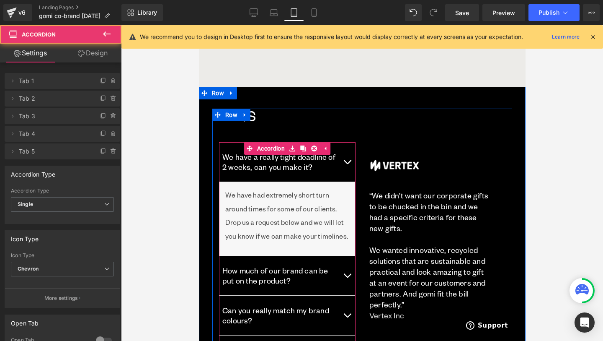
click at [348, 156] on button "button" at bounding box center [346, 161] width 17 height 39
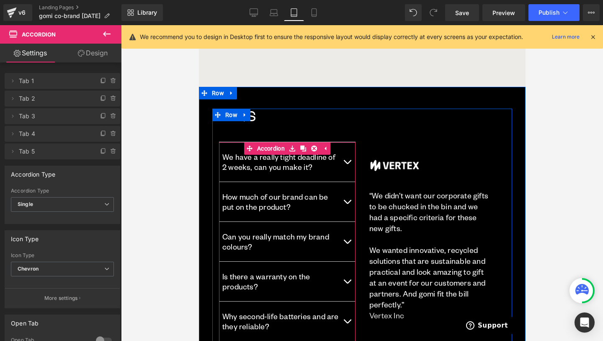
click at [351, 197] on button "button" at bounding box center [346, 201] width 17 height 39
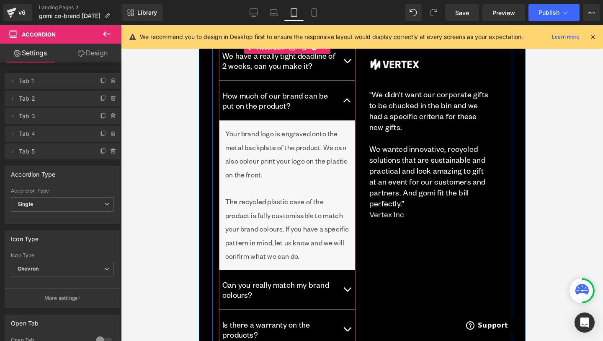
scroll to position [1918, 0]
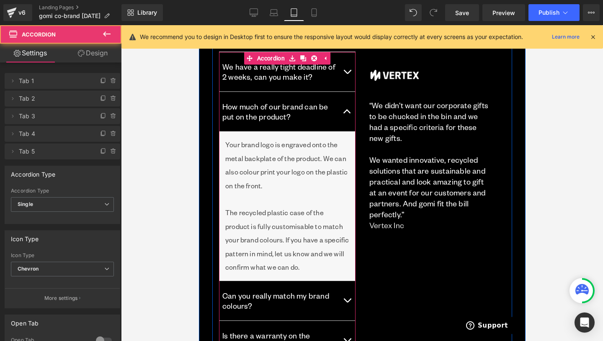
click at [345, 99] on button "button" at bounding box center [346, 111] width 17 height 39
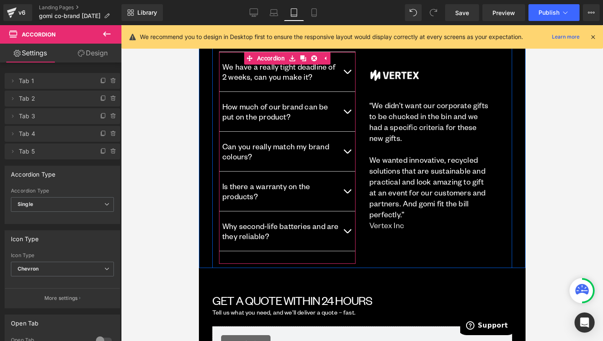
click at [346, 145] on button "button" at bounding box center [346, 151] width 17 height 39
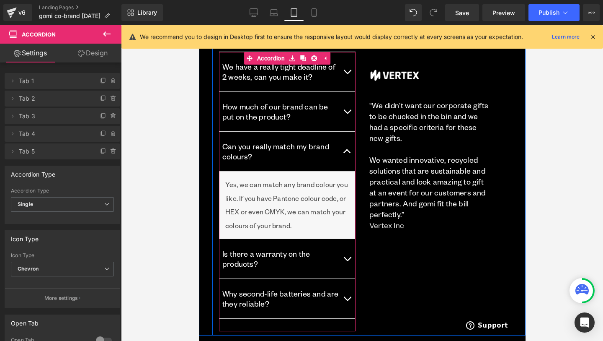
click at [346, 145] on button "button" at bounding box center [346, 151] width 17 height 39
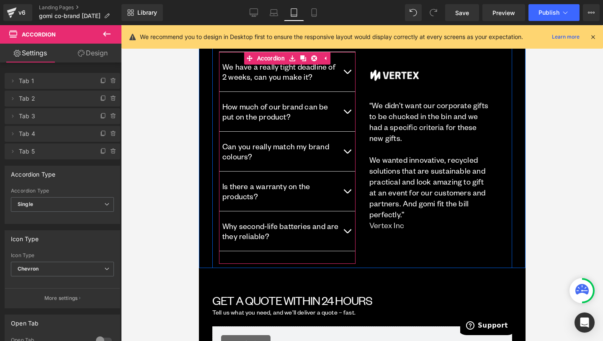
click at [347, 181] on button "button" at bounding box center [346, 190] width 17 height 39
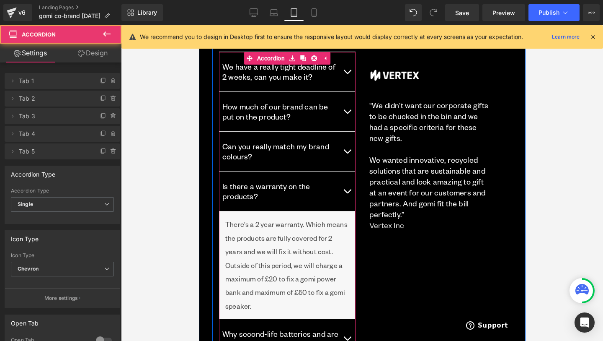
click at [347, 181] on button "button" at bounding box center [346, 190] width 17 height 39
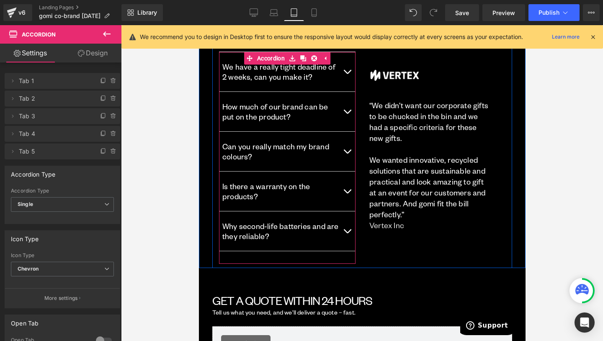
click at [347, 225] on button "button" at bounding box center [346, 230] width 17 height 39
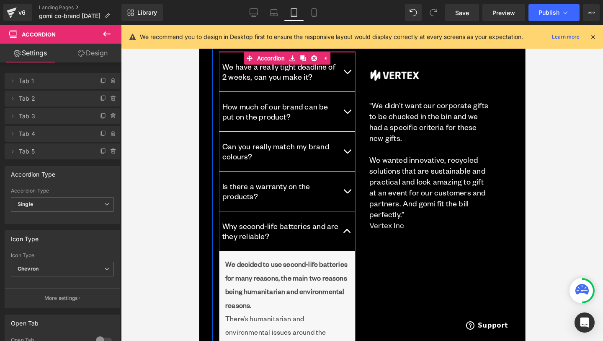
click at [347, 225] on button "button" at bounding box center [346, 230] width 17 height 39
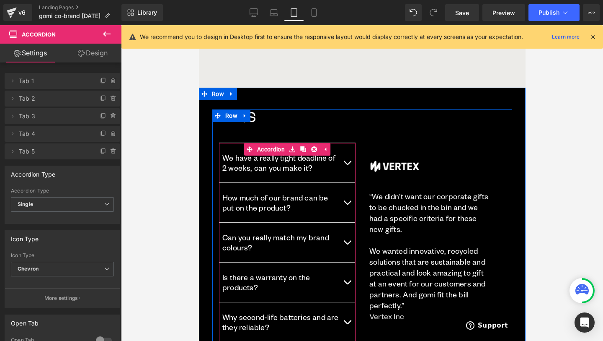
scroll to position [1794, 0]
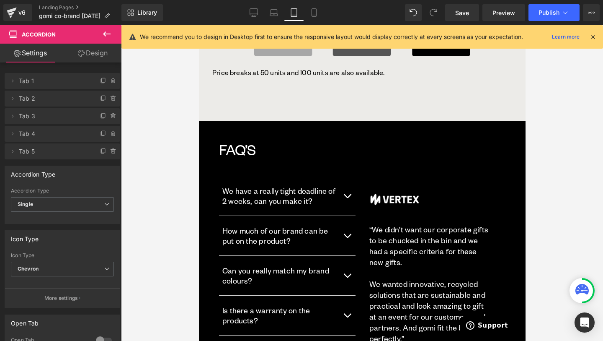
click at [310, 3] on div "Library Tablet Desktop Laptop Tablet Mobile Save Preview Publish Scheduled View…" at bounding box center [362, 12] width 482 height 25
click at [312, 10] on icon at bounding box center [314, 12] width 8 height 8
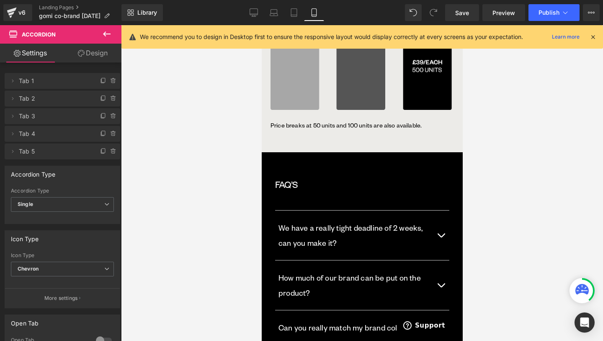
scroll to position [1736, 0]
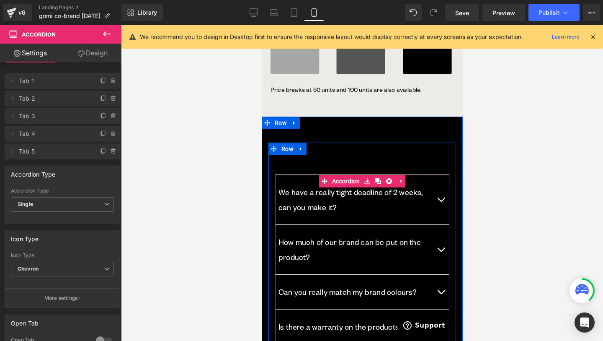
click at [447, 175] on div at bounding box center [448, 291] width 2 height 232
click at [445, 175] on button "button" at bounding box center [440, 199] width 17 height 49
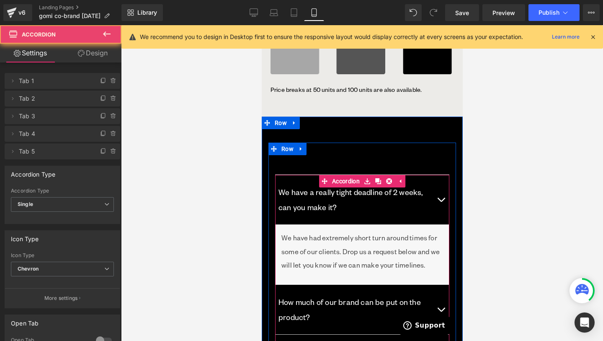
click at [445, 175] on button "button" at bounding box center [440, 199] width 17 height 49
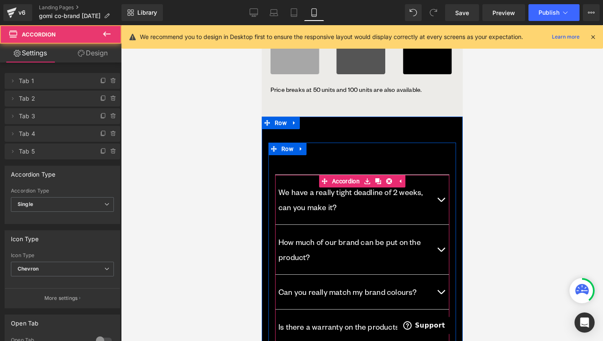
click at [442, 225] on button "button" at bounding box center [440, 249] width 17 height 49
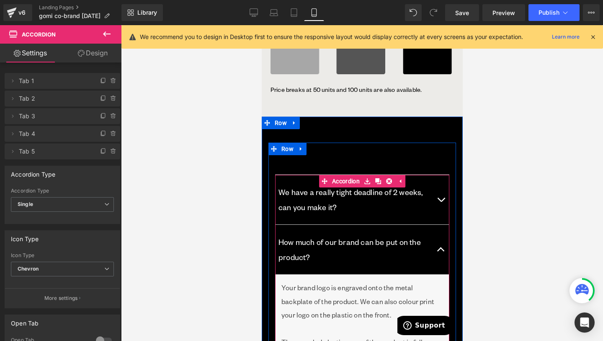
click at [442, 225] on button "button" at bounding box center [440, 249] width 17 height 49
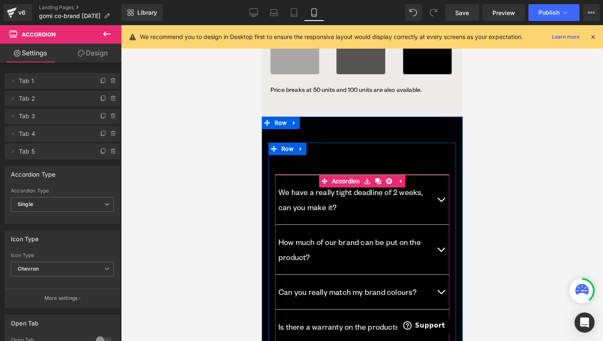
click at [442, 274] on button "button" at bounding box center [440, 291] width 17 height 34
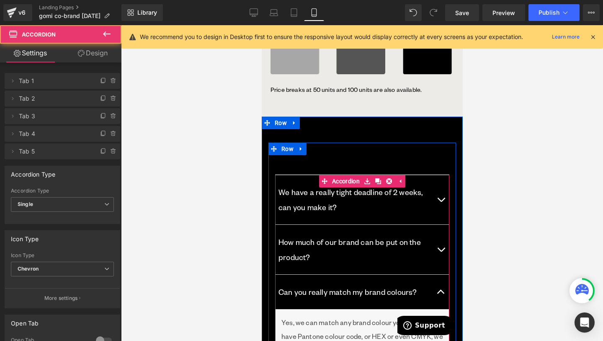
click at [442, 274] on button "button" at bounding box center [440, 291] width 17 height 34
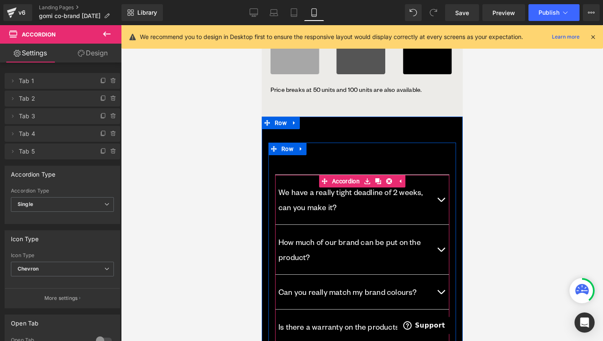
click at [441, 309] on button "button" at bounding box center [440, 326] width 17 height 34
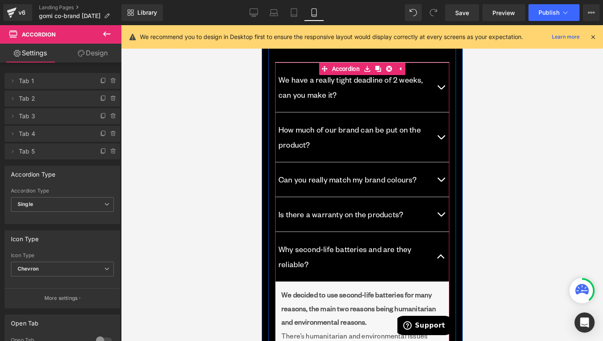
scroll to position [1839, 0]
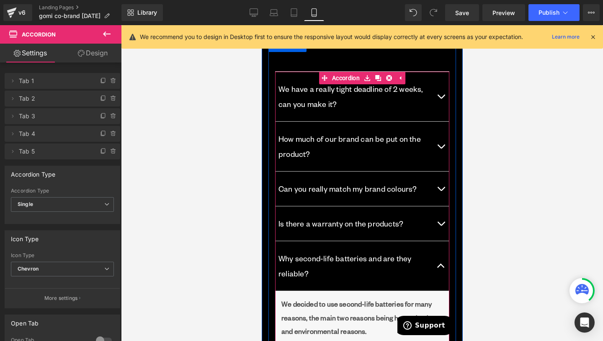
click at [440, 241] on button "button" at bounding box center [440, 265] width 17 height 49
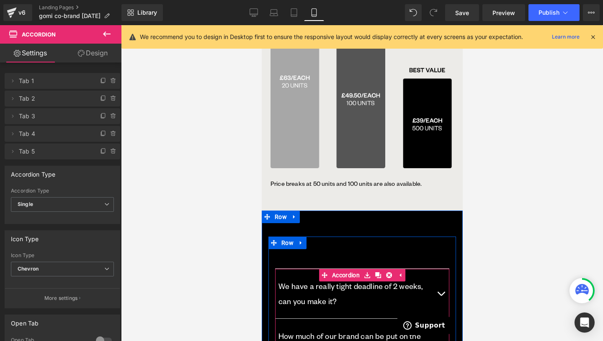
scroll to position [1614, 0]
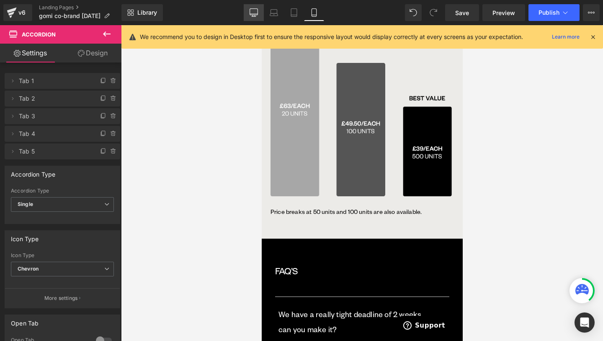
click at [256, 11] on icon at bounding box center [254, 12] width 8 height 8
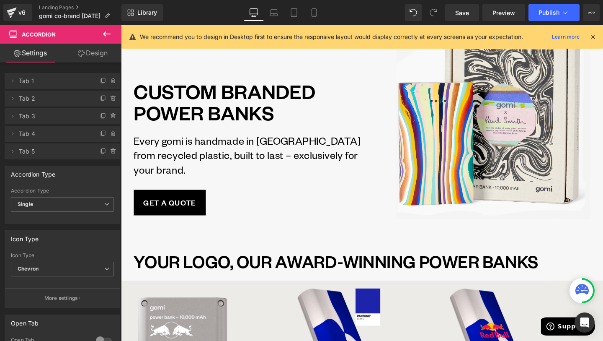
scroll to position [0, 0]
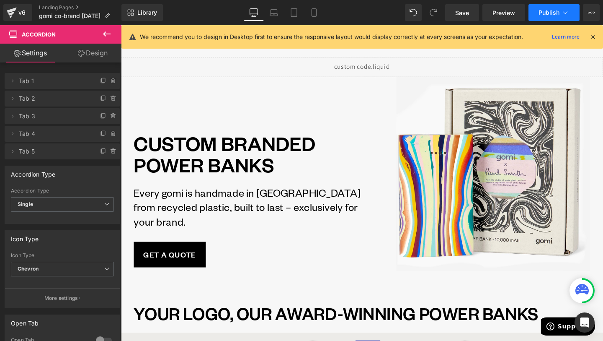
click at [555, 14] on span "Publish" at bounding box center [549, 12] width 21 height 7
click at [466, 10] on span "Save" at bounding box center [462, 12] width 14 height 9
click at [552, 13] on span "Publish" at bounding box center [549, 12] width 21 height 7
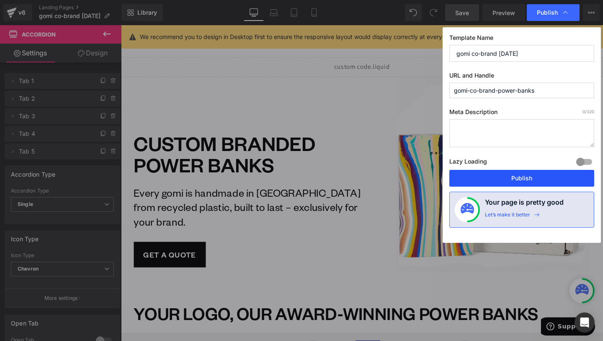
click at [515, 181] on button "Publish" at bounding box center [521, 178] width 145 height 17
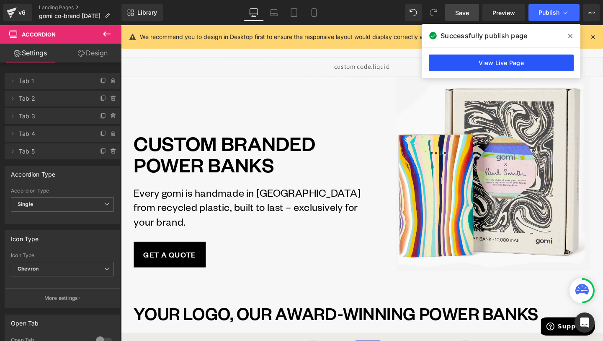
click at [493, 61] on link "View Live Page" at bounding box center [501, 62] width 145 height 17
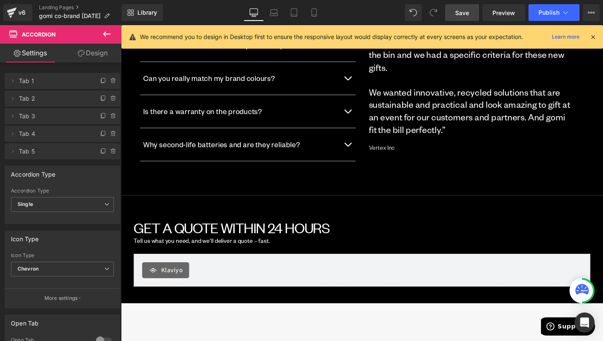
scroll to position [1439, 0]
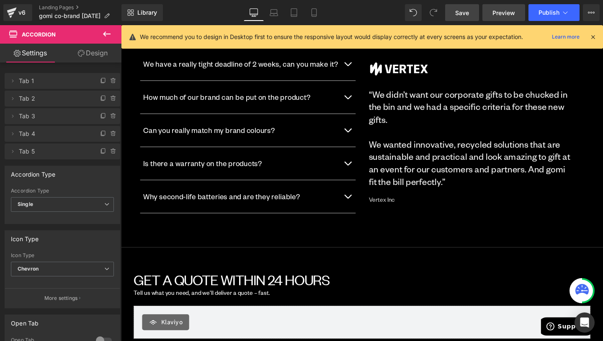
click at [513, 11] on span "Preview" at bounding box center [504, 12] width 23 height 9
click at [564, 17] on button "Publish" at bounding box center [554, 12] width 51 height 17
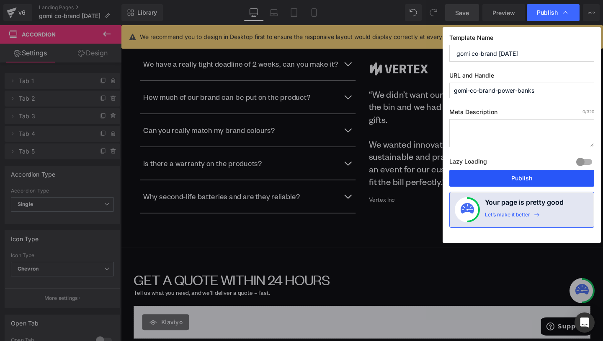
click at [534, 174] on button "Publish" at bounding box center [521, 178] width 145 height 17
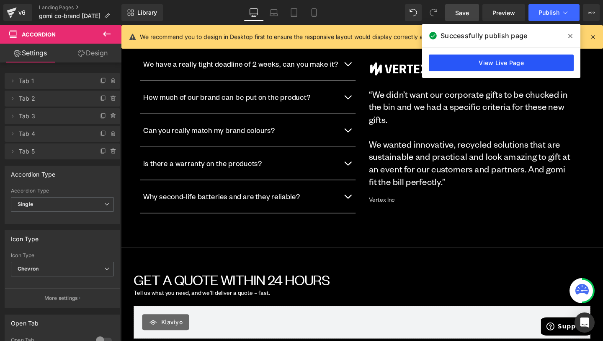
click at [464, 65] on link "View Live Page" at bounding box center [501, 62] width 145 height 17
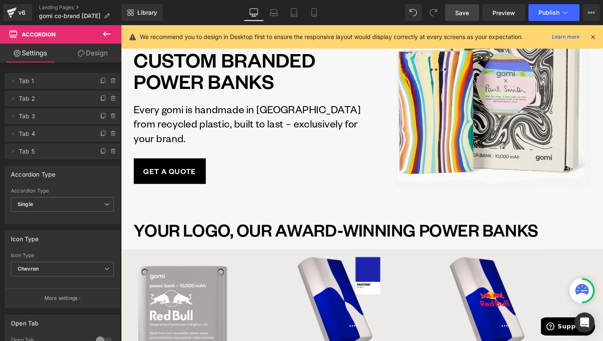
scroll to position [0, 0]
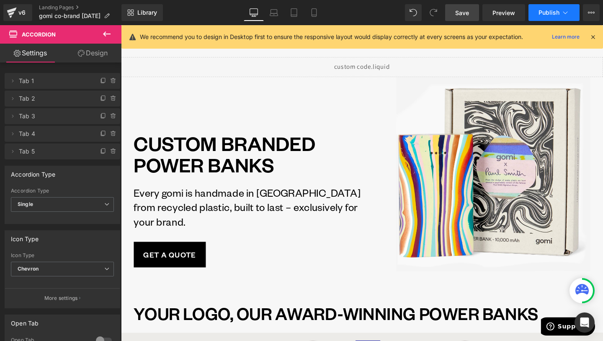
click at [560, 18] on button "Publish" at bounding box center [554, 12] width 51 height 17
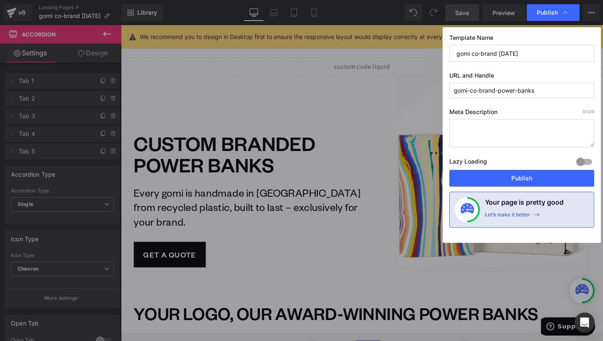
click at [524, 84] on input "gomi-co-brand-power-banks" at bounding box center [521, 90] width 145 height 15
click at [527, 86] on input "gomi-co-brand-power-banks" at bounding box center [521, 90] width 145 height 15
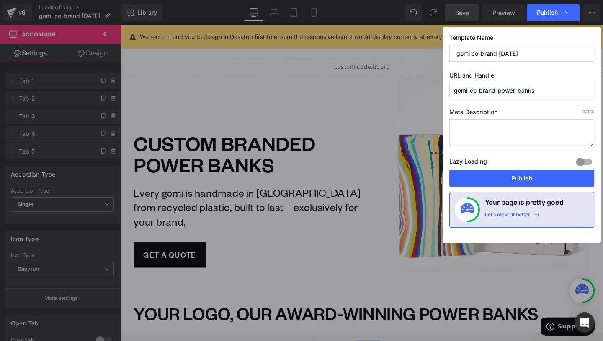
click at [518, 87] on input "gomi-co-brand-power-banks" at bounding box center [521, 90] width 145 height 15
click at [543, 96] on input "gomi-co-brand-power-banks" at bounding box center [521, 90] width 145 height 15
click at [551, 95] on input "gomi-co-brand-power-banks" at bounding box center [521, 90] width 145 height 15
drag, startPoint x: 534, startPoint y: 55, endPoint x: 498, endPoint y: 54, distance: 36.5
click at [498, 54] on input "gomi co-brand [DATE]" at bounding box center [521, 53] width 145 height 17
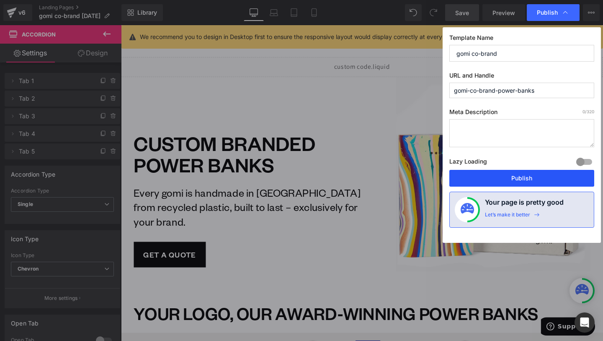
type input "gomi co-brand"
click at [520, 174] on button "Publish" at bounding box center [521, 178] width 145 height 17
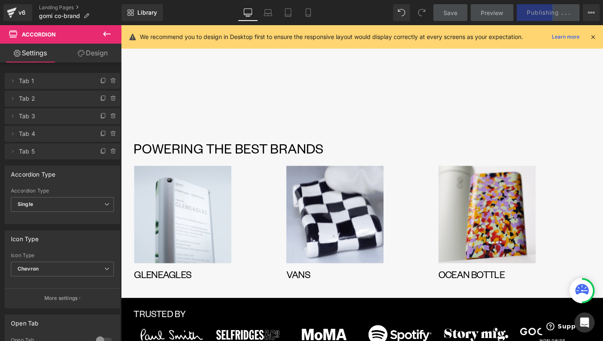
scroll to position [757, 0]
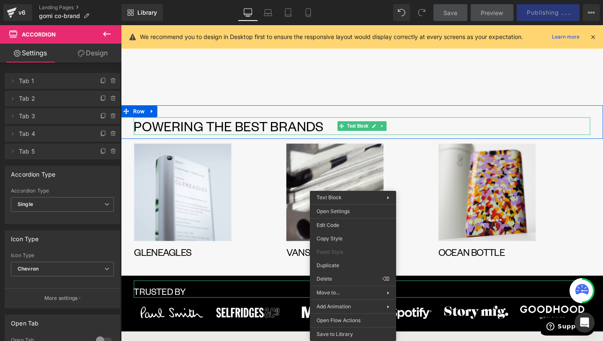
click at [364, 122] on p "POWERING THE BEST BRANDS" at bounding box center [374, 131] width 480 height 18
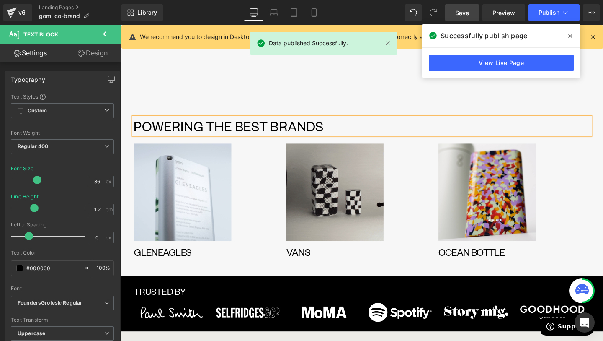
click at [567, 39] on span at bounding box center [570, 35] width 13 height 13
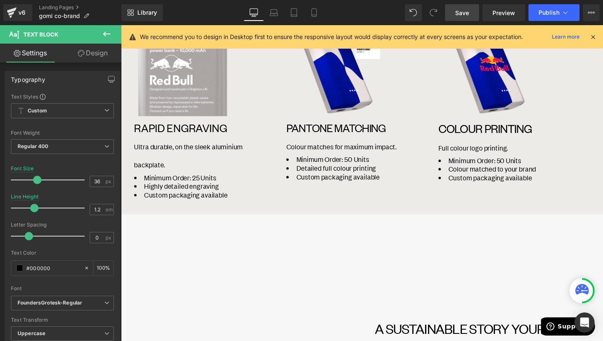
scroll to position [0, 0]
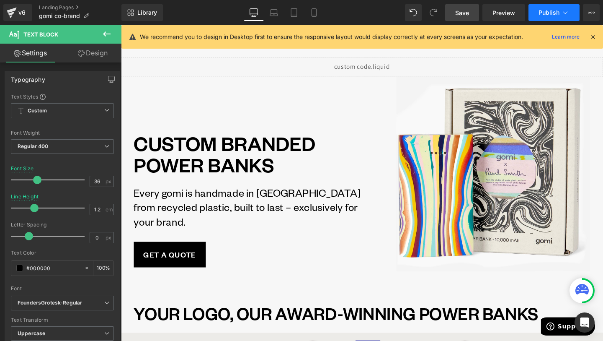
click at [556, 14] on span "Publish" at bounding box center [549, 12] width 21 height 7
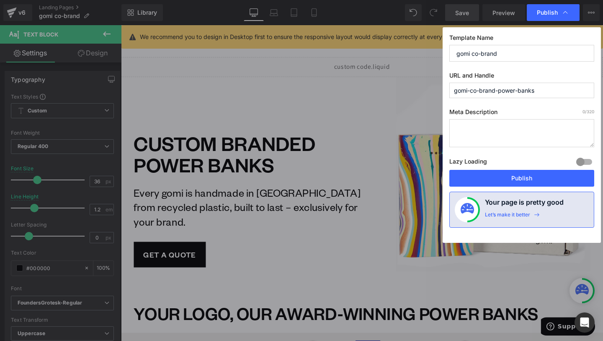
click at [515, 94] on input "gomi-co-brand-power-banks" at bounding box center [521, 90] width 145 height 15
